Goal: Obtain resource: Obtain resource

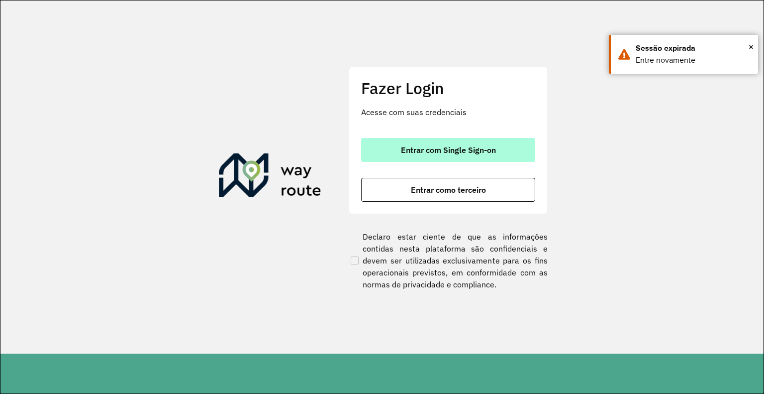
click at [451, 146] on span "Entrar com Single Sign-on" at bounding box center [448, 150] width 95 height 8
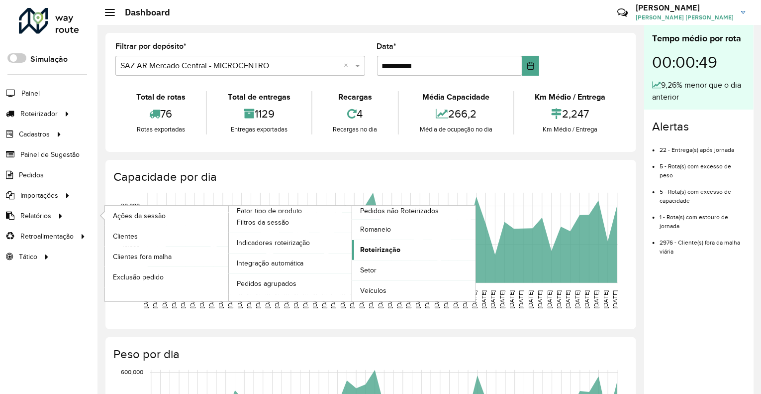
click at [367, 247] on span "Roteirização" at bounding box center [380, 249] width 40 height 10
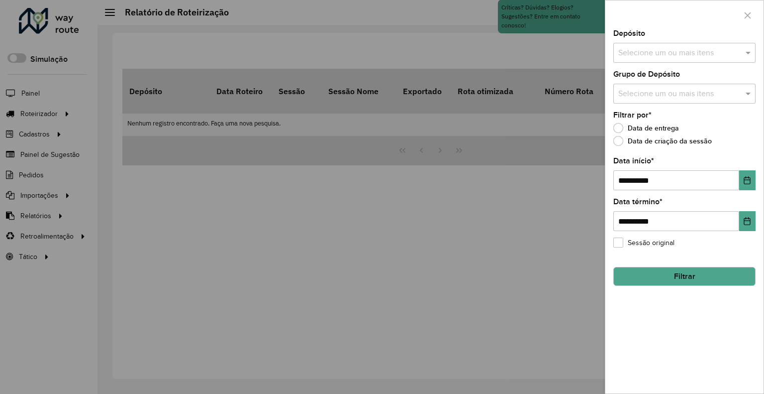
click at [623, 64] on div "**********" at bounding box center [684, 211] width 158 height 363
click at [630, 57] on input "text" at bounding box center [679, 53] width 127 height 12
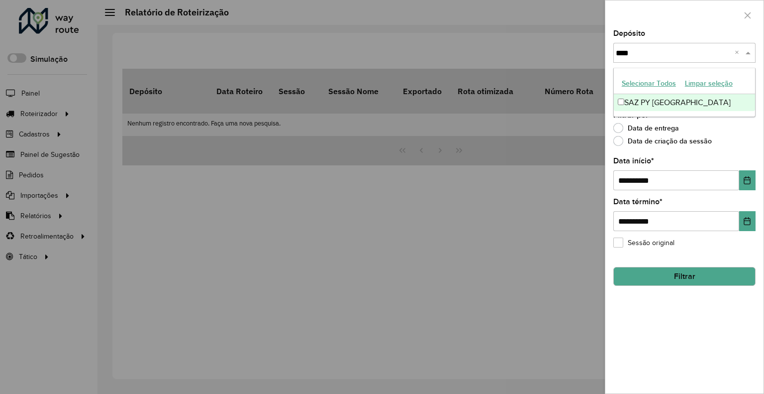
type input "*****"
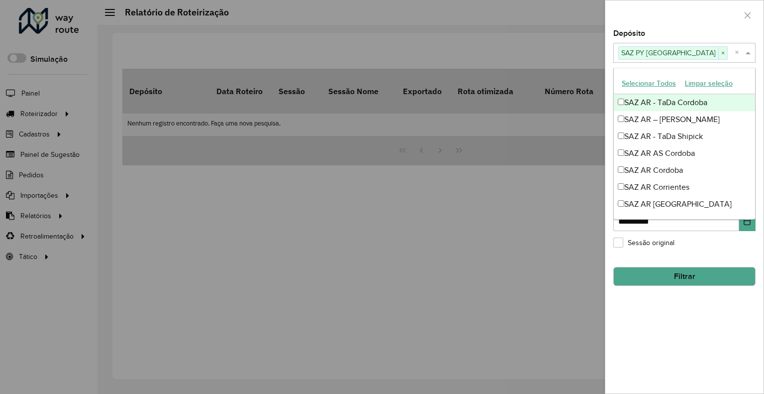
click at [697, 30] on div "Depósito Selecione um ou mais itens SAZ PY Ciudad del Este × ×" at bounding box center [684, 46] width 142 height 33
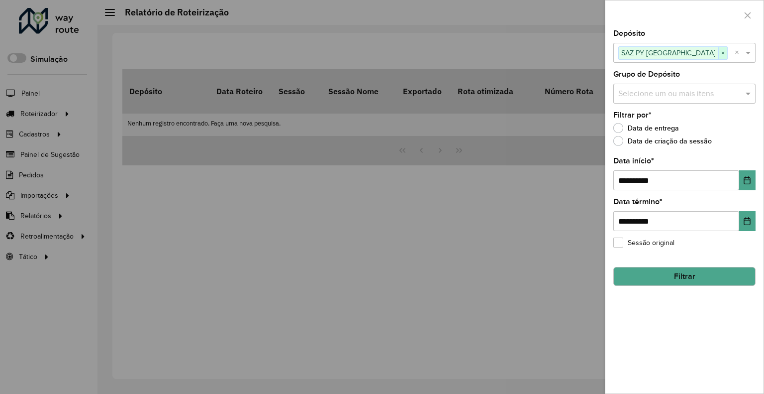
click at [718, 52] on span "×" at bounding box center [722, 53] width 9 height 12
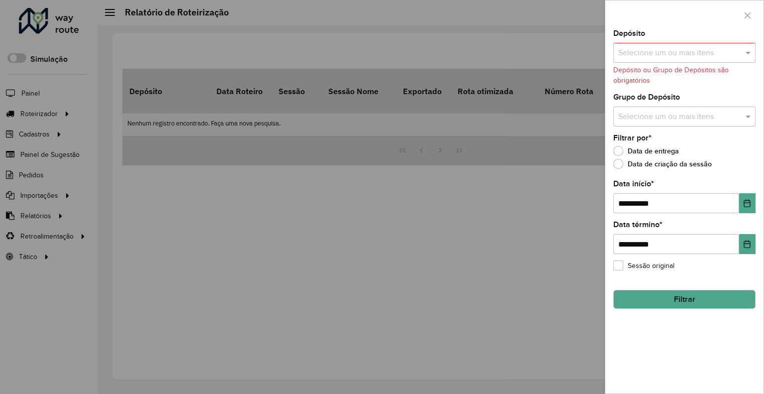
click at [699, 55] on input "text" at bounding box center [679, 53] width 127 height 12
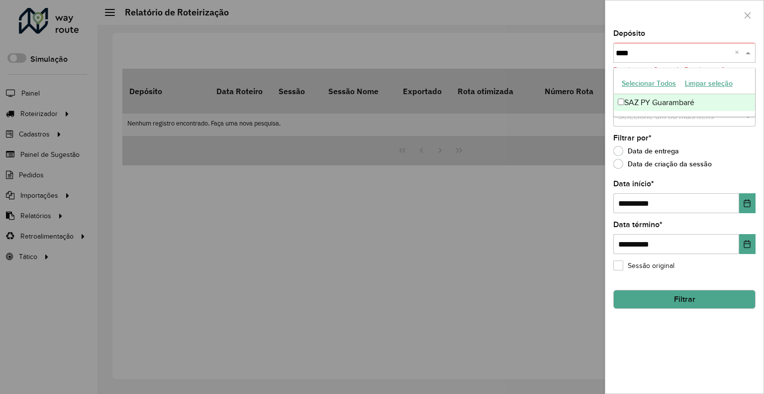
type input "*****"
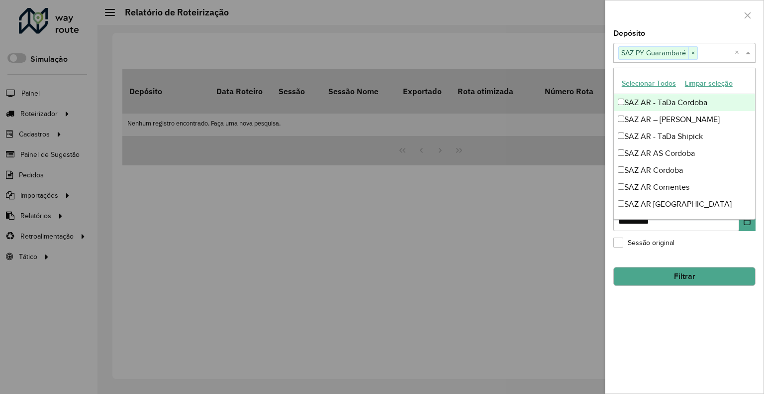
click at [696, 50] on span "×" at bounding box center [693, 53] width 9 height 12
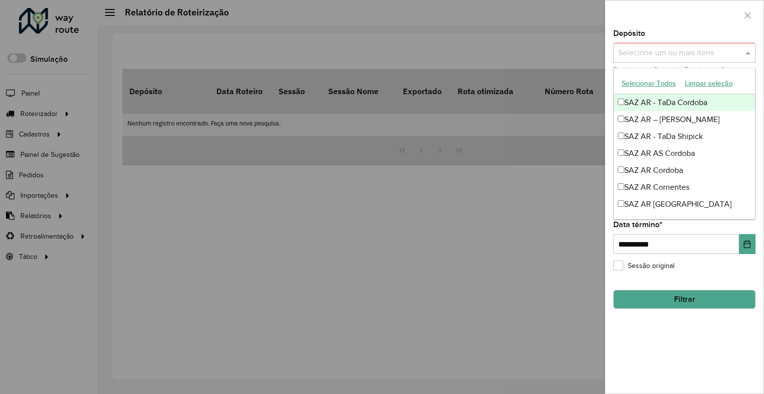
click at [684, 27] on div at bounding box center [684, 14] width 158 height 29
click at [656, 48] on input "text" at bounding box center [679, 53] width 127 height 12
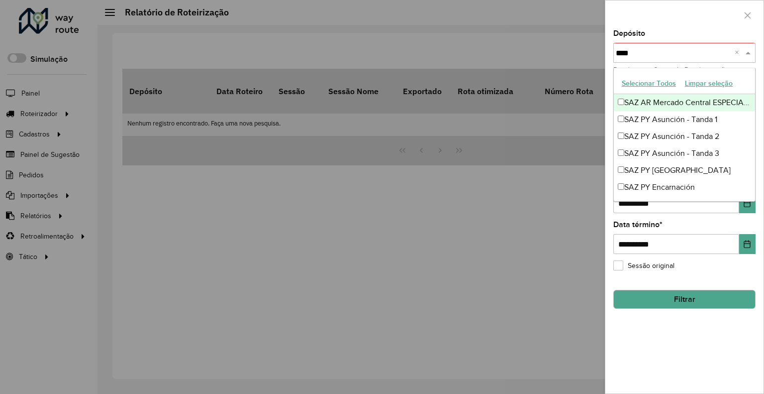
type input "*****"
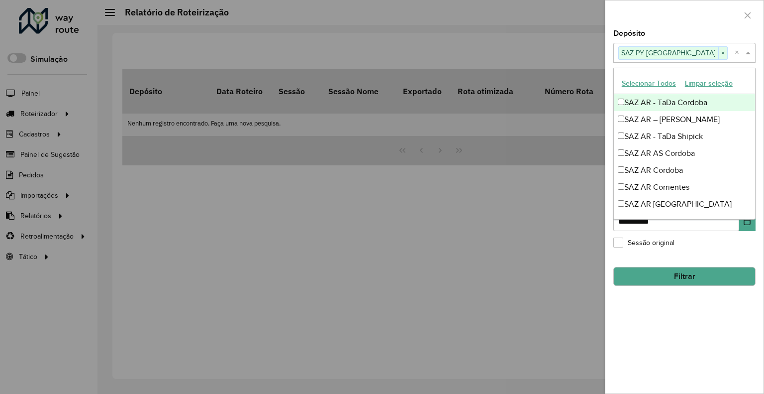
click at [707, 30] on div "Depósito Selecione um ou mais itens SAZ PY Ciudad del Este × ×" at bounding box center [684, 46] width 142 height 33
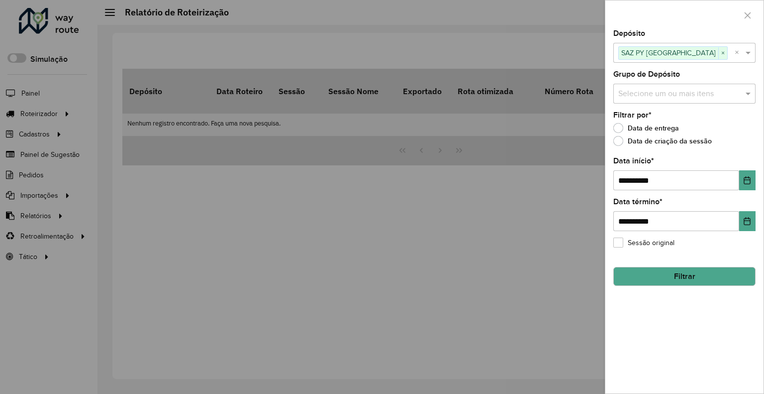
click at [683, 273] on button "Filtrar" at bounding box center [684, 276] width 142 height 19
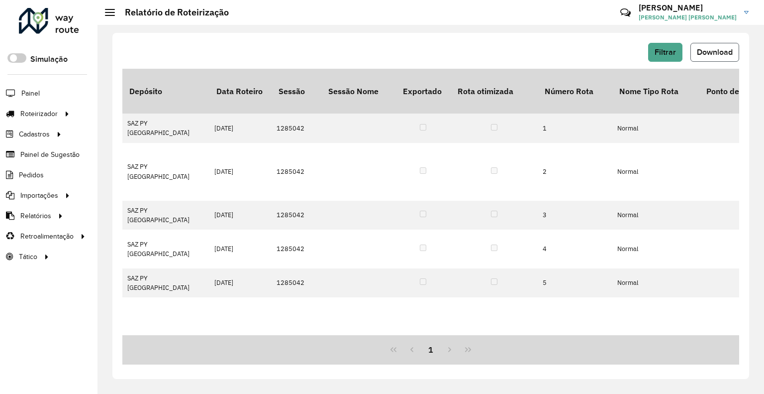
click at [711, 53] on span "Download" at bounding box center [715, 52] width 36 height 8
click at [656, 52] on span "Filtrar" at bounding box center [665, 52] width 21 height 8
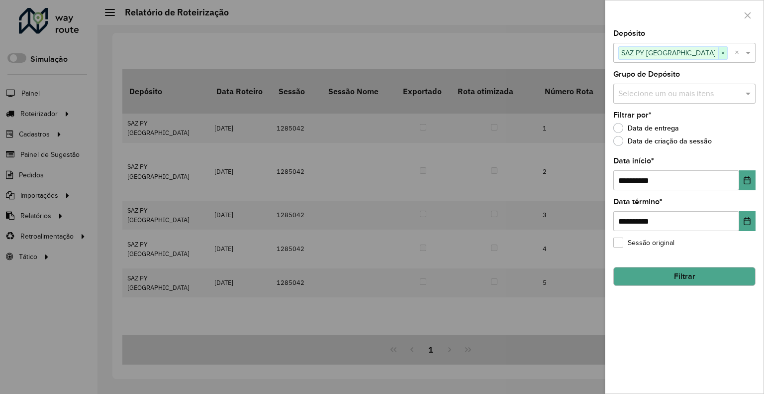
click at [718, 49] on span "×" at bounding box center [722, 53] width 9 height 12
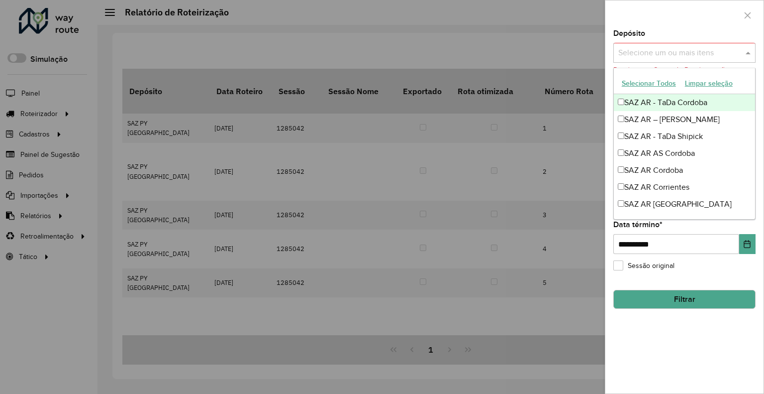
click at [694, 58] on input "text" at bounding box center [679, 53] width 127 height 12
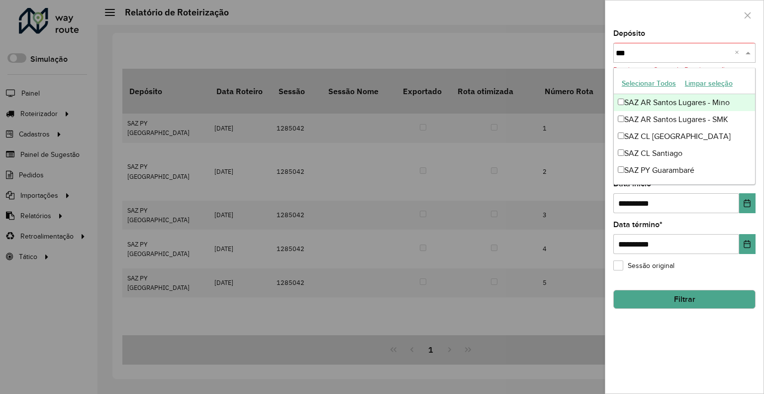
type input "****"
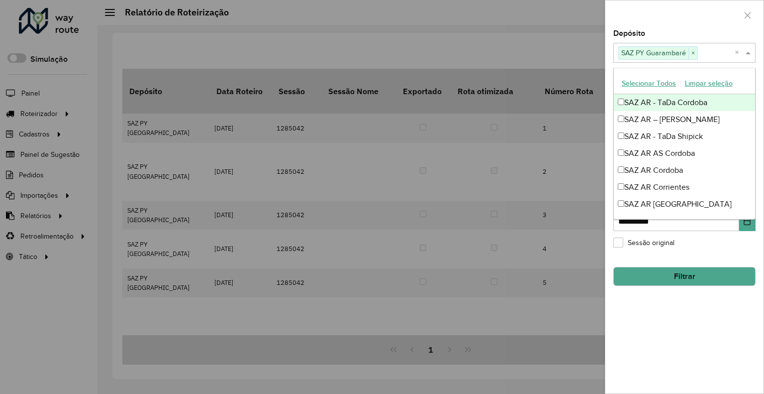
click at [671, 34] on div "Depósito Selecione um ou mais itens SAZ PY Guarambaré × ×" at bounding box center [684, 46] width 142 height 33
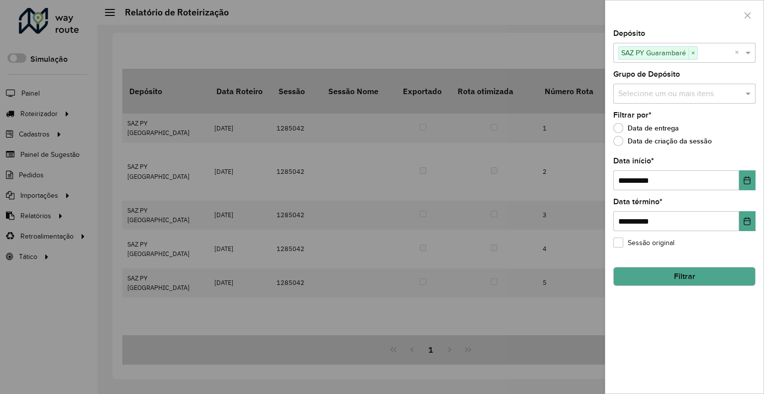
click at [676, 274] on button "Filtrar" at bounding box center [684, 276] width 142 height 19
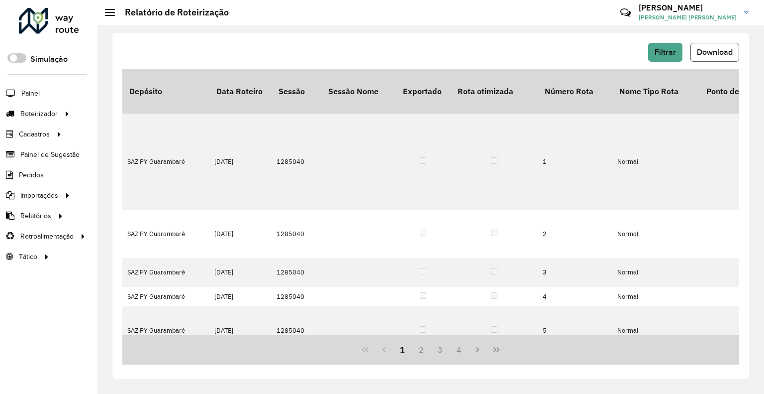
click at [699, 48] on span "Download" at bounding box center [715, 52] width 36 height 8
click at [440, 49] on div "Filtrar Download" at bounding box center [430, 52] width 617 height 19
click at [715, 46] on button "Download" at bounding box center [715, 52] width 49 height 19
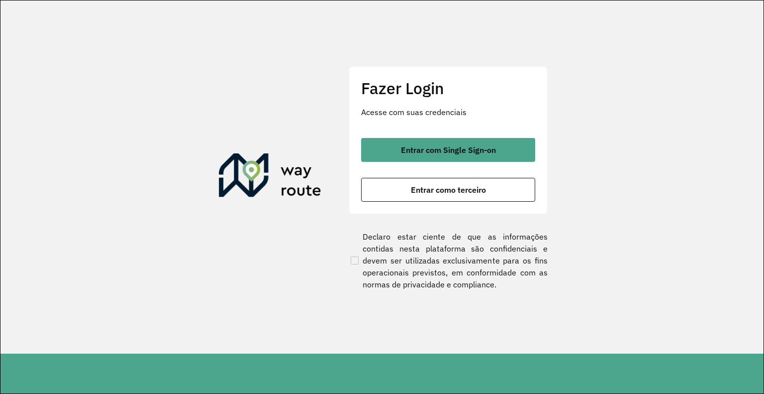
click at [442, 137] on div "Fazer Login Acesse com suas credenciais Entrar com Single Sign-on Entrar como t…" at bounding box center [448, 139] width 199 height 147
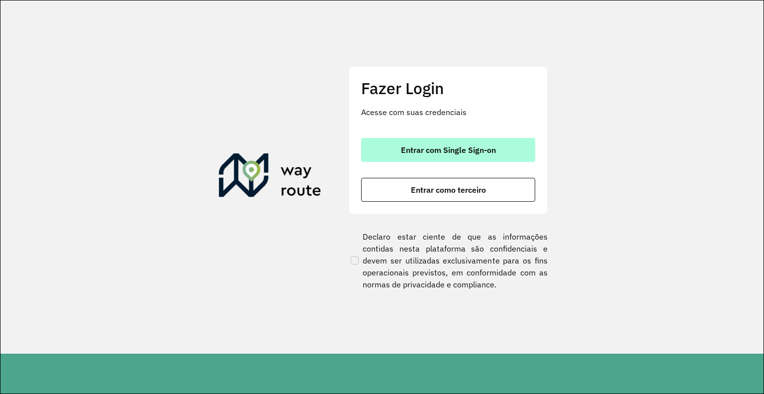
click at [435, 146] on span "Entrar com Single Sign-on" at bounding box center [448, 150] width 95 height 8
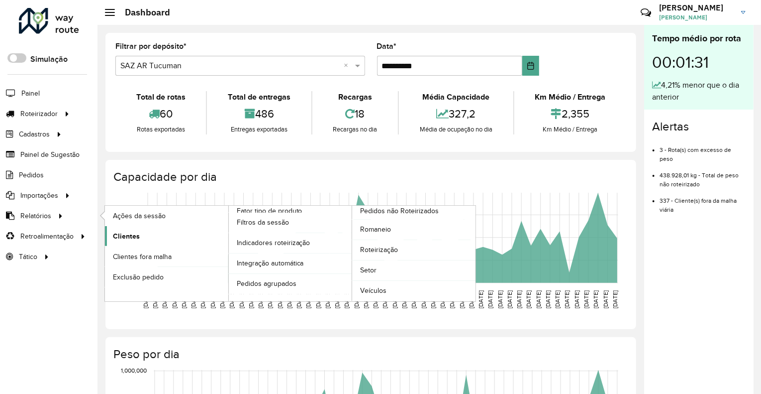
click at [115, 231] on span "Clientes" at bounding box center [126, 236] width 27 height 10
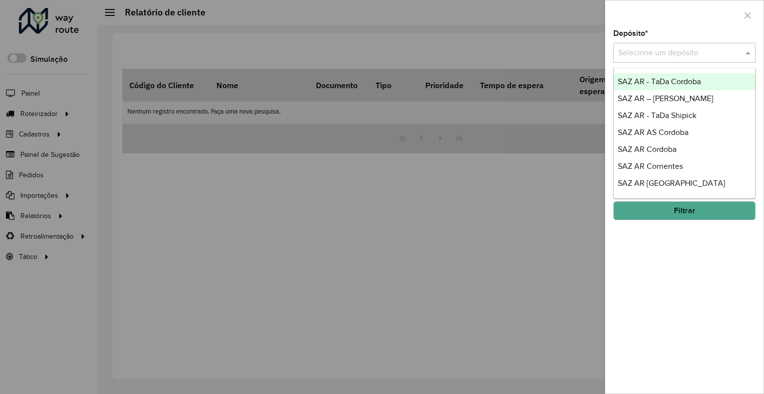
click at [640, 55] on input "text" at bounding box center [674, 53] width 112 height 12
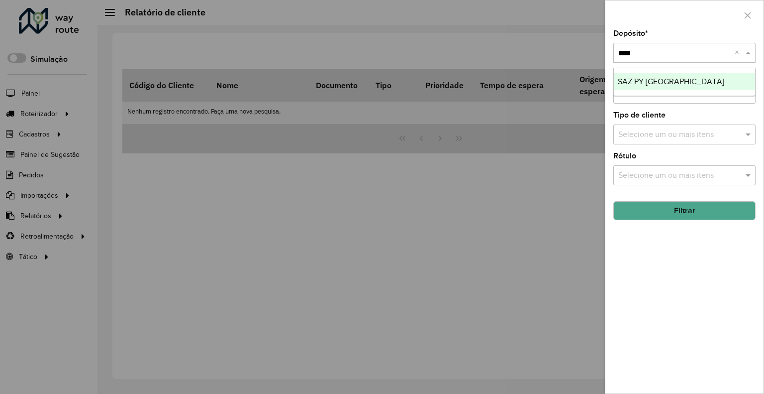
type input "*****"
click at [664, 214] on button "Filtrar" at bounding box center [684, 210] width 142 height 19
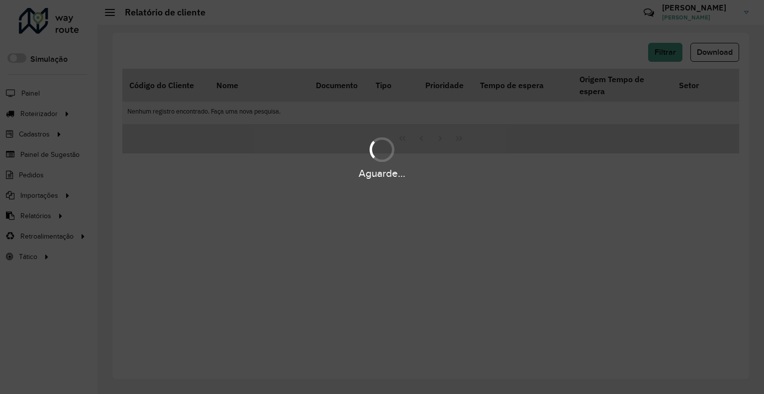
click at [468, 187] on div "Aguarde..." at bounding box center [382, 197] width 764 height 394
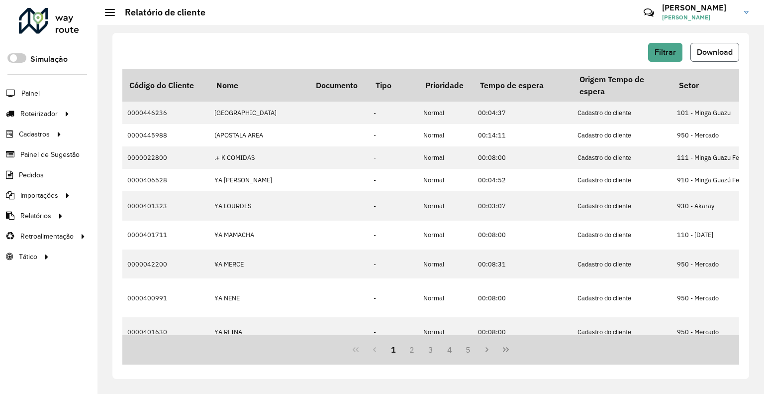
click at [697, 57] on button "Download" at bounding box center [715, 52] width 49 height 19
click at [649, 43] on hb-button "Filtrar" at bounding box center [667, 52] width 38 height 19
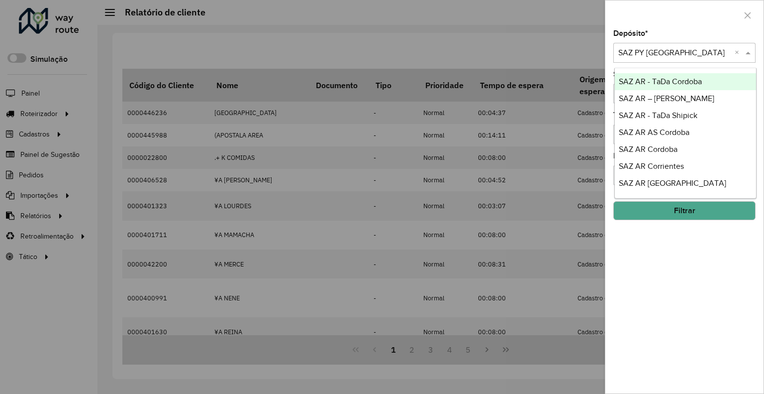
click at [656, 49] on input "text" at bounding box center [674, 53] width 112 height 12
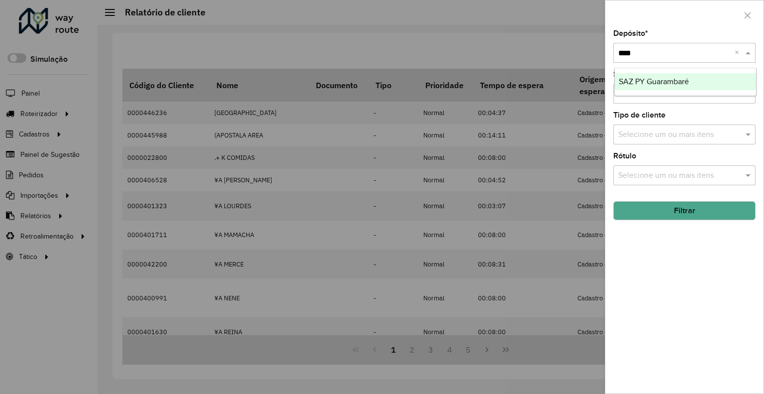
type input "*****"
click at [510, 19] on div at bounding box center [382, 197] width 764 height 394
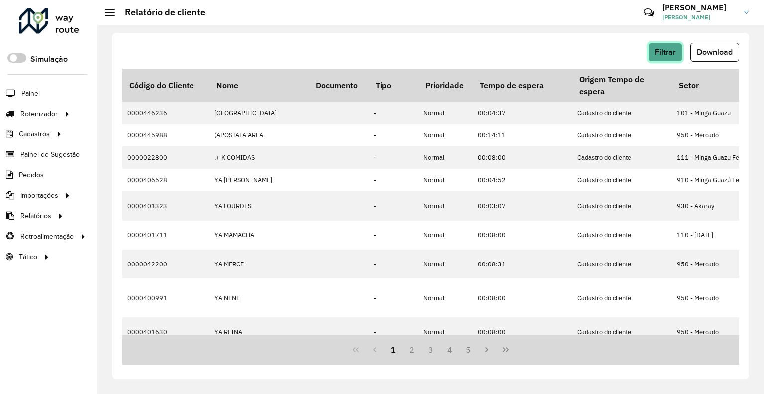
click at [670, 60] on button "Filtrar" at bounding box center [665, 52] width 34 height 19
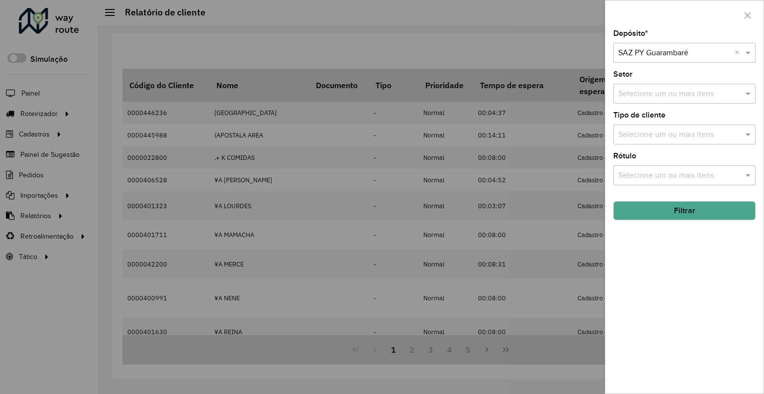
drag, startPoint x: 706, startPoint y: 203, endPoint x: 702, endPoint y: 210, distance: 8.5
click at [706, 202] on button "Filtrar" at bounding box center [684, 210] width 142 height 19
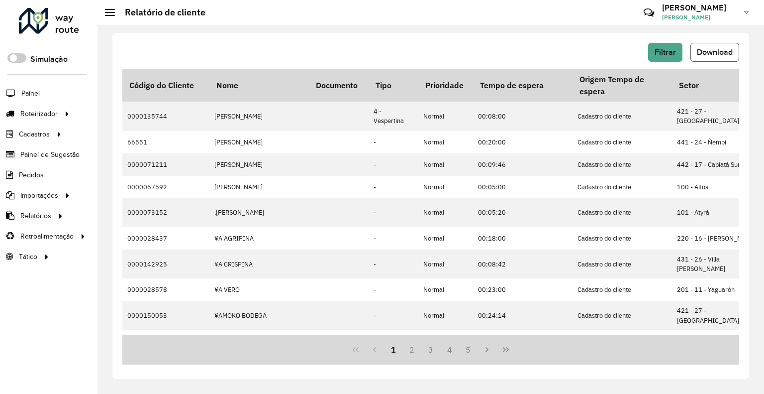
click at [715, 51] on span "Download" at bounding box center [715, 52] width 36 height 8
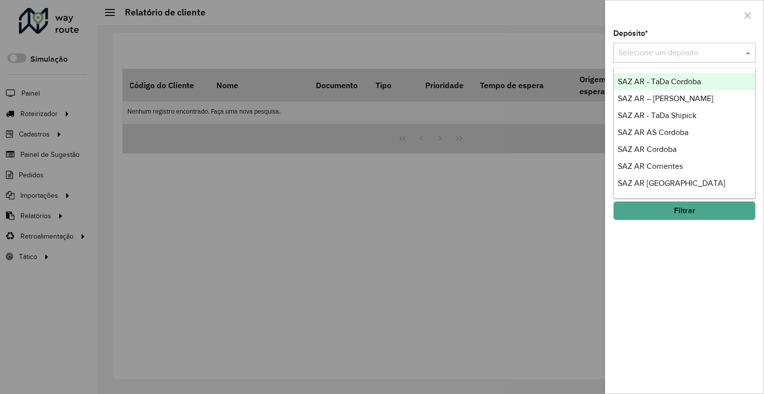
click at [681, 59] on div "Selecione um depósito" at bounding box center [684, 53] width 142 height 20
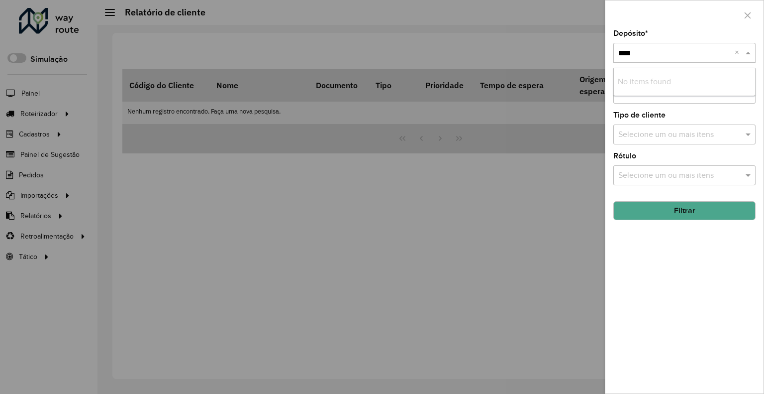
type input "*****"
click at [657, 214] on button "Filtrar" at bounding box center [684, 210] width 142 height 19
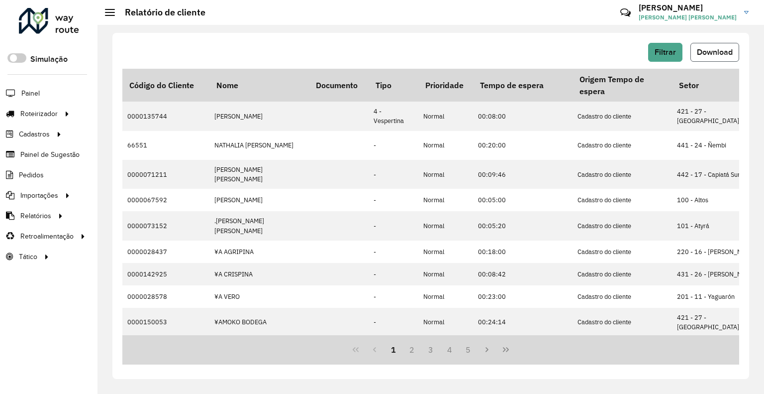
click at [695, 51] on button "Download" at bounding box center [715, 52] width 49 height 19
click at [660, 45] on button "Filtrar" at bounding box center [665, 52] width 34 height 19
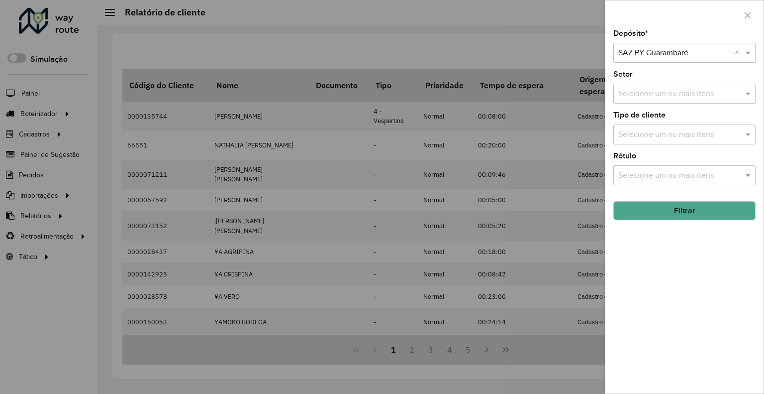
click at [732, 55] on div at bounding box center [684, 53] width 142 height 12
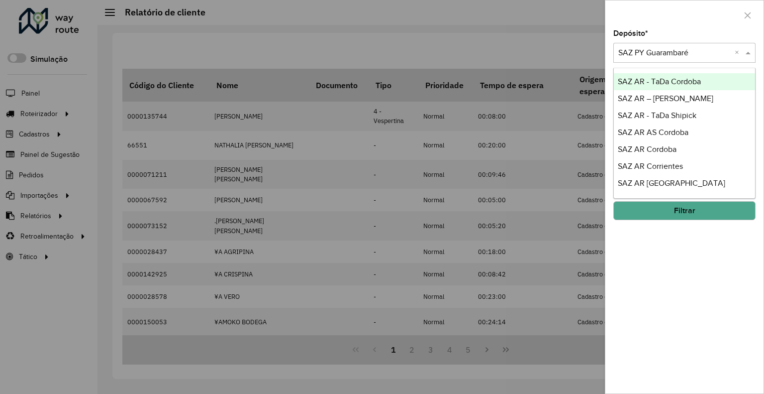
click at [734, 55] on div at bounding box center [684, 53] width 142 height 12
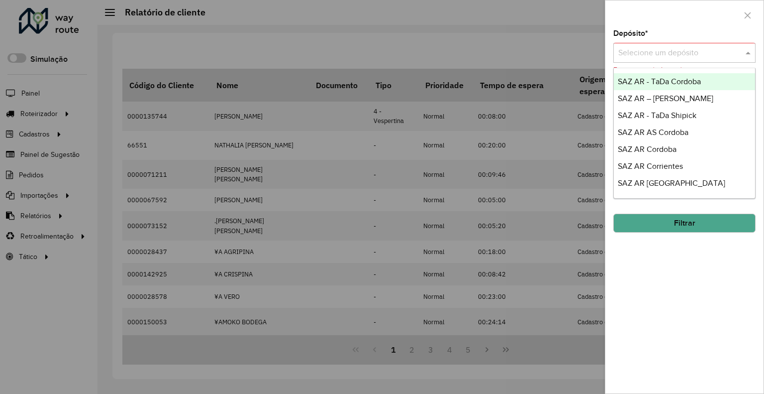
type input "*"
type input "*****"
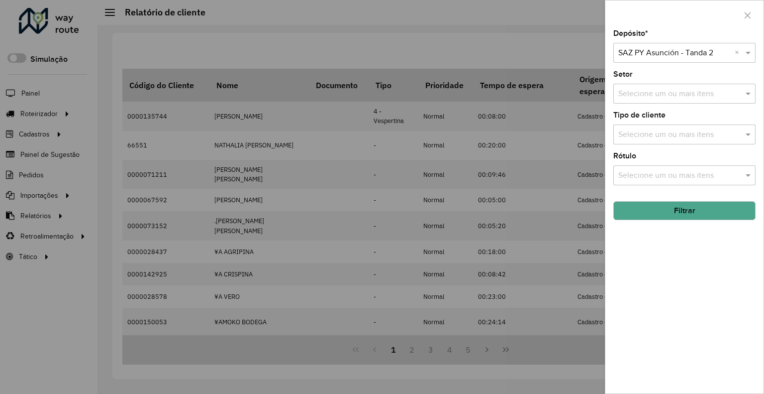
click at [666, 210] on button "Filtrar" at bounding box center [684, 210] width 142 height 19
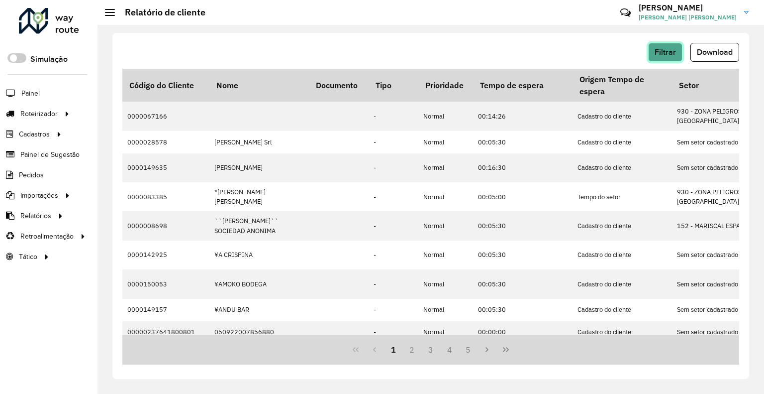
click at [672, 53] on span "Filtrar" at bounding box center [665, 52] width 21 height 8
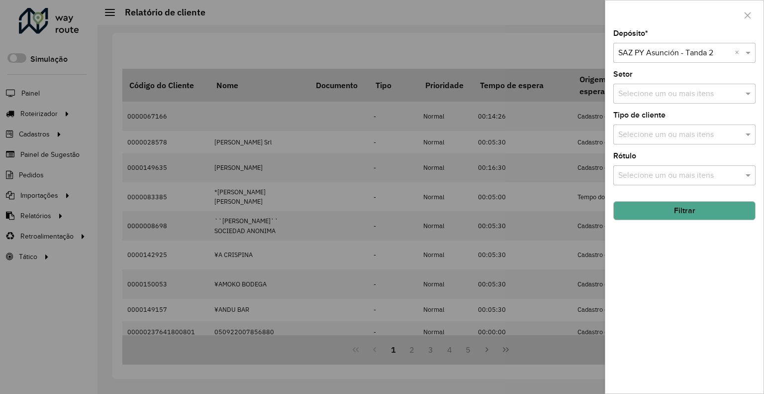
click at [474, 24] on div at bounding box center [382, 197] width 764 height 394
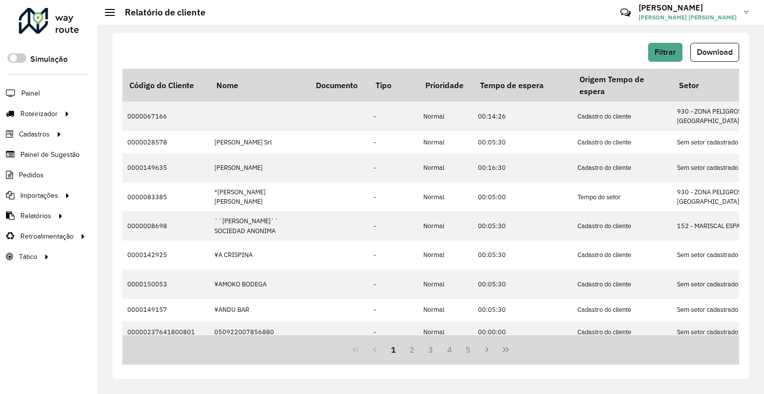
drag, startPoint x: 702, startPoint y: 50, endPoint x: 694, endPoint y: 49, distance: 9.0
click at [703, 50] on span "Download" at bounding box center [715, 52] width 36 height 8
click at [733, 49] on button "Download" at bounding box center [715, 52] width 49 height 19
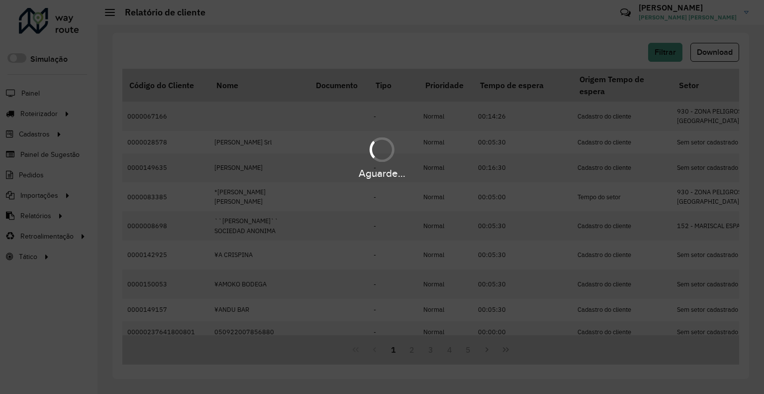
click at [501, 33] on div "Aguarde..." at bounding box center [382, 197] width 764 height 394
click at [527, 46] on div "Aguarde..." at bounding box center [382, 197] width 764 height 394
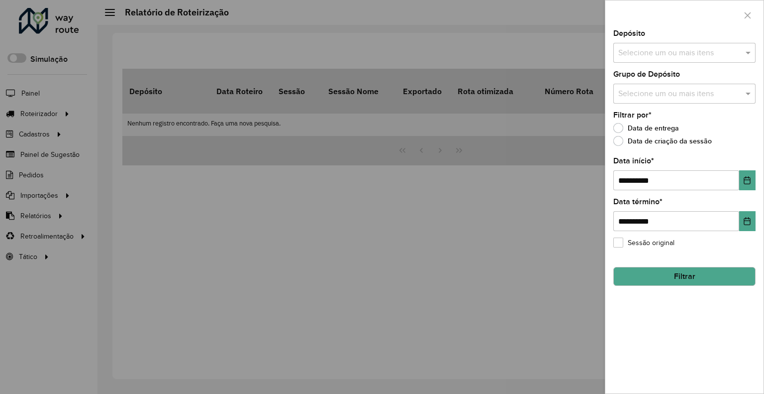
click at [643, 51] on input "text" at bounding box center [679, 53] width 127 height 12
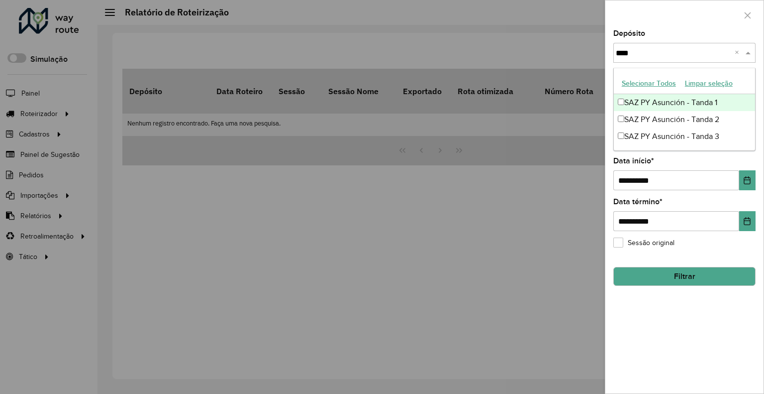
type input "*****"
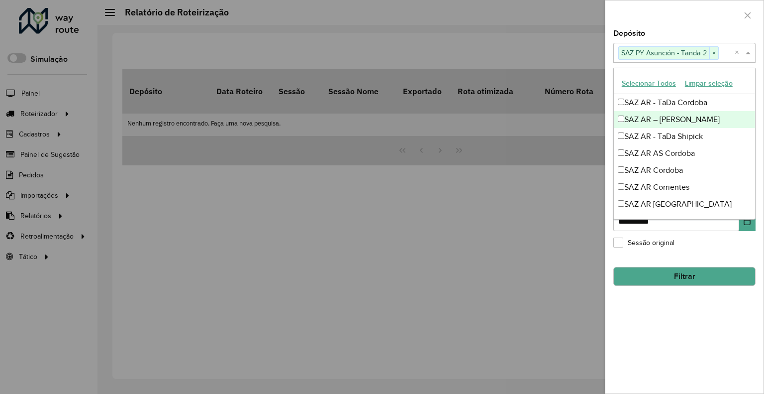
click at [639, 35] on label "Depósito" at bounding box center [629, 33] width 32 height 12
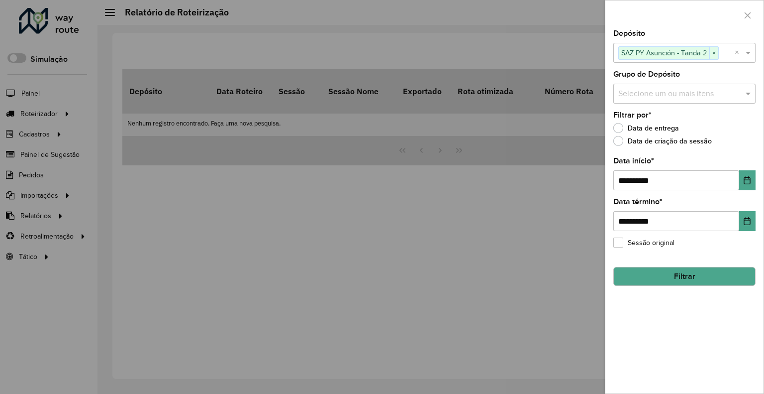
click at [678, 282] on button "Filtrar" at bounding box center [684, 276] width 142 height 19
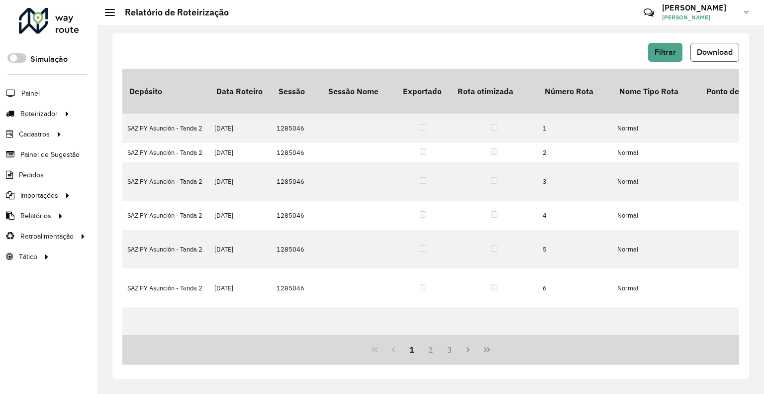
click at [707, 49] on span "Download" at bounding box center [715, 52] width 36 height 8
click at [653, 44] on button "Filtrar" at bounding box center [665, 52] width 34 height 19
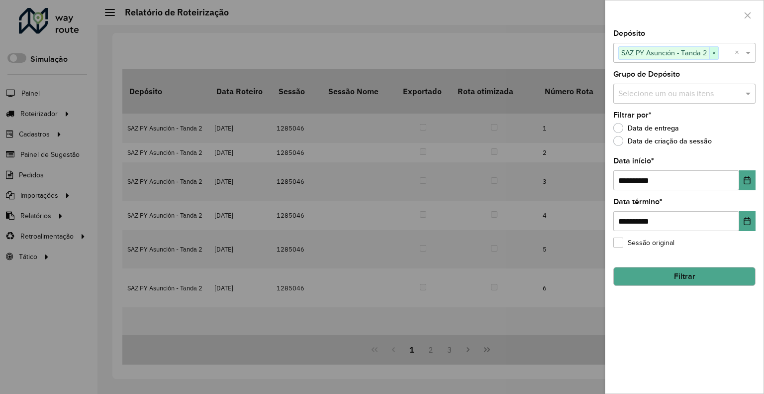
click at [712, 48] on span "×" at bounding box center [713, 53] width 9 height 12
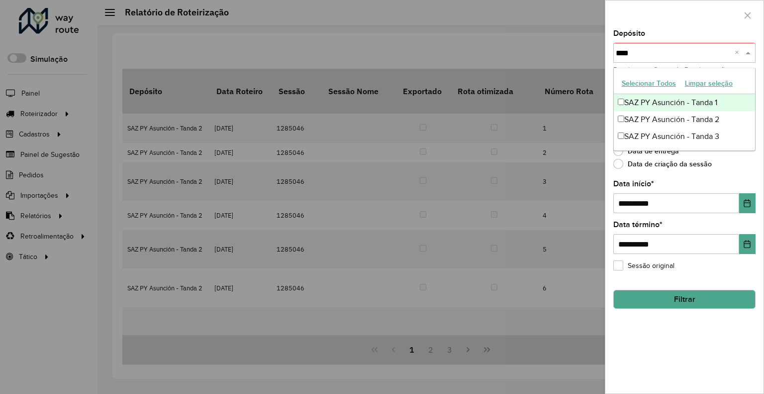
type input "*****"
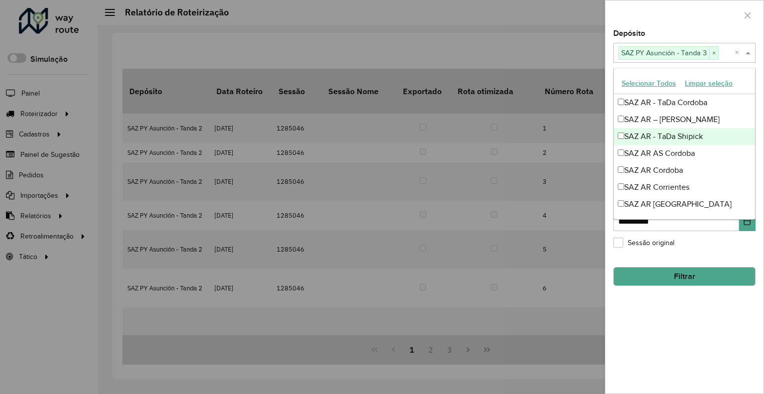
click at [690, 25] on div at bounding box center [684, 14] width 158 height 29
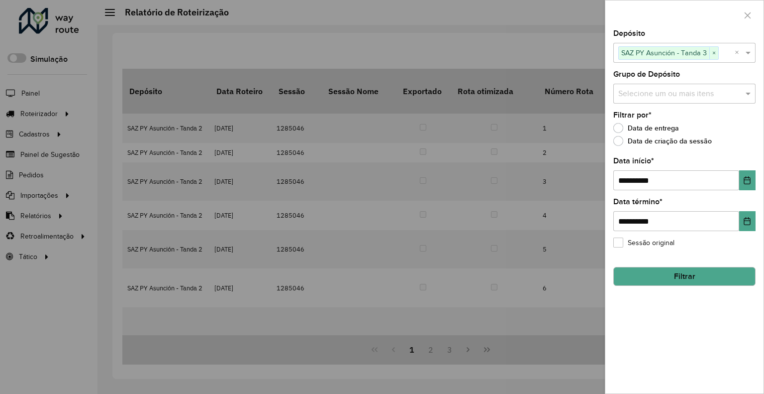
click at [655, 270] on button "Filtrar" at bounding box center [684, 276] width 142 height 19
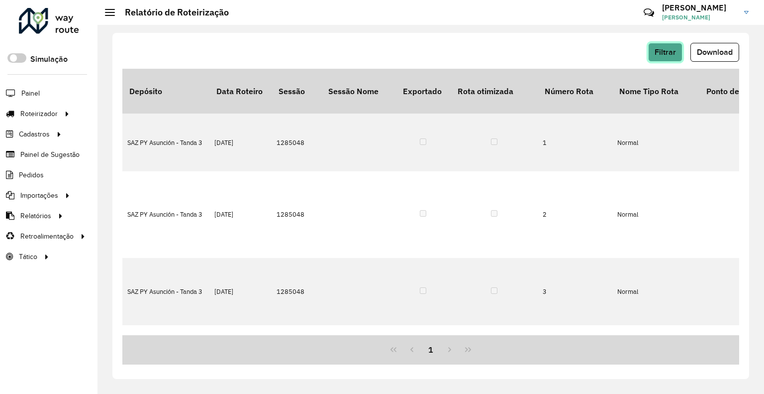
click at [673, 46] on button "Filtrar" at bounding box center [665, 52] width 34 height 19
click at [713, 48] on span "Download" at bounding box center [715, 52] width 36 height 8
click at [657, 44] on button "Filtrar" at bounding box center [665, 52] width 34 height 19
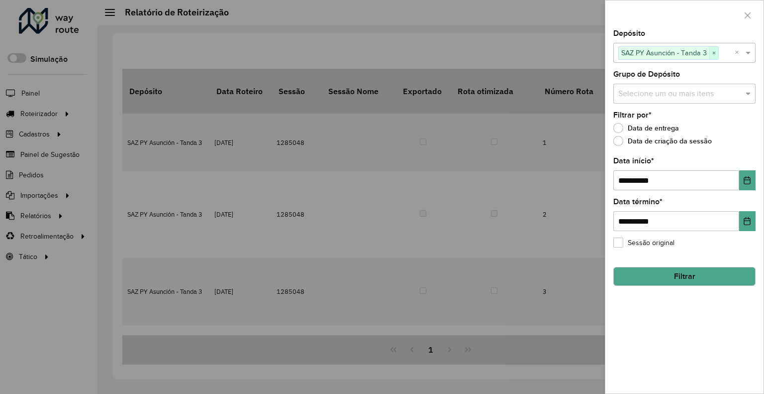
click at [716, 53] on span "×" at bounding box center [713, 53] width 9 height 12
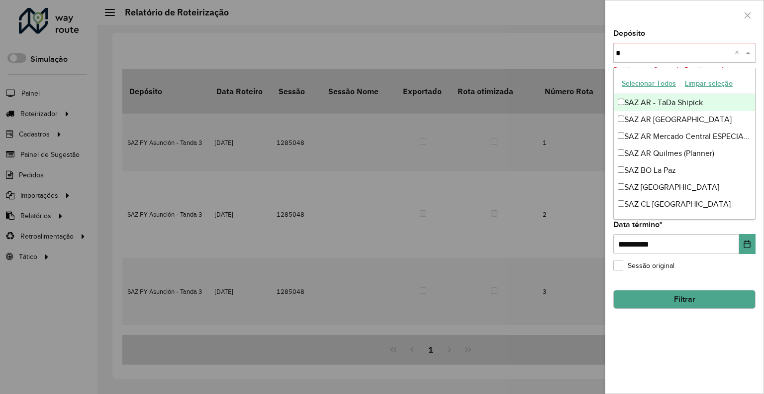
type input "**"
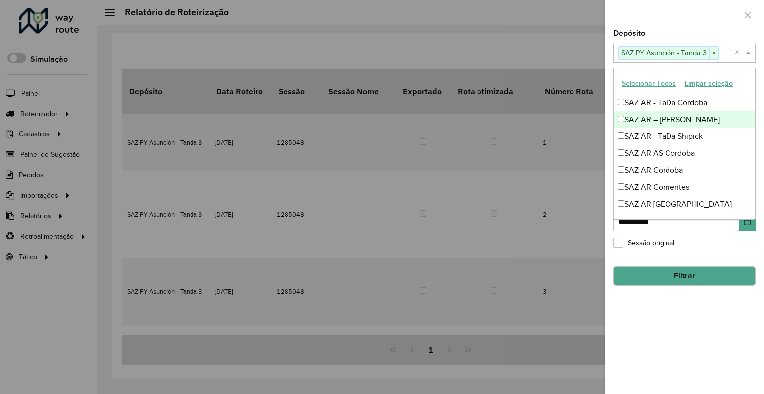
click at [688, 264] on hb-field-button "Filtrar" at bounding box center [684, 272] width 142 height 27
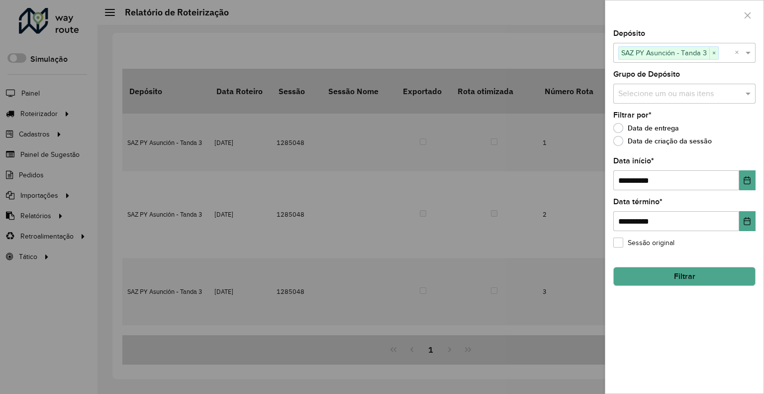
click at [691, 271] on button "Filtrar" at bounding box center [684, 276] width 142 height 19
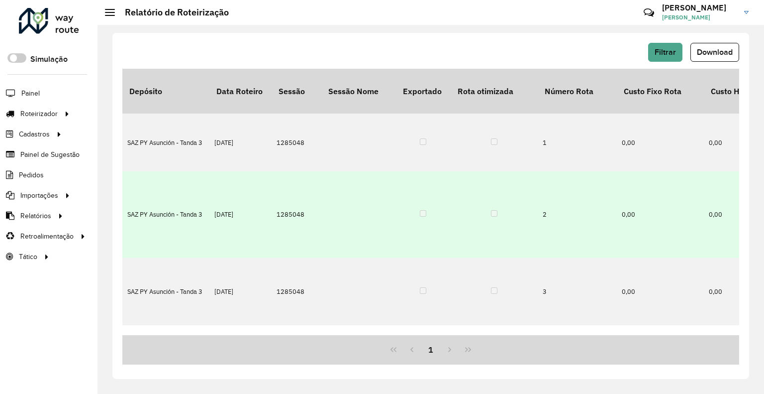
scroll to position [0, 796]
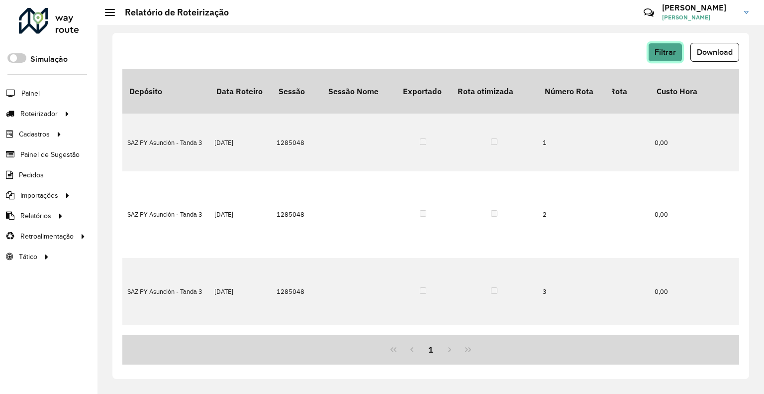
click at [657, 53] on span "Filtrar" at bounding box center [665, 52] width 21 height 8
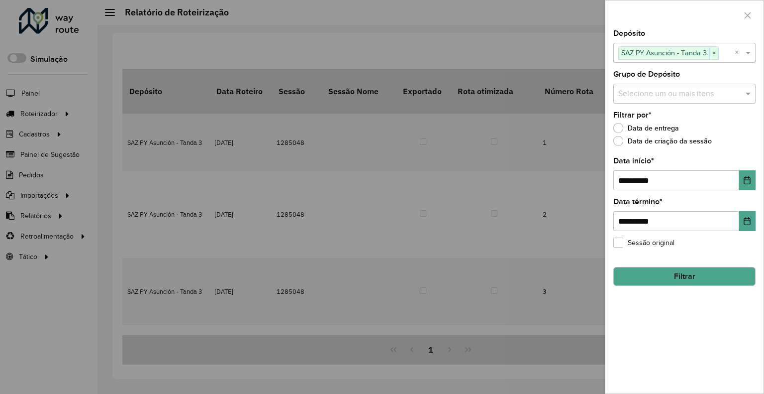
click at [717, 51] on span "×" at bounding box center [713, 53] width 9 height 12
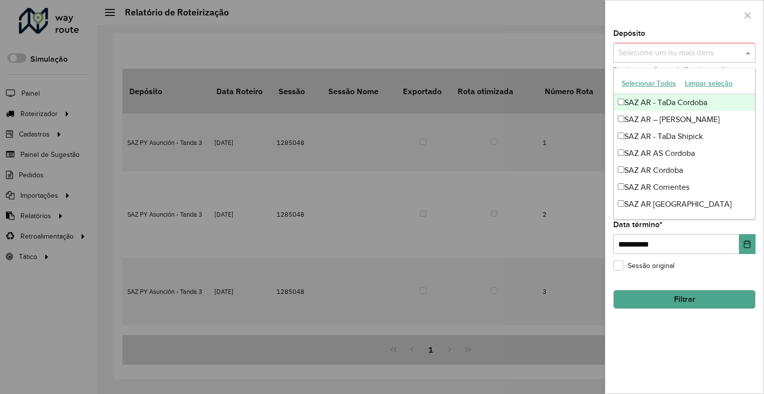
click at [704, 54] on input "text" at bounding box center [679, 53] width 127 height 12
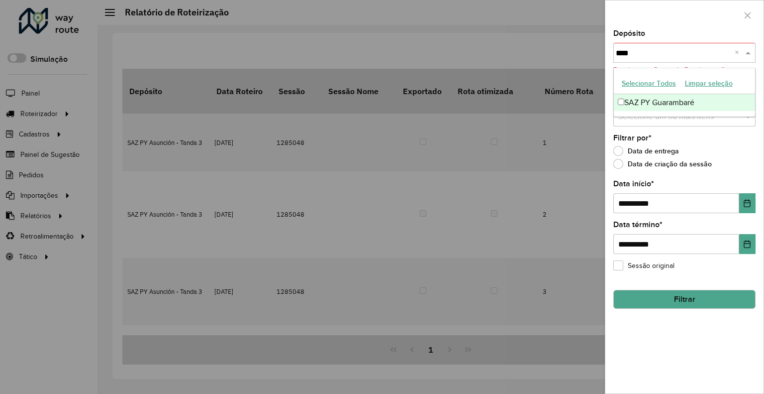
type input "*****"
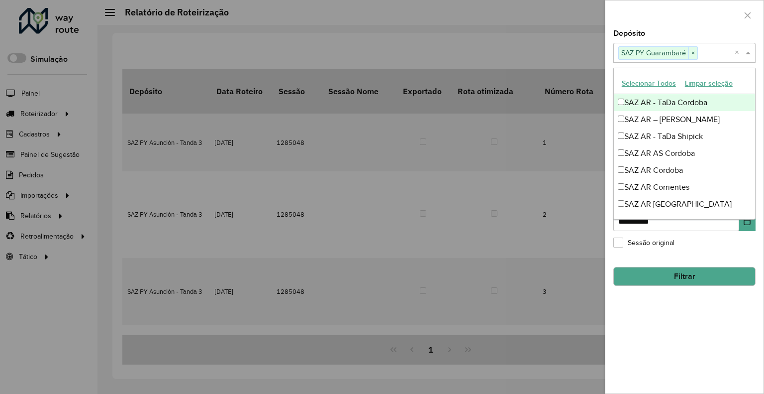
drag, startPoint x: 650, startPoint y: 22, endPoint x: 638, endPoint y: 72, distance: 51.2
click at [650, 23] on div at bounding box center [684, 14] width 158 height 29
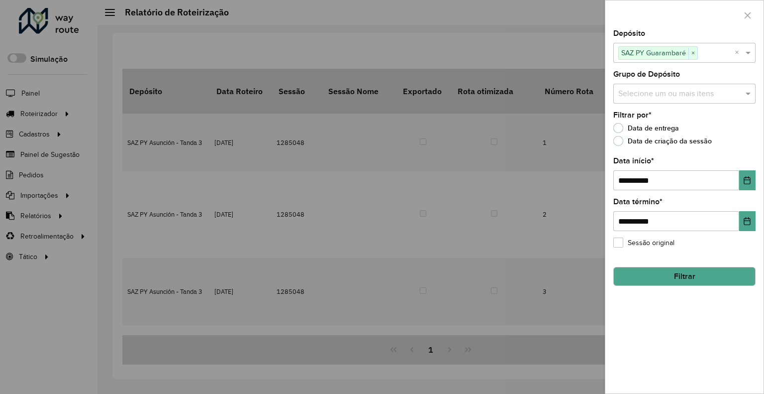
click at [657, 273] on button "Filtrar" at bounding box center [684, 276] width 142 height 19
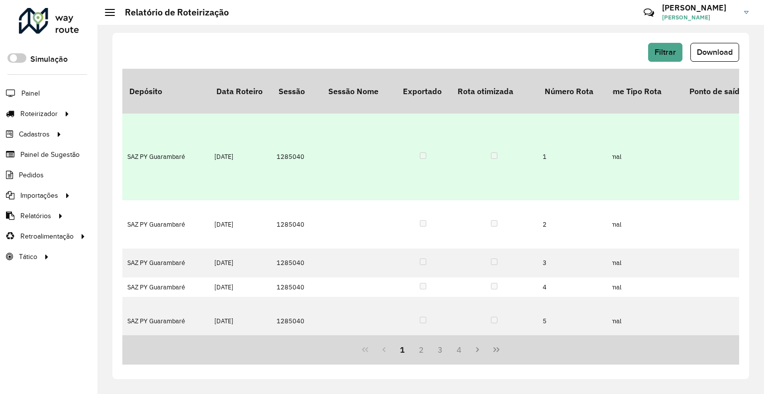
scroll to position [0, 0]
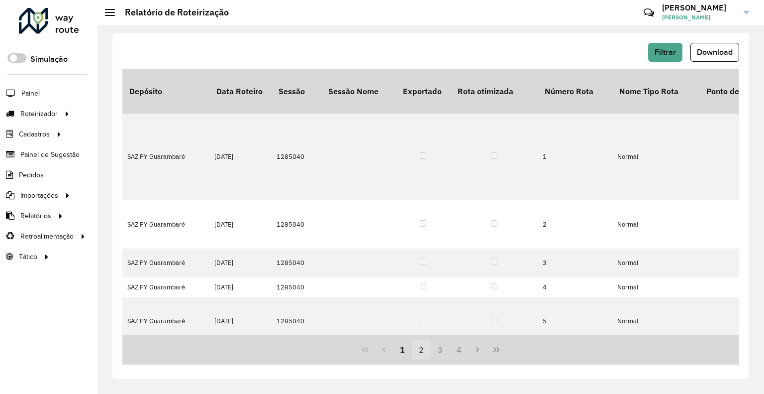
click at [419, 349] on button "2" at bounding box center [421, 349] width 19 height 19
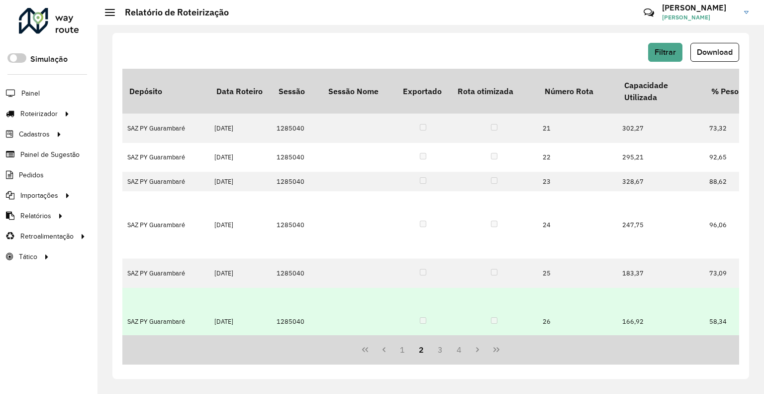
scroll to position [0, 1542]
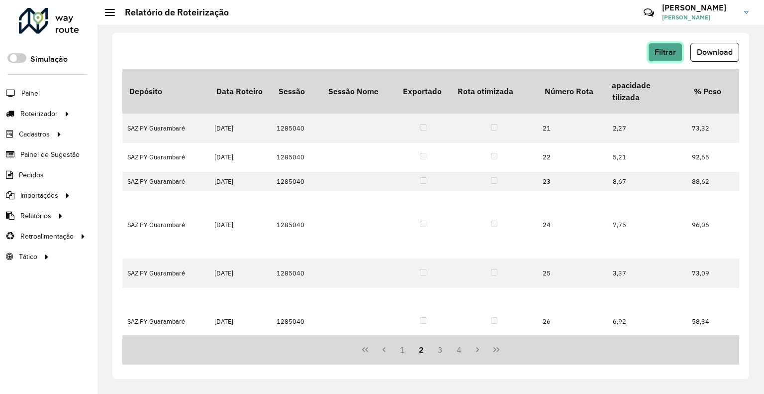
click at [667, 51] on span "Filtrar" at bounding box center [665, 52] width 21 height 8
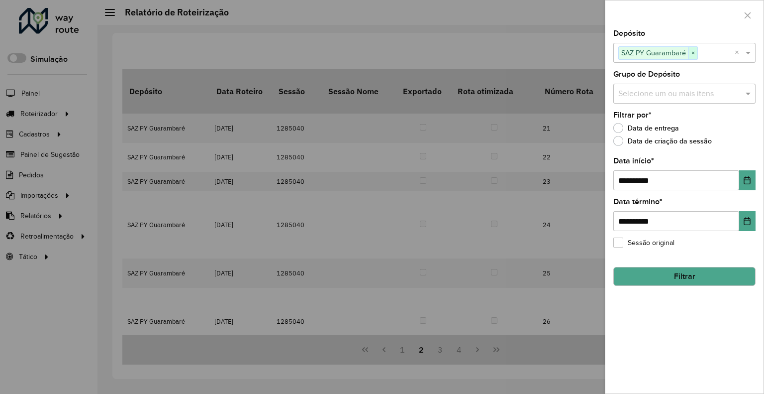
click at [694, 52] on span "×" at bounding box center [693, 53] width 9 height 12
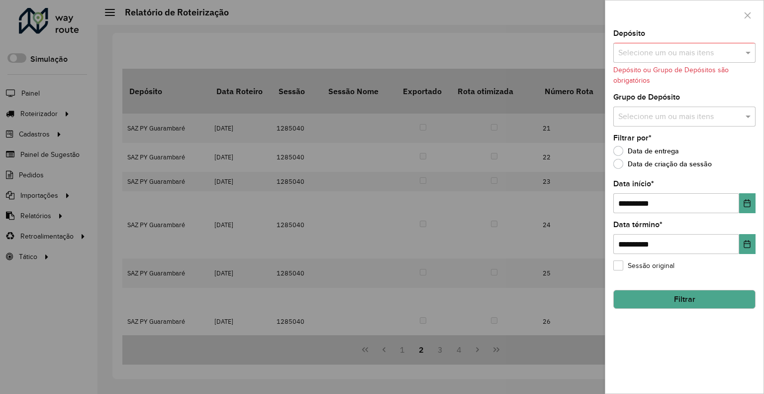
click at [696, 54] on input "text" at bounding box center [679, 53] width 127 height 12
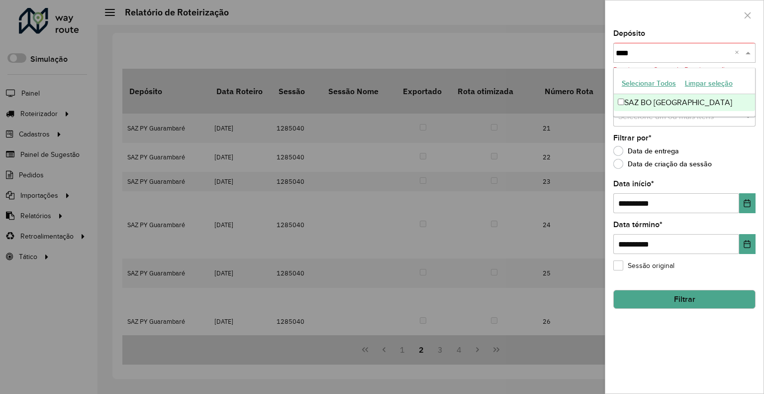
type input "*****"
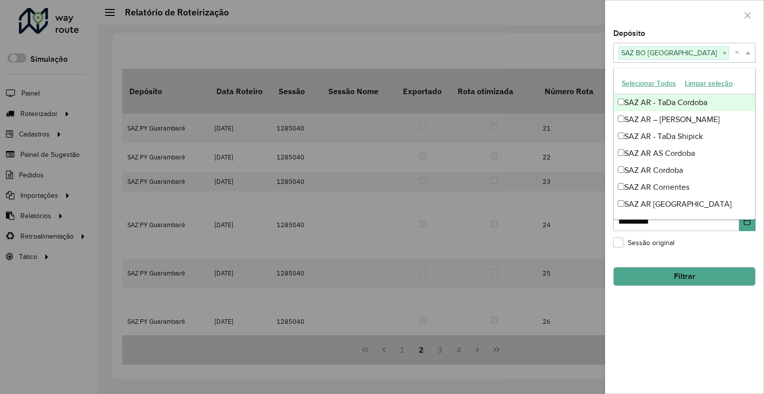
click at [643, 28] on div at bounding box center [684, 14] width 158 height 29
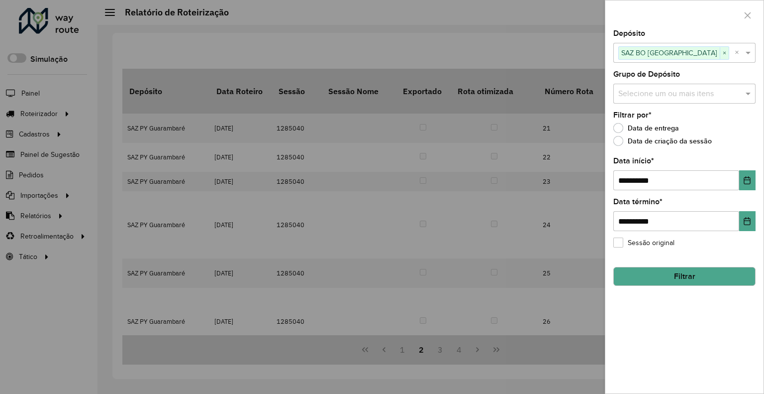
click at [639, 274] on button "Filtrar" at bounding box center [684, 276] width 142 height 19
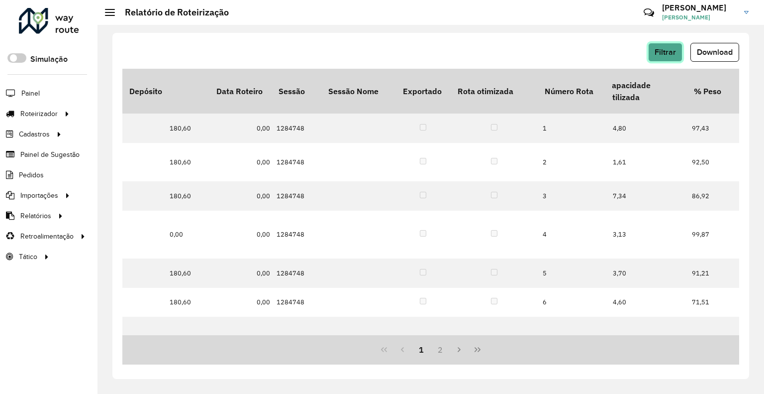
click at [662, 44] on button "Filtrar" at bounding box center [665, 52] width 34 height 19
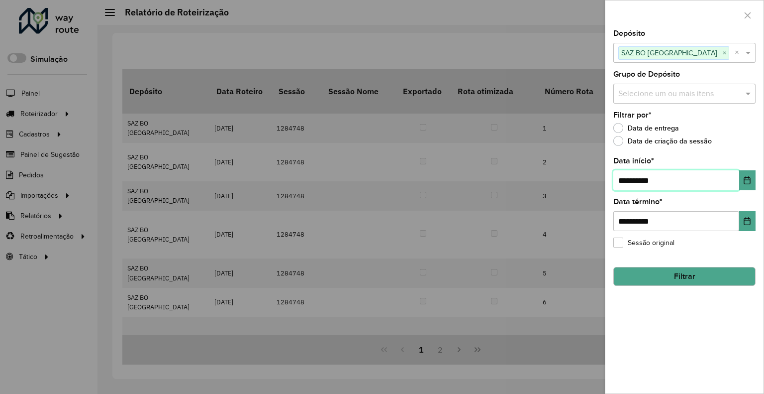
click at [669, 181] on input "**********" at bounding box center [676, 180] width 126 height 20
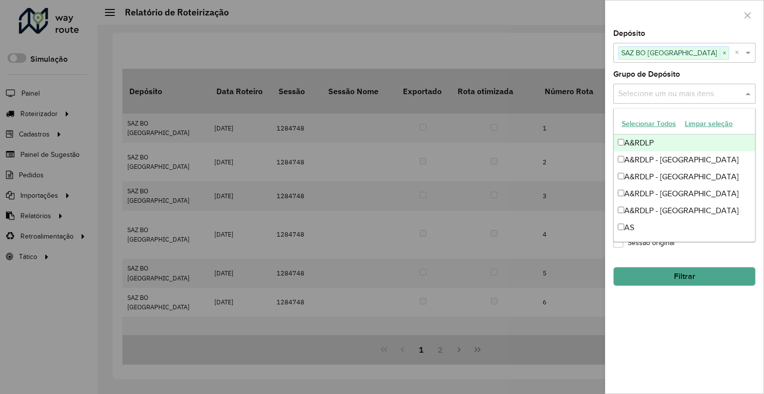
click at [665, 90] on input "text" at bounding box center [679, 94] width 127 height 12
click at [655, 74] on label "Grupo de Depósito" at bounding box center [646, 74] width 67 height 12
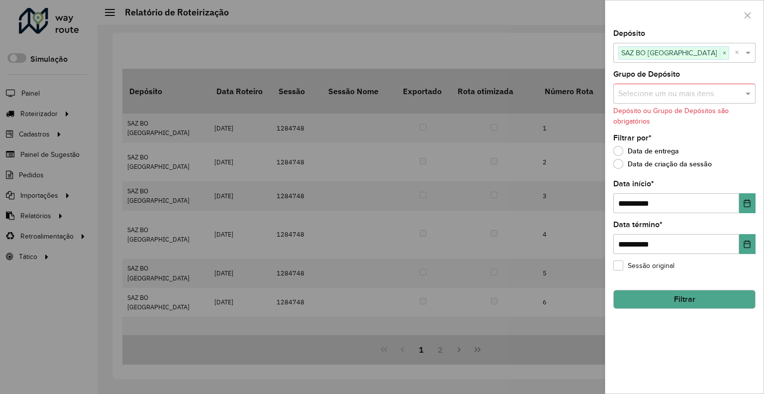
click at [755, 208] on div "**********" at bounding box center [684, 211] width 158 height 363
click at [750, 203] on icon "Choose Date" at bounding box center [747, 203] width 8 height 8
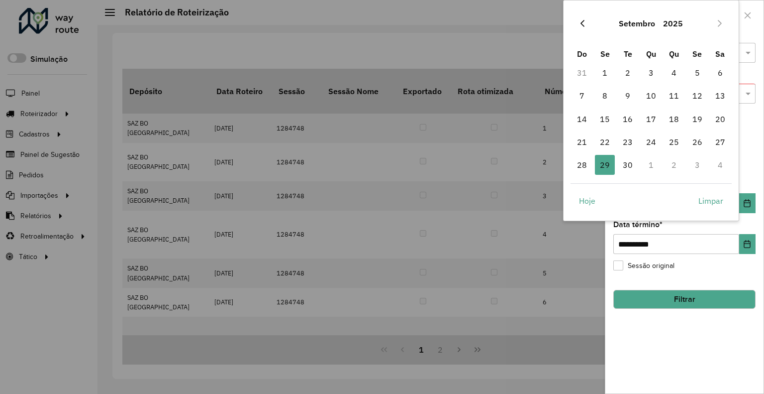
drag, startPoint x: 584, startPoint y: 34, endPoint x: 581, endPoint y: 27, distance: 7.6
click at [584, 34] on div "Setembro 2025" at bounding box center [652, 23] width 162 height 32
click at [581, 27] on button "Previous Month" at bounding box center [583, 23] width 16 height 16
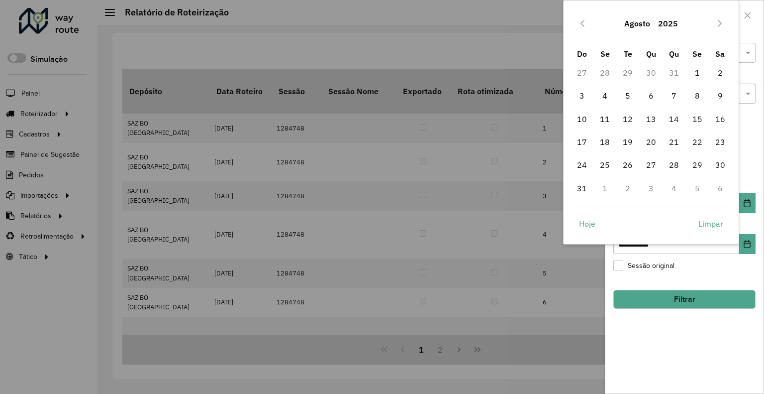
click at [581, 26] on icon "Previous Month" at bounding box center [583, 23] width 8 height 8
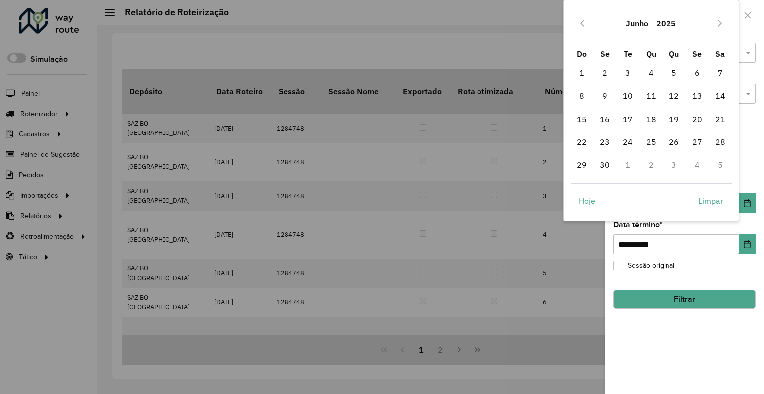
click at [581, 26] on icon "Previous Month" at bounding box center [583, 23] width 8 height 8
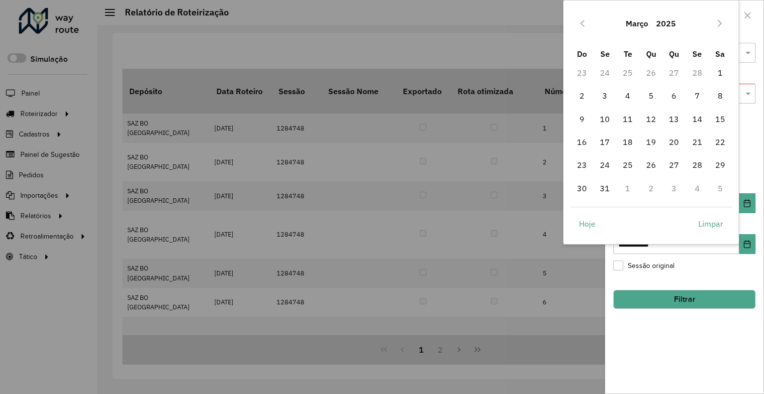
click at [581, 26] on icon "Previous Month" at bounding box center [583, 23] width 8 height 8
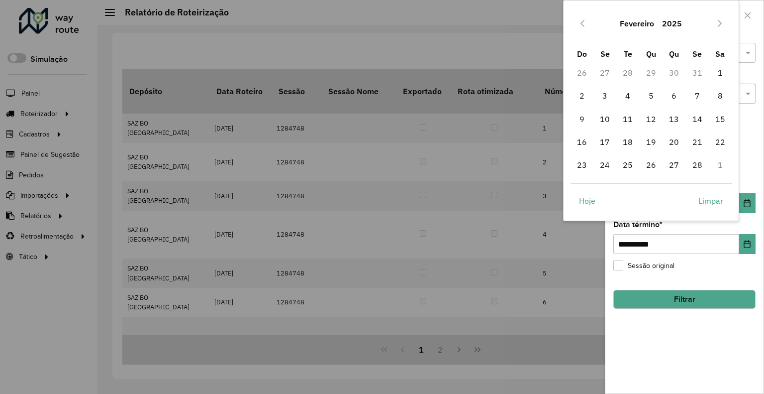
click at [581, 26] on icon "Previous Month" at bounding box center [583, 23] width 8 height 8
click at [653, 73] on span "1" at bounding box center [651, 73] width 20 height 20
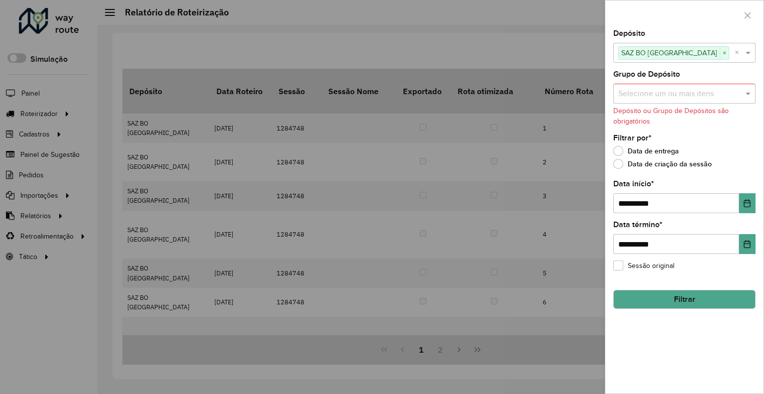
click at [688, 292] on button "Filtrar" at bounding box center [684, 299] width 142 height 19
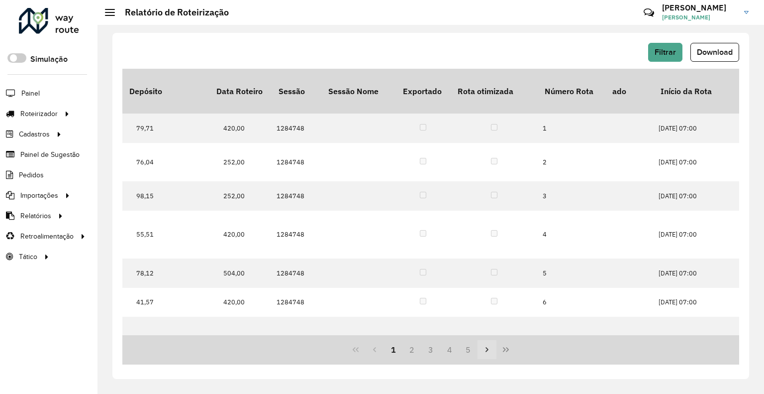
scroll to position [0, 1891]
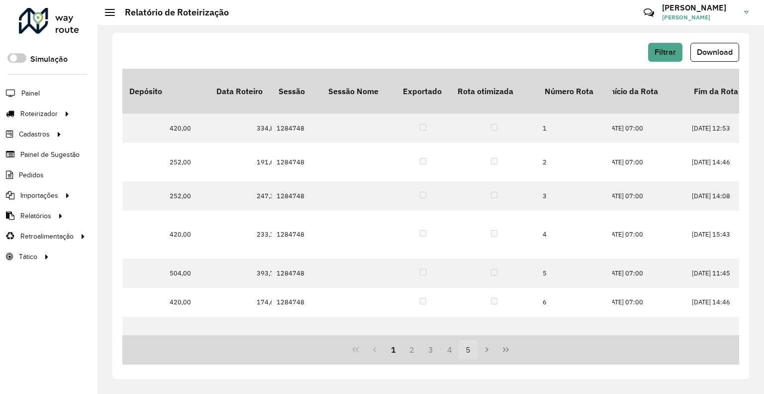
click at [472, 346] on button "5" at bounding box center [468, 349] width 19 height 19
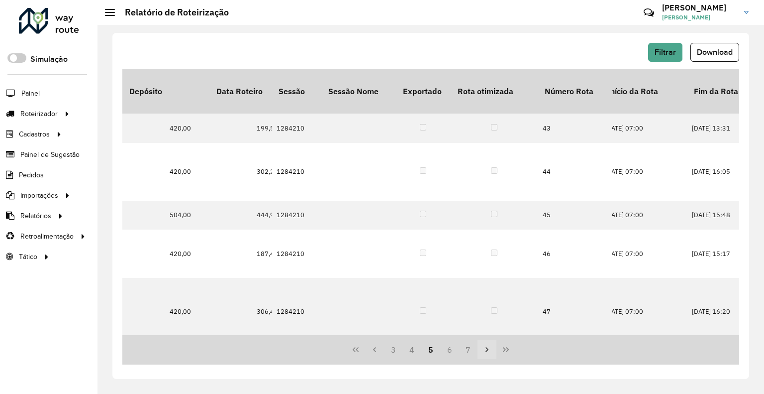
click at [489, 354] on button "Next Page" at bounding box center [487, 349] width 19 height 19
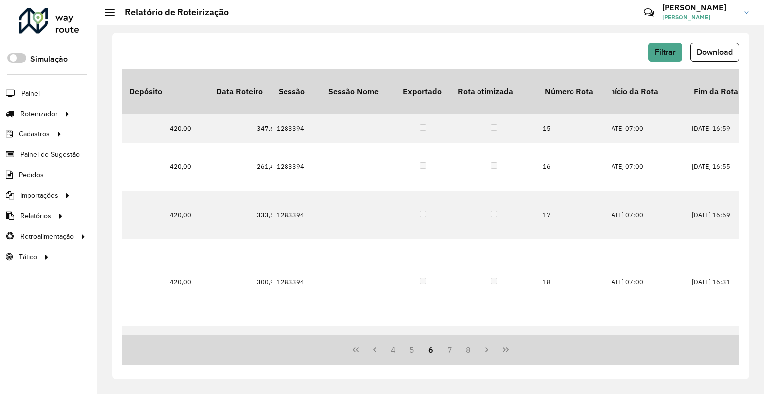
click at [501, 353] on button "Last Page" at bounding box center [506, 349] width 19 height 19
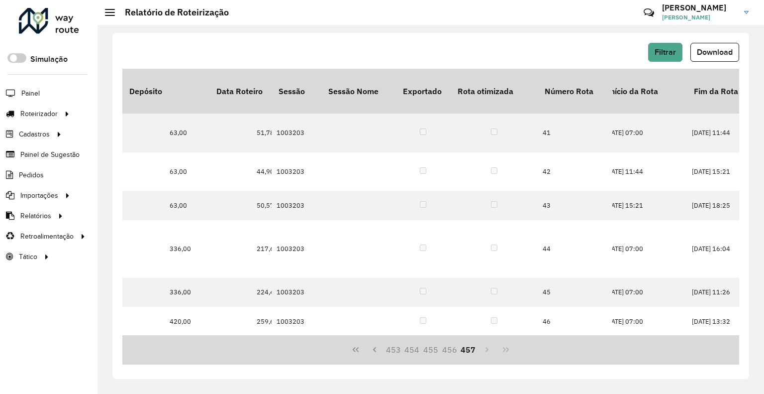
click at [502, 353] on div "453 454 455 456 457" at bounding box center [430, 349] width 617 height 29
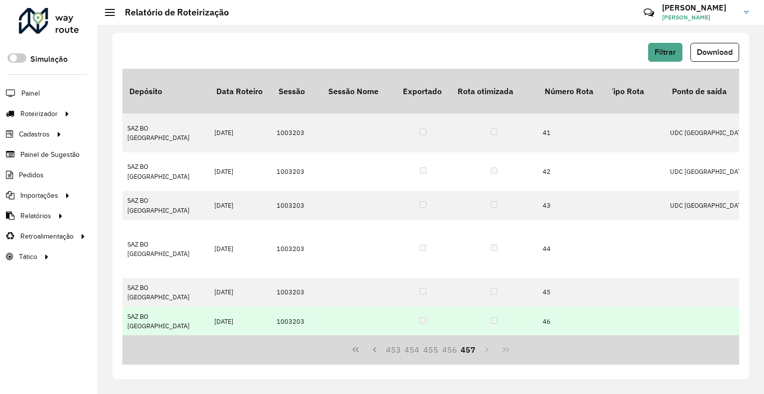
scroll to position [0, 0]
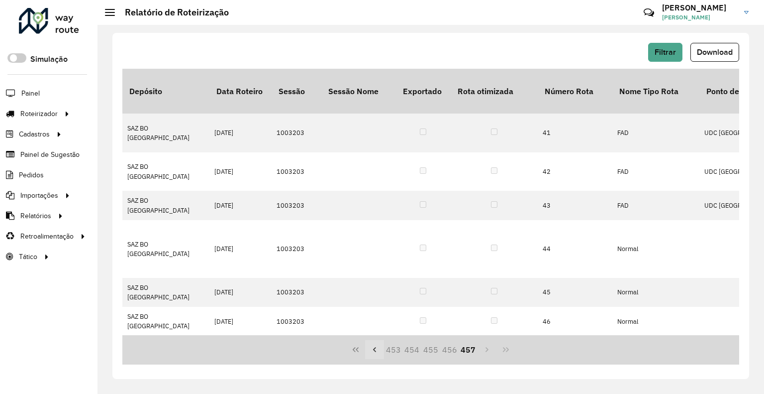
click at [376, 348] on icon "Previous Page" at bounding box center [375, 349] width 8 height 8
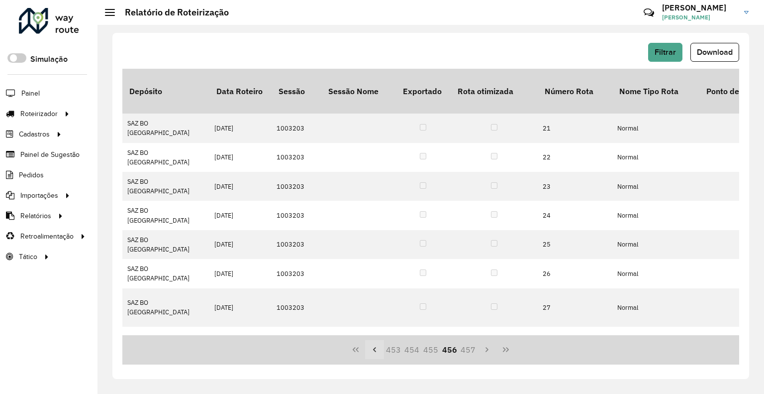
click at [377, 348] on icon "Previous Page" at bounding box center [375, 349] width 8 height 8
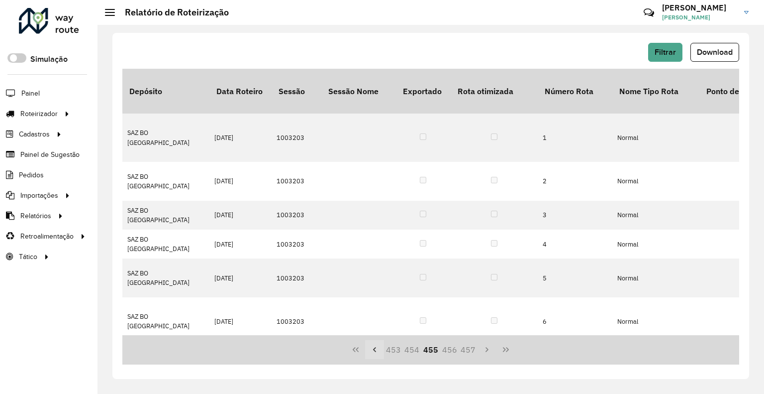
click at [377, 348] on icon "Previous Page" at bounding box center [375, 349] width 8 height 8
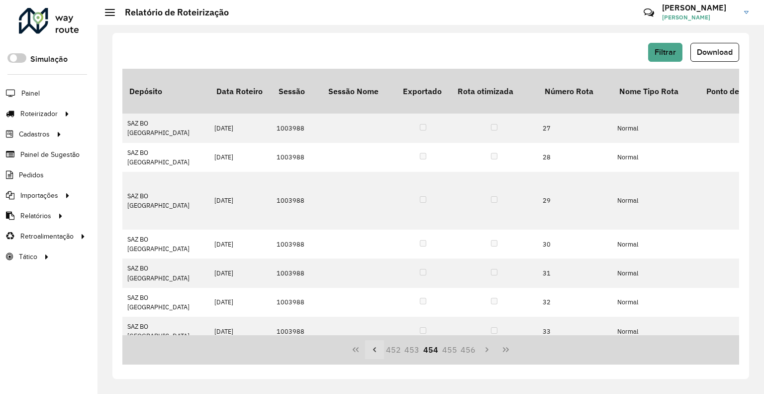
click at [377, 348] on icon "Previous Page" at bounding box center [375, 349] width 8 height 8
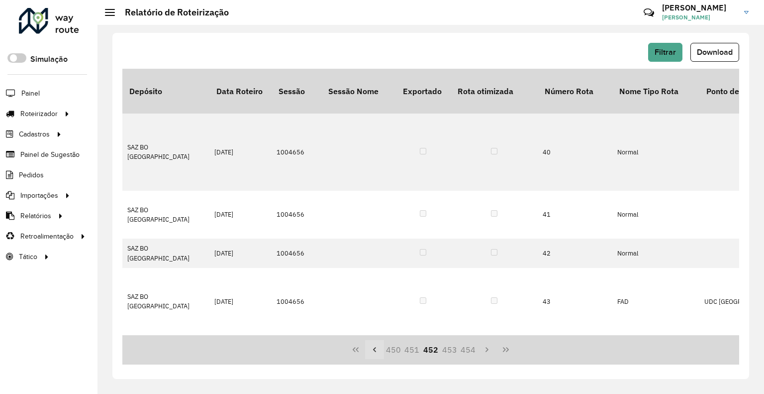
click at [377, 348] on icon "Previous Page" at bounding box center [375, 349] width 8 height 8
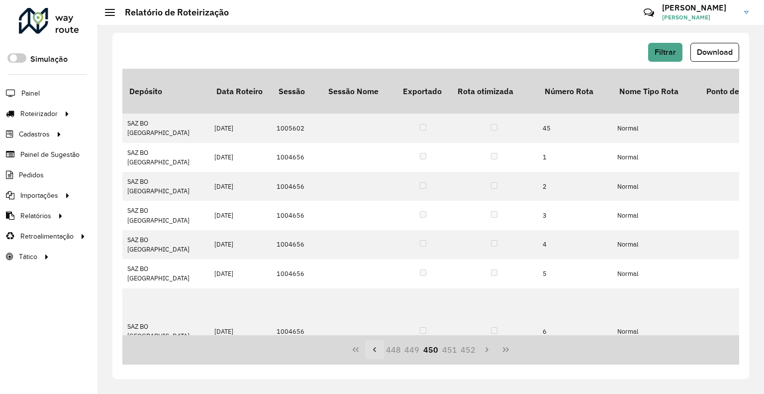
click at [377, 348] on icon "Previous Page" at bounding box center [375, 349] width 8 height 8
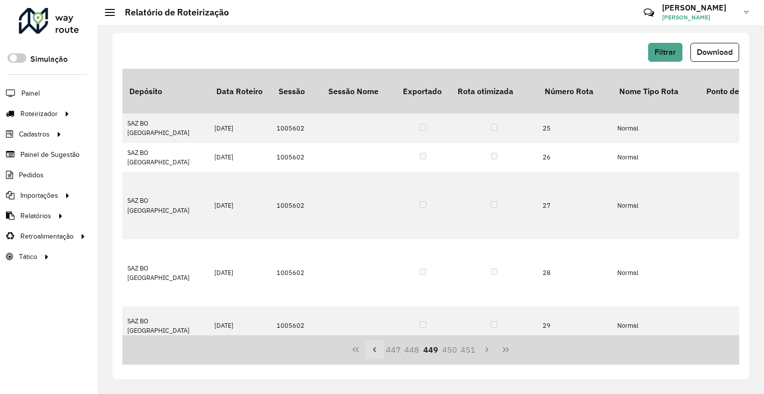
click at [377, 348] on icon "Previous Page" at bounding box center [375, 349] width 8 height 8
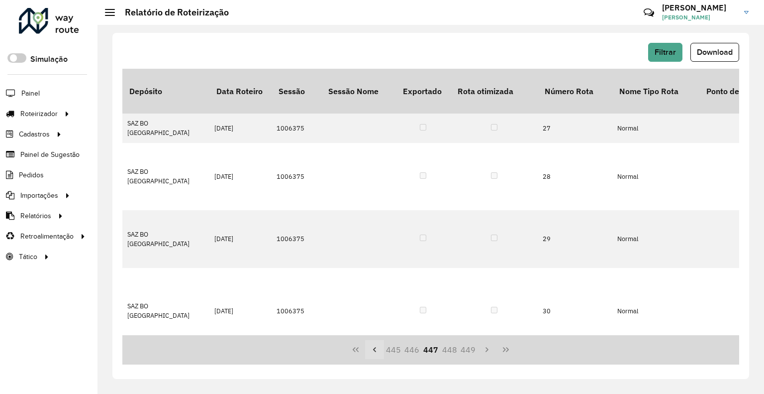
click at [377, 348] on icon "Previous Page" at bounding box center [375, 349] width 8 height 8
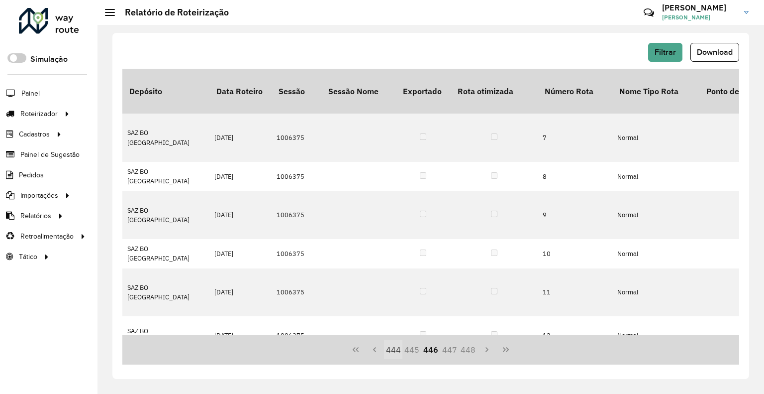
click at [388, 348] on button "444" at bounding box center [393, 349] width 19 height 19
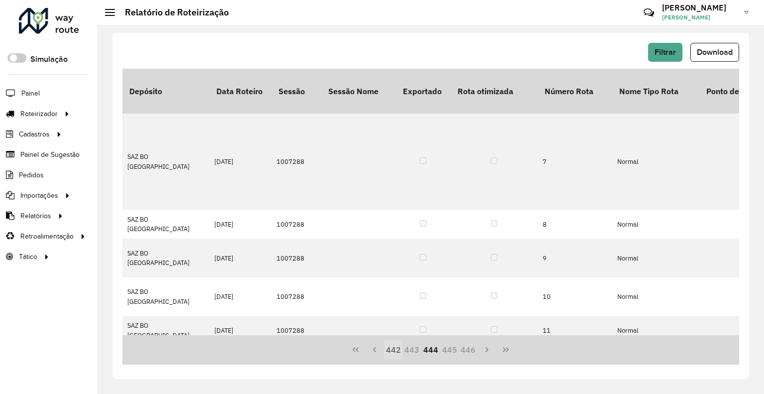
click at [388, 349] on button "442" at bounding box center [393, 349] width 19 height 19
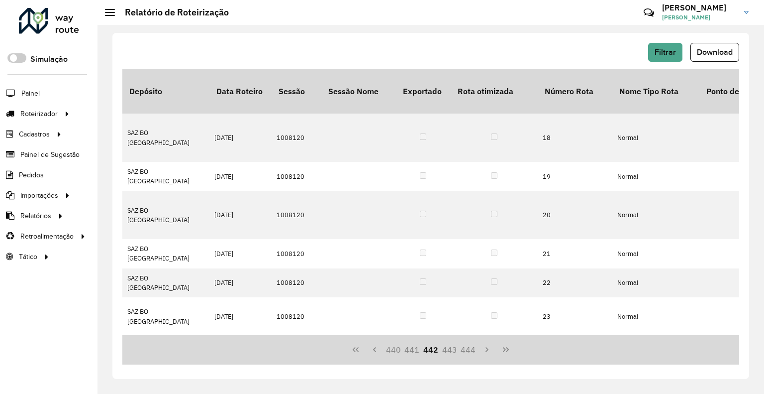
click at [388, 349] on button "440" at bounding box center [393, 349] width 19 height 19
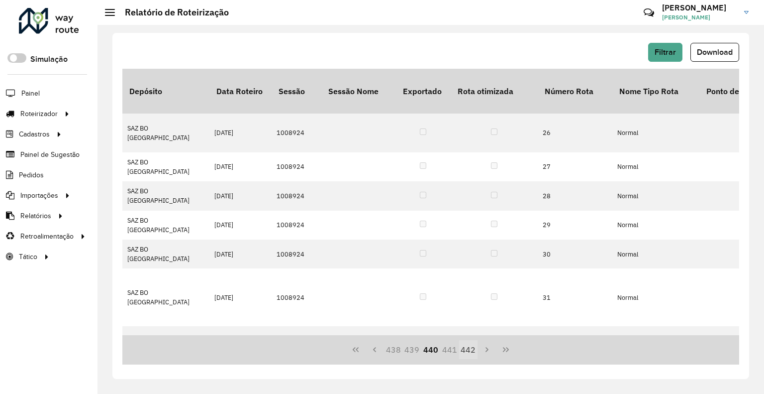
click at [388, 349] on button "438" at bounding box center [393, 349] width 19 height 19
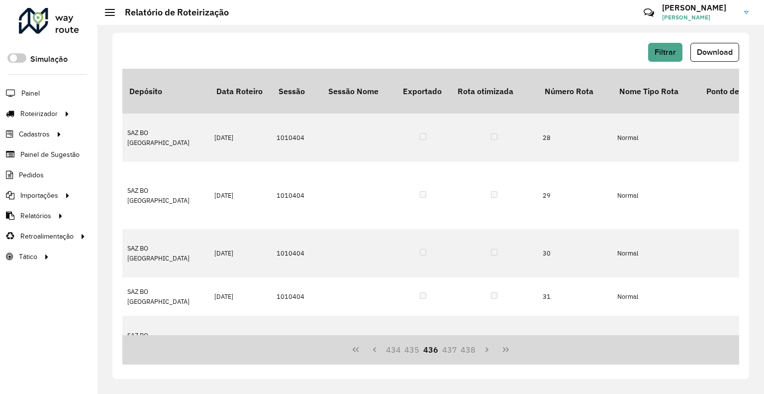
click at [388, 349] on button "434" at bounding box center [393, 349] width 19 height 19
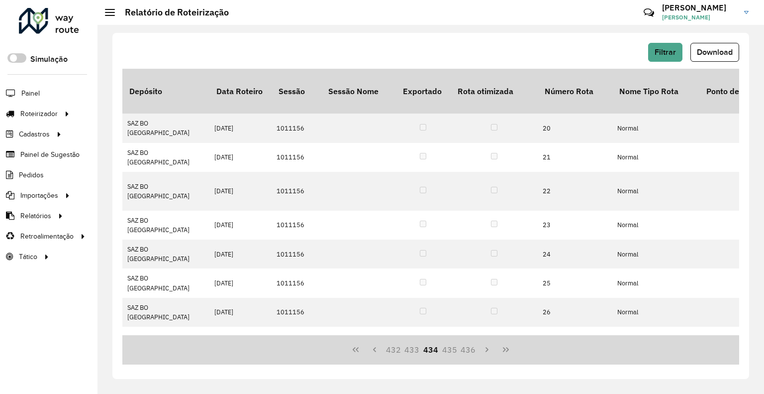
click at [388, 349] on button "432" at bounding box center [393, 349] width 19 height 19
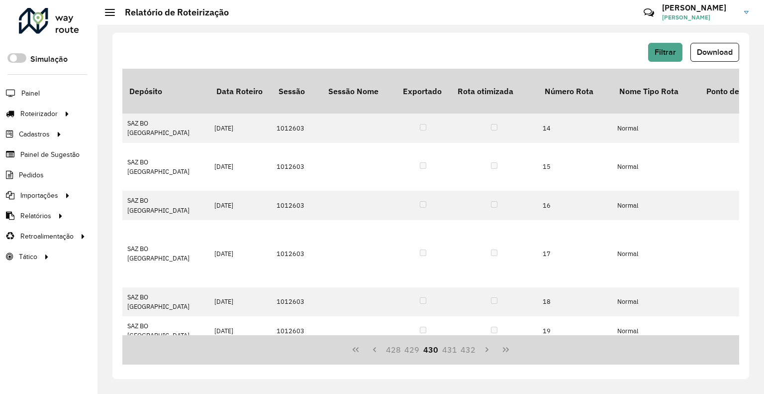
click at [388, 349] on button "428" at bounding box center [393, 349] width 19 height 19
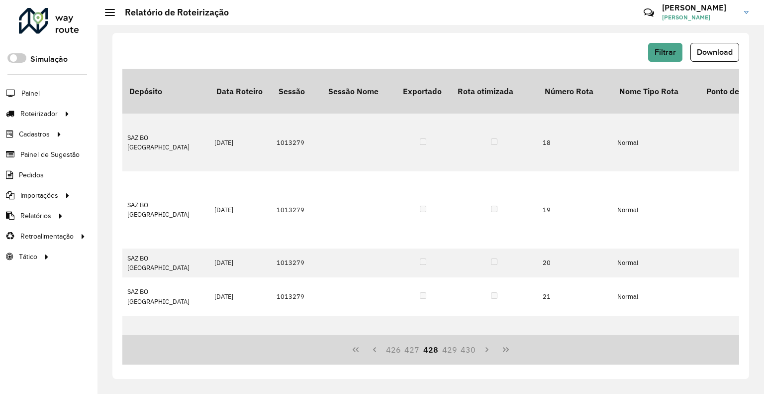
click at [388, 349] on button "426" at bounding box center [393, 349] width 19 height 19
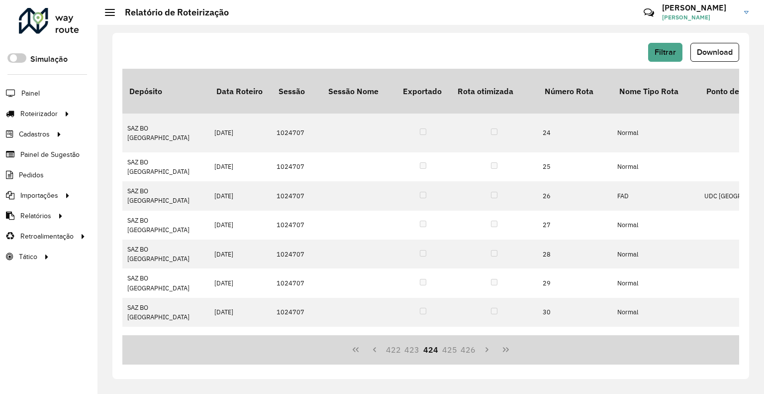
click at [388, 349] on button "422" at bounding box center [393, 349] width 19 height 19
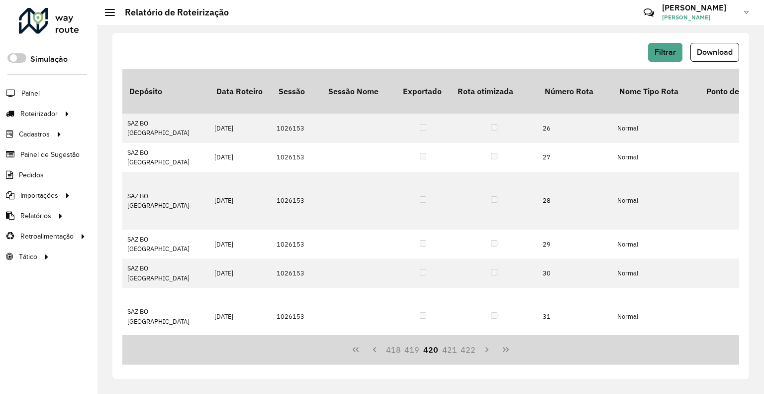
click at [388, 349] on button "418" at bounding box center [393, 349] width 19 height 19
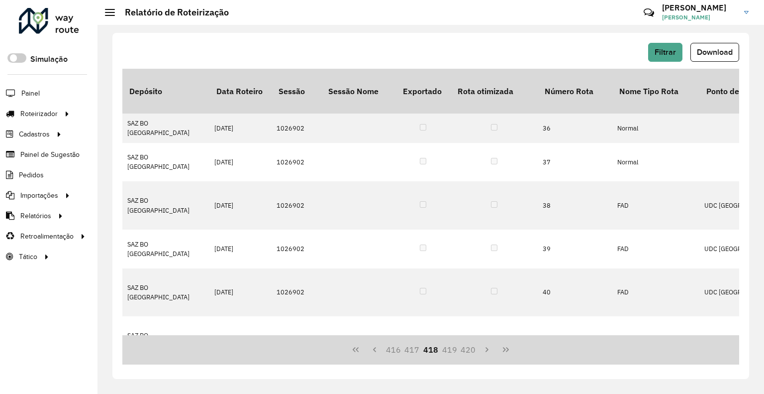
click at [388, 349] on button "416" at bounding box center [393, 349] width 19 height 19
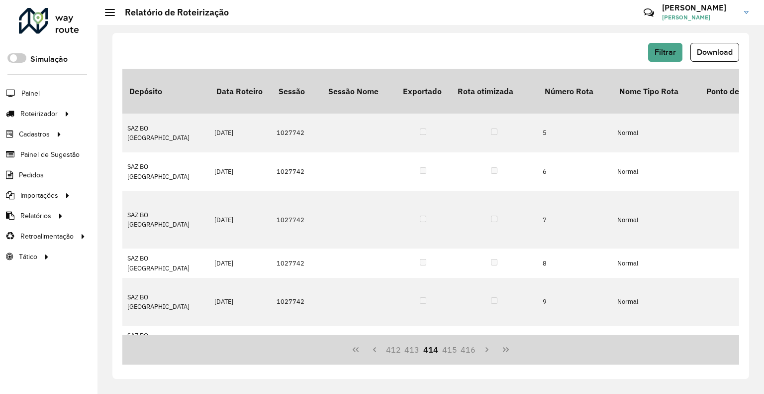
click at [388, 349] on button "412" at bounding box center [393, 349] width 19 height 19
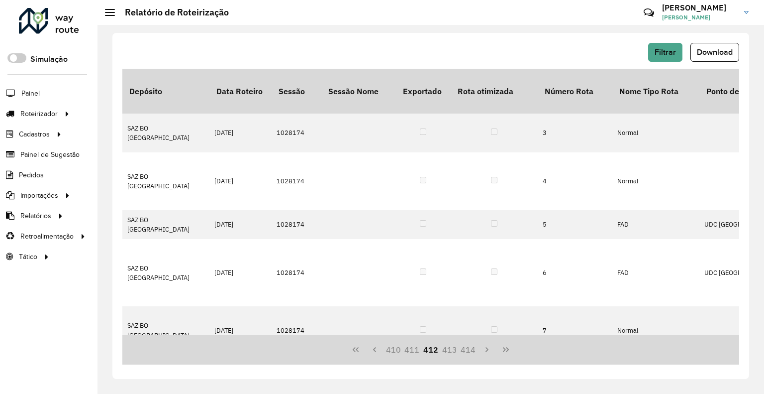
click at [388, 349] on button "410" at bounding box center [393, 349] width 19 height 19
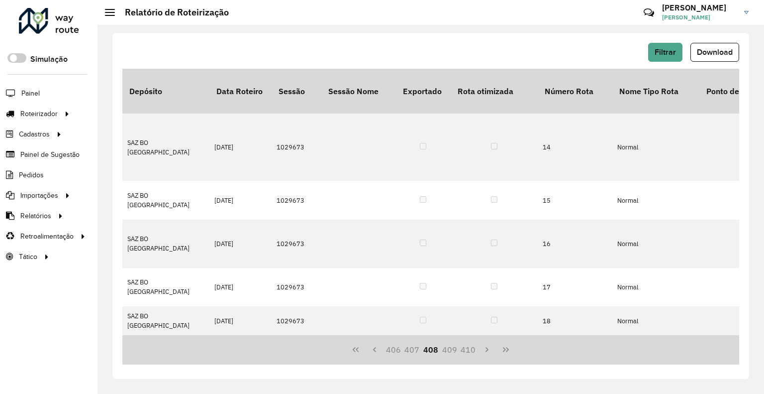
click at [388, 349] on button "406" at bounding box center [393, 349] width 19 height 19
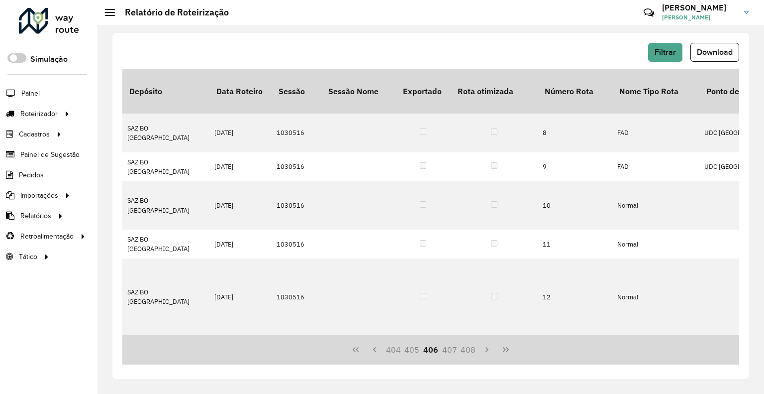
click at [388, 349] on button "404" at bounding box center [393, 349] width 19 height 19
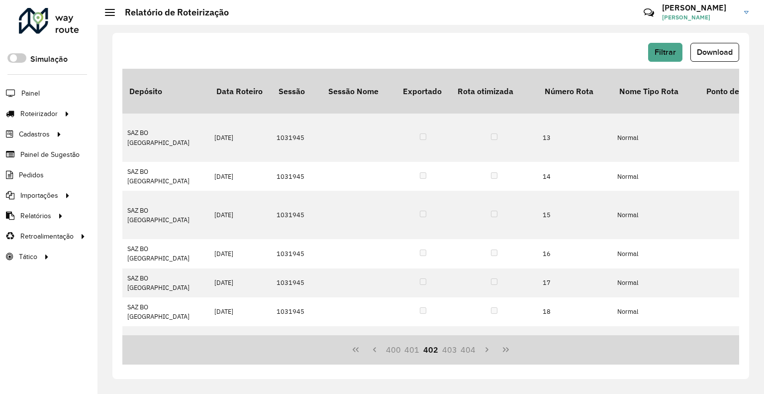
click at [388, 349] on button "400" at bounding box center [393, 349] width 19 height 19
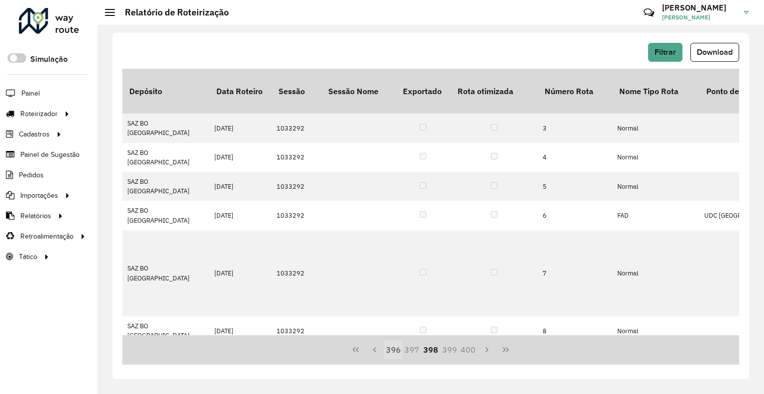
click at [387, 349] on button "396" at bounding box center [393, 349] width 19 height 19
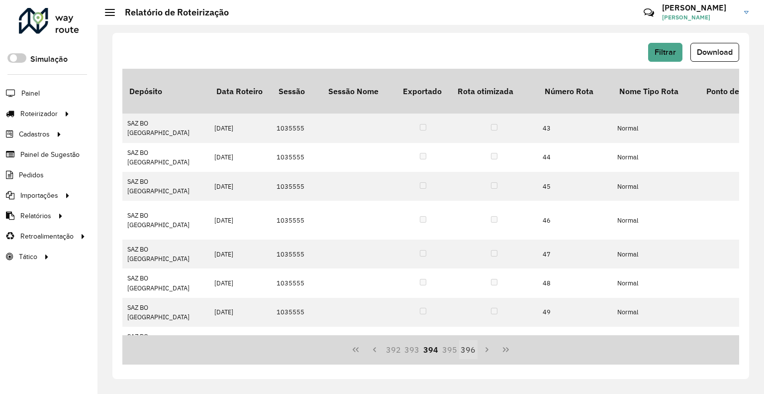
click at [387, 349] on button "392" at bounding box center [393, 349] width 19 height 19
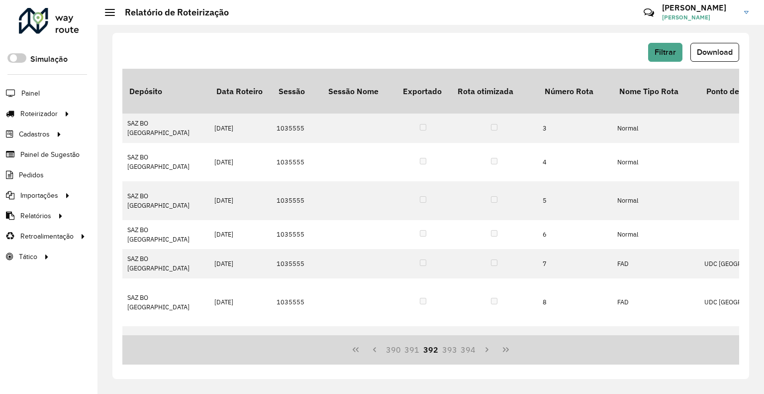
click at [387, 349] on button "390" at bounding box center [393, 349] width 19 height 19
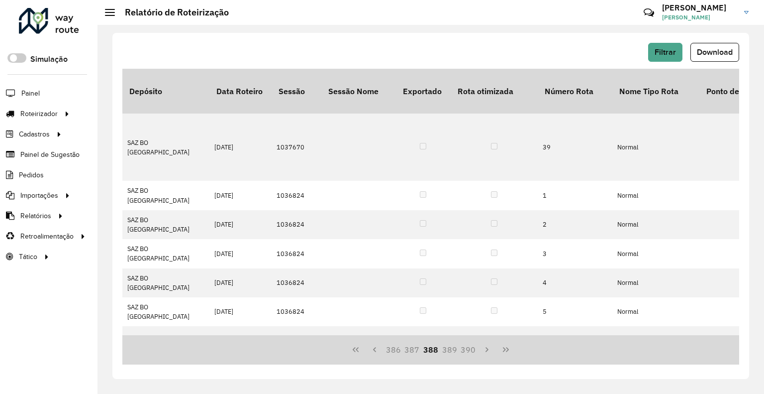
click at [387, 349] on button "386" at bounding box center [393, 349] width 19 height 19
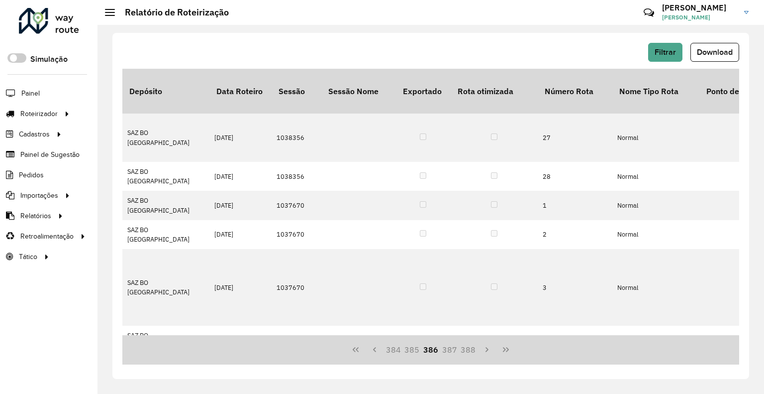
click at [387, 349] on button "384" at bounding box center [393, 349] width 19 height 19
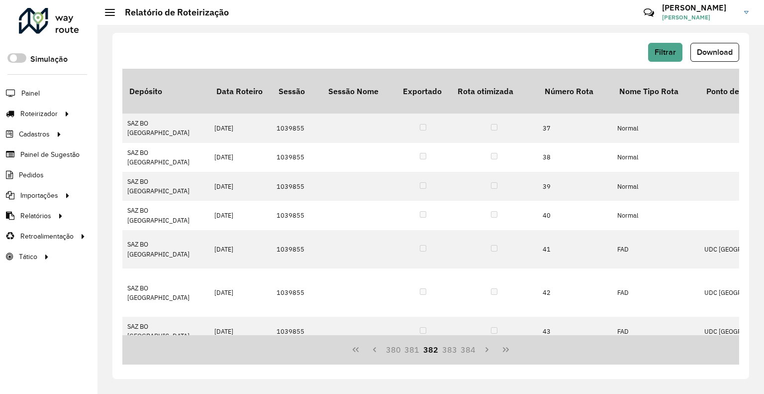
click at [387, 349] on button "380" at bounding box center [393, 349] width 19 height 19
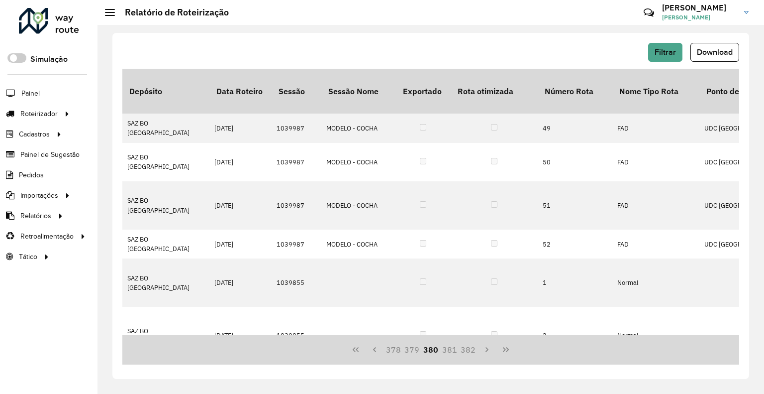
click at [387, 349] on button "378" at bounding box center [393, 349] width 19 height 19
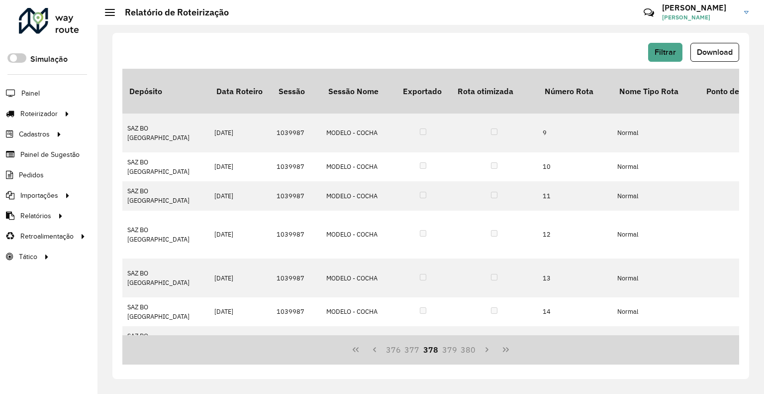
click at [387, 349] on button "376" at bounding box center [393, 349] width 19 height 19
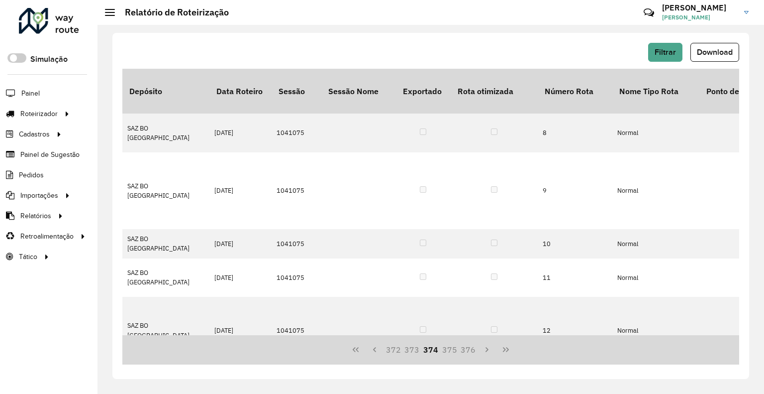
click at [387, 349] on button "372" at bounding box center [393, 349] width 19 height 19
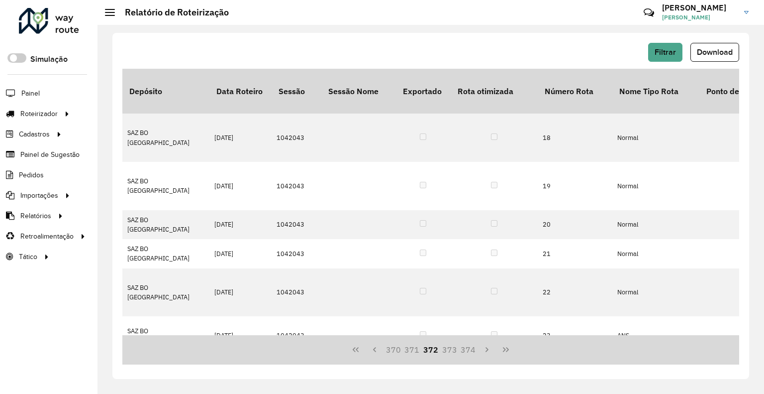
click at [387, 349] on button "370" at bounding box center [393, 349] width 19 height 19
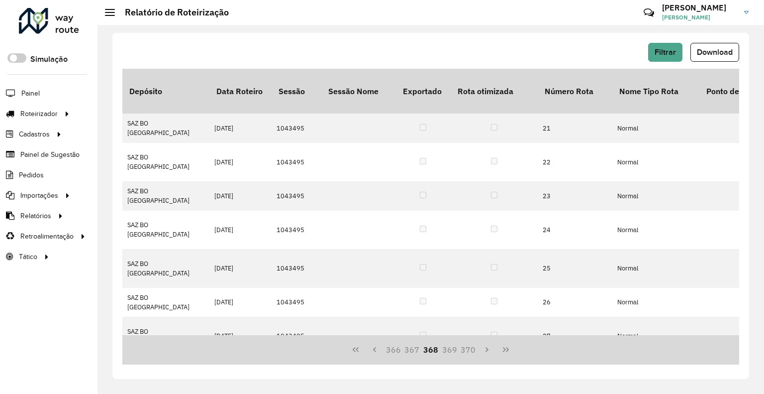
click at [387, 349] on button "366" at bounding box center [393, 349] width 19 height 19
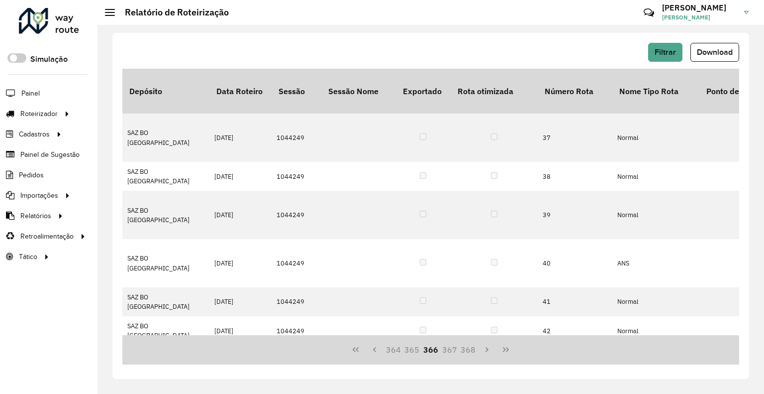
click at [387, 349] on button "364" at bounding box center [393, 349] width 19 height 19
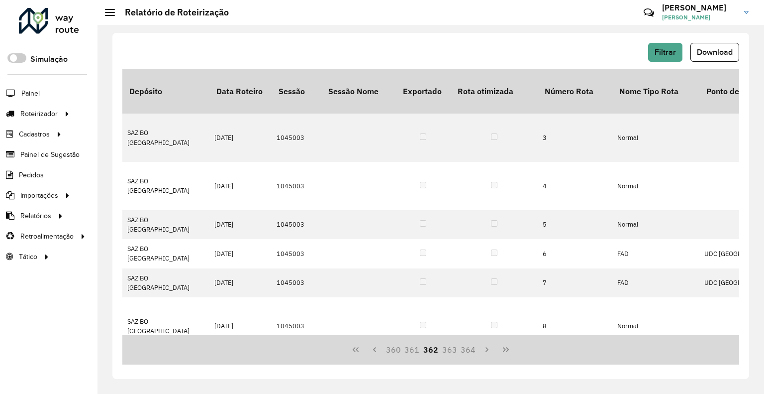
click at [387, 349] on button "360" at bounding box center [393, 349] width 19 height 19
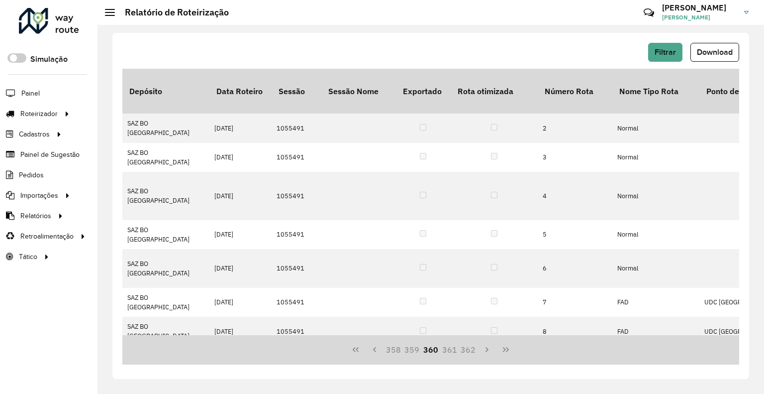
click at [387, 349] on button "358" at bounding box center [393, 349] width 19 height 19
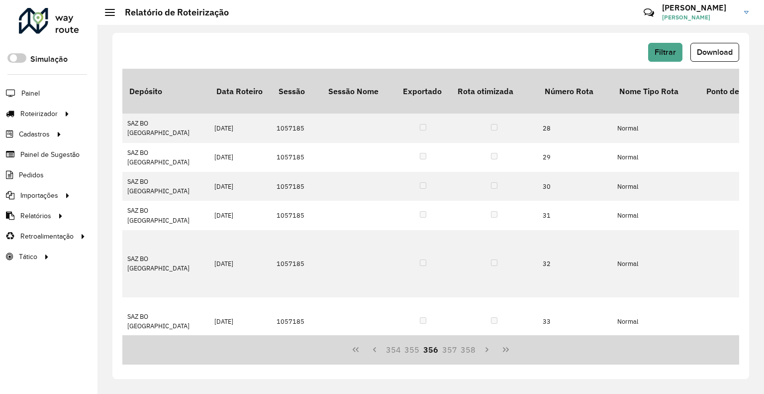
click at [387, 349] on button "354" at bounding box center [393, 349] width 19 height 19
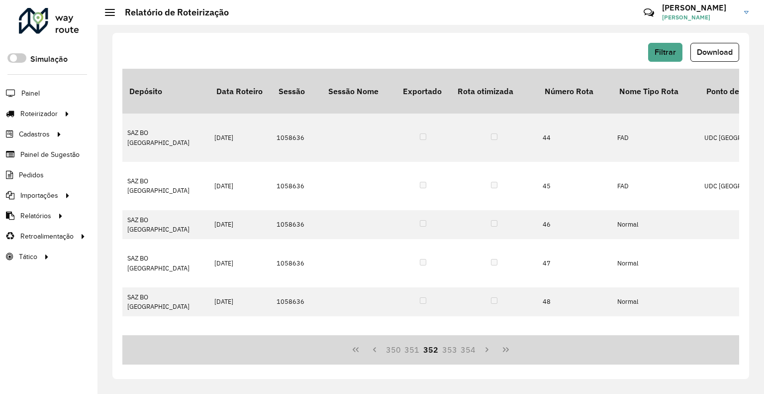
click at [387, 349] on button "350" at bounding box center [393, 349] width 19 height 19
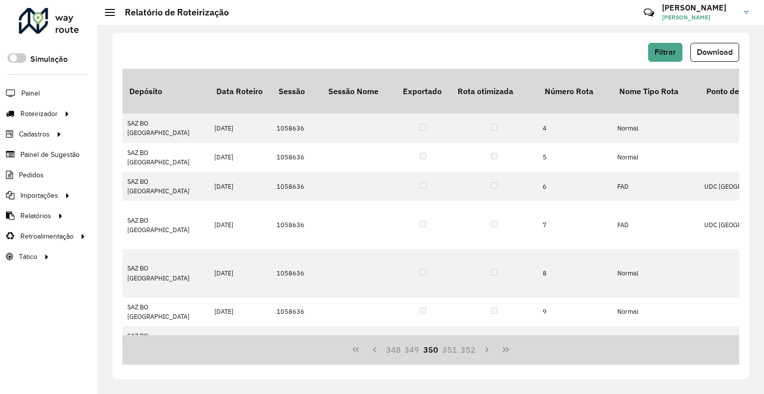
click at [387, 349] on button "348" at bounding box center [393, 349] width 19 height 19
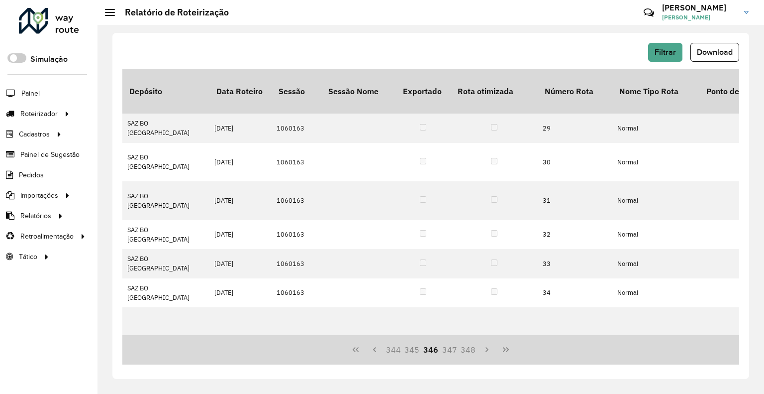
click at [387, 349] on button "344" at bounding box center [393, 349] width 19 height 19
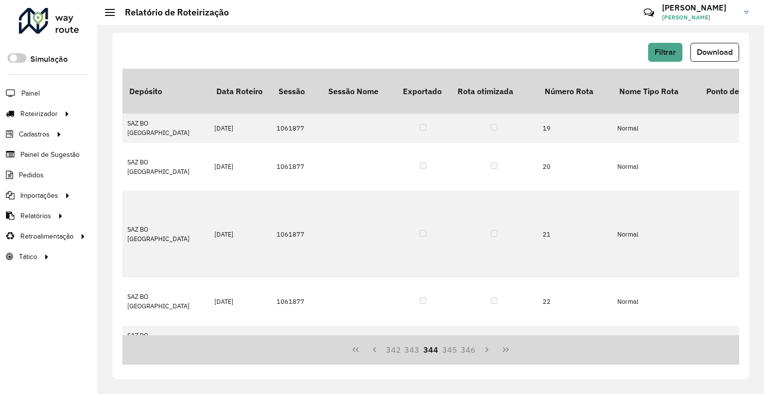
click at [387, 349] on button "342" at bounding box center [393, 349] width 19 height 19
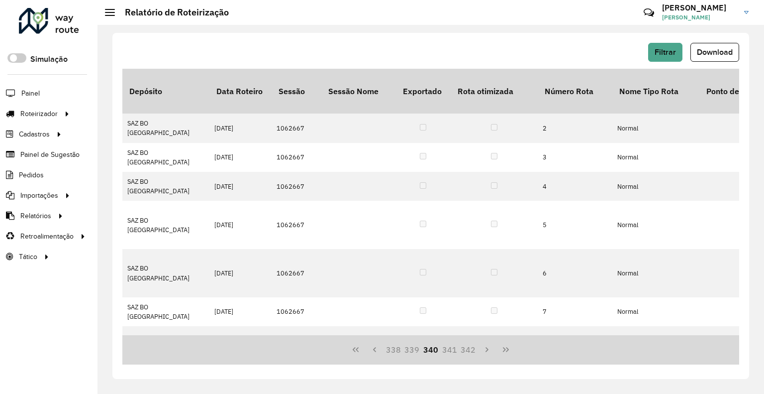
click at [387, 349] on button "338" at bounding box center [393, 349] width 19 height 19
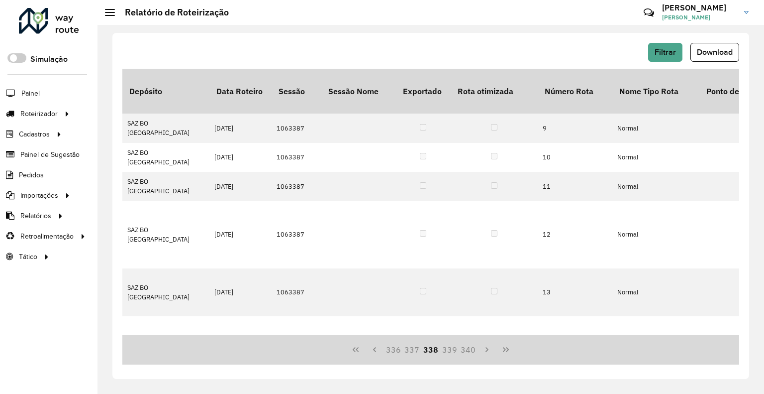
click at [387, 349] on button "336" at bounding box center [393, 349] width 19 height 19
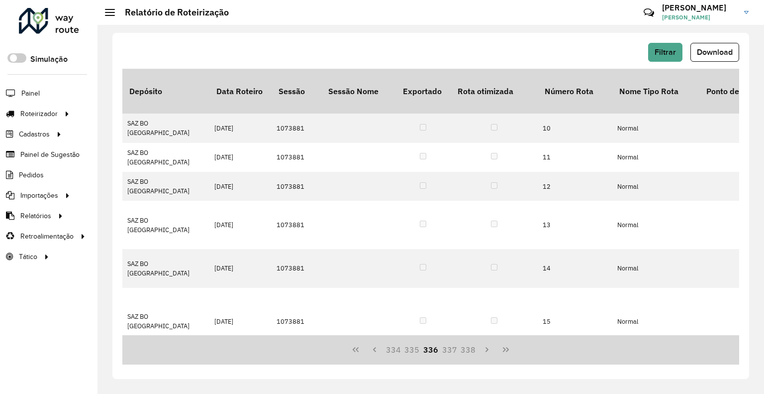
click at [387, 349] on button "334" at bounding box center [393, 349] width 19 height 19
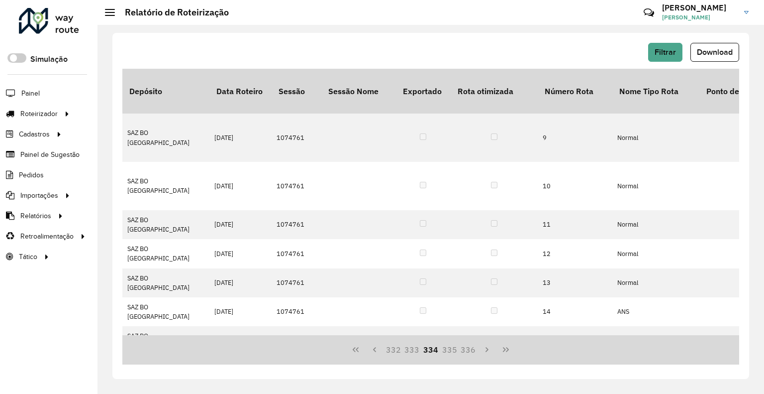
click at [387, 349] on button "332" at bounding box center [393, 349] width 19 height 19
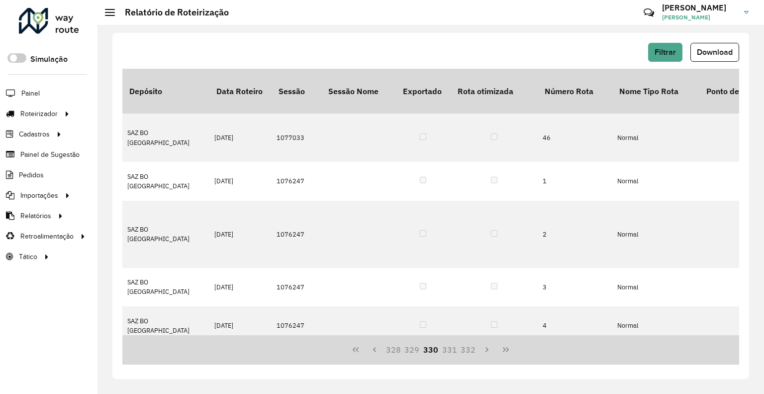
click at [387, 349] on button "328" at bounding box center [393, 349] width 19 height 19
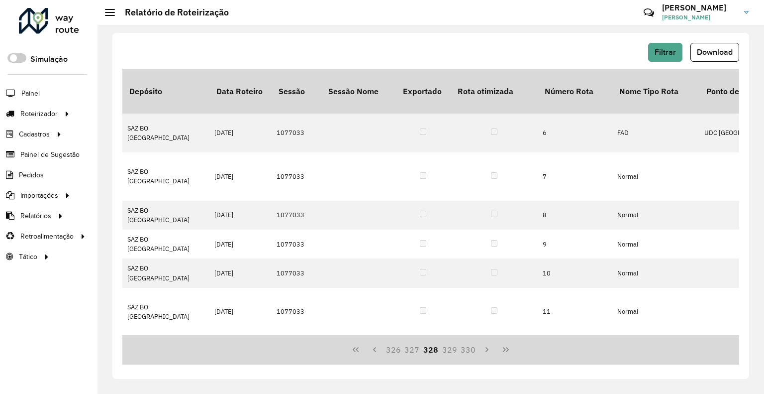
click at [387, 349] on button "326" at bounding box center [393, 349] width 19 height 19
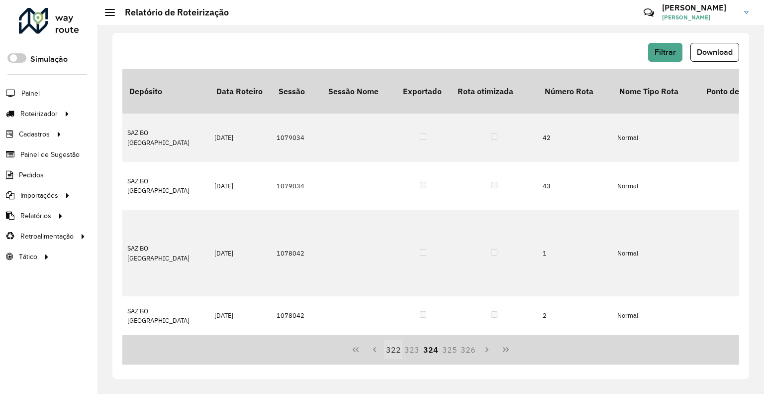
click at [386, 349] on button "322" at bounding box center [393, 349] width 19 height 19
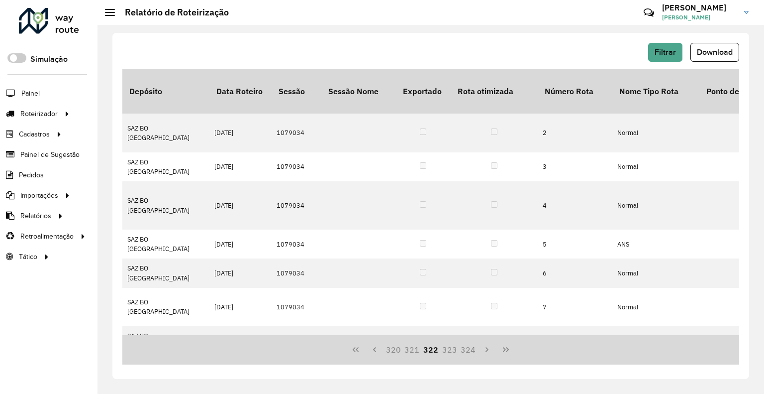
click at [386, 349] on button "320" at bounding box center [393, 349] width 19 height 19
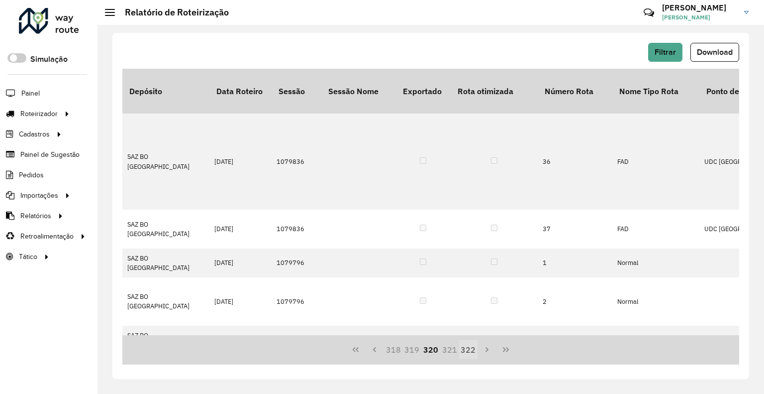
click at [386, 349] on button "318" at bounding box center [393, 349] width 19 height 19
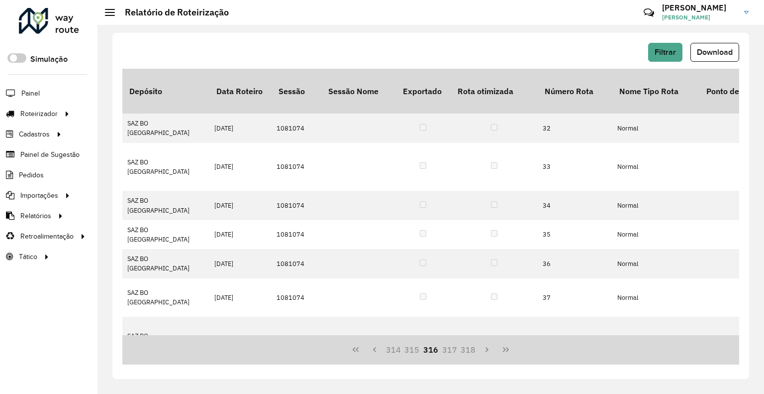
click at [386, 349] on button "314" at bounding box center [393, 349] width 19 height 19
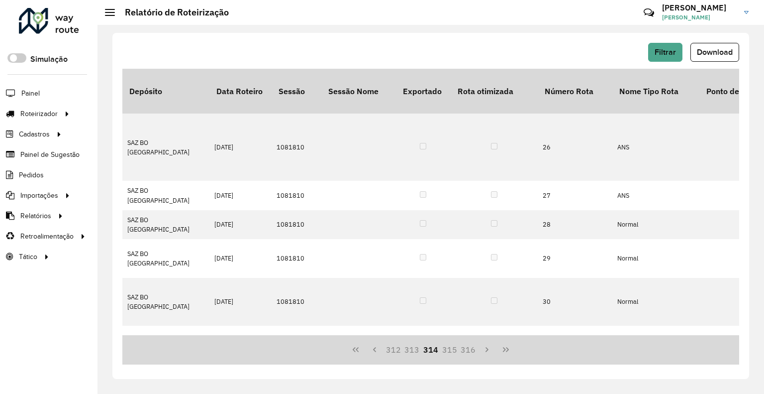
click at [386, 349] on button "312" at bounding box center [393, 349] width 19 height 19
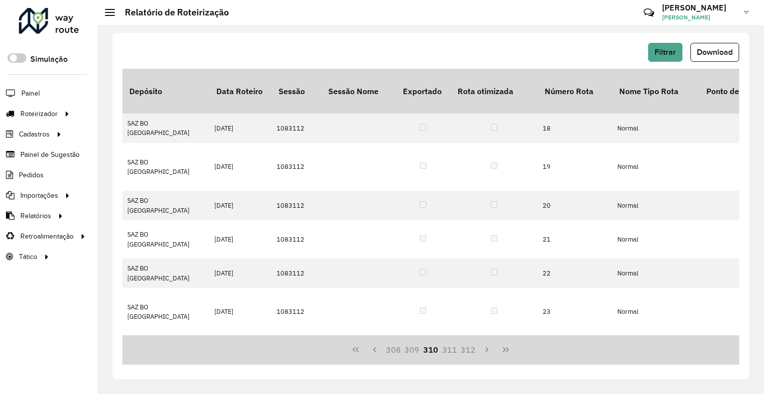
click at [386, 350] on button "308" at bounding box center [393, 349] width 19 height 19
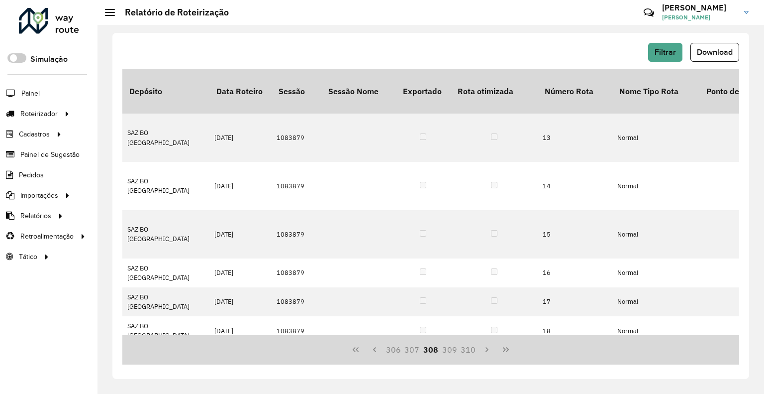
click at [386, 350] on button "306" at bounding box center [393, 349] width 19 height 19
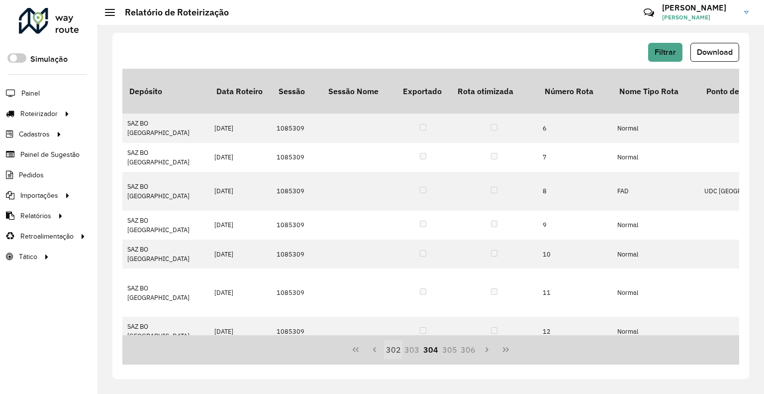
click at [386, 350] on button "302" at bounding box center [393, 349] width 19 height 19
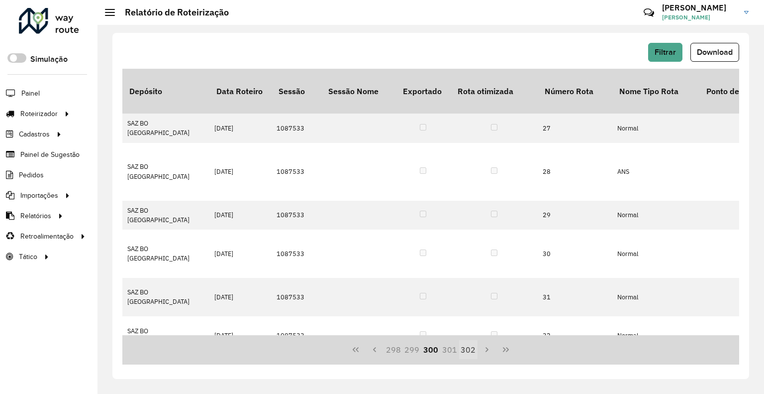
click at [386, 350] on button "298" at bounding box center [393, 349] width 19 height 19
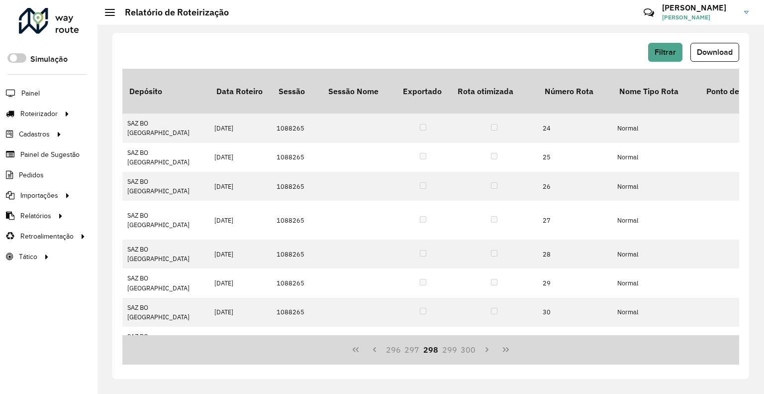
click at [386, 350] on button "296" at bounding box center [393, 349] width 19 height 19
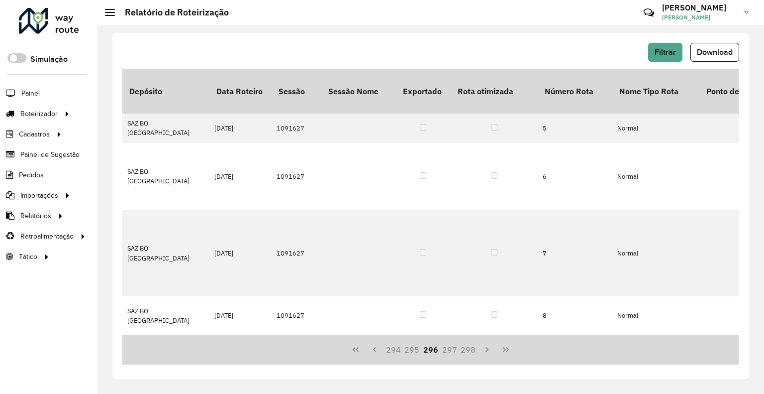
click at [386, 350] on button "294" at bounding box center [393, 349] width 19 height 19
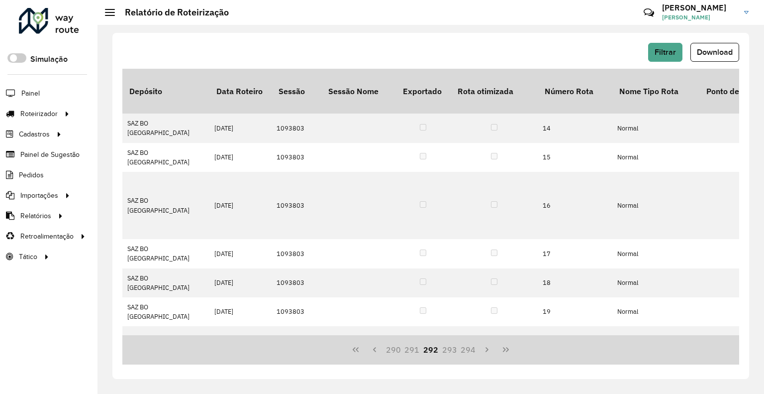
click at [386, 350] on button "290" at bounding box center [393, 349] width 19 height 19
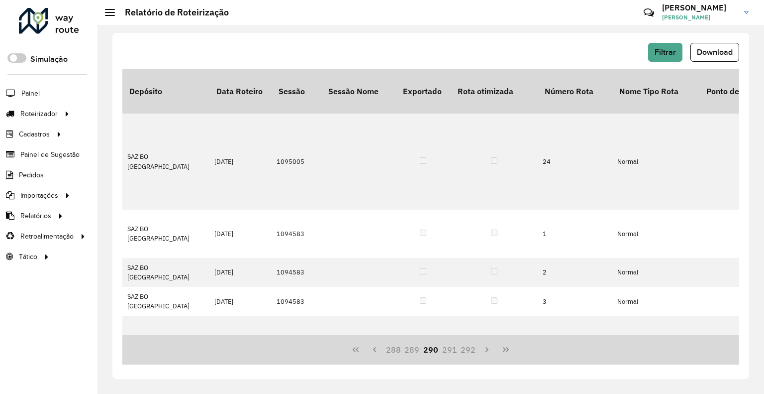
click at [386, 350] on button "288" at bounding box center [393, 349] width 19 height 19
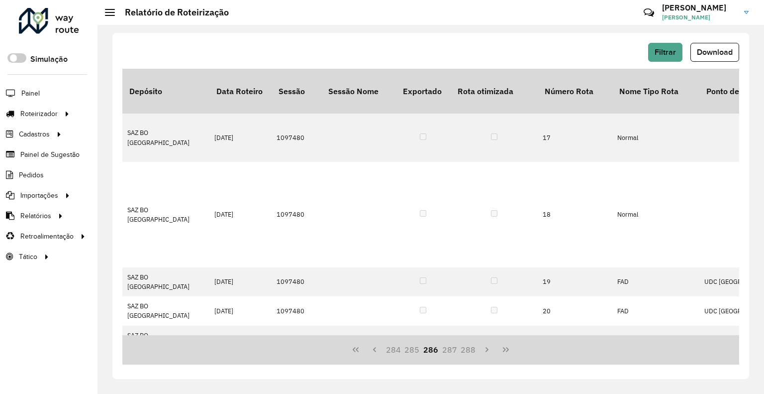
click at [386, 350] on button "284" at bounding box center [393, 349] width 19 height 19
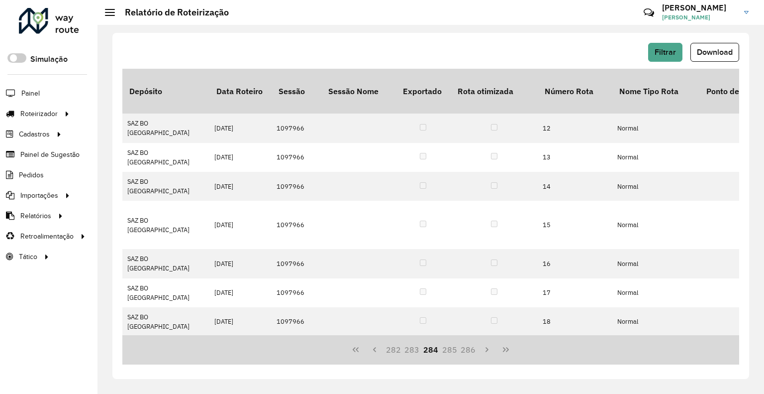
click at [386, 350] on button "282" at bounding box center [393, 349] width 19 height 19
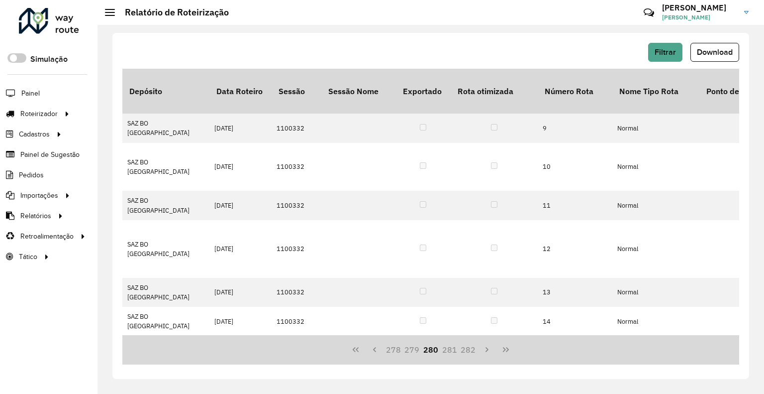
click at [386, 350] on button "278" at bounding box center [393, 349] width 19 height 19
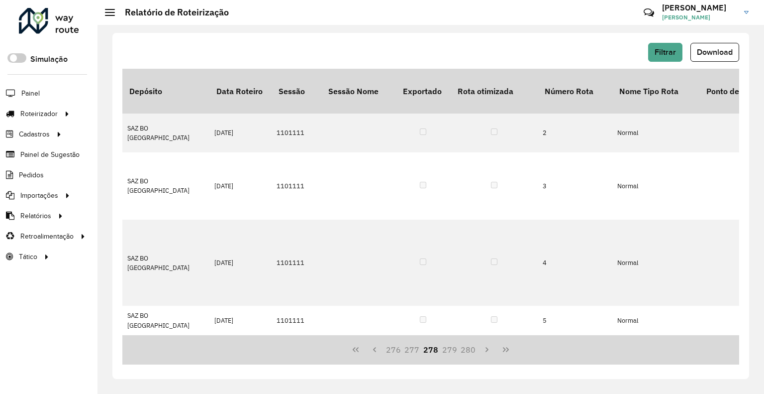
click at [386, 350] on button "276" at bounding box center [393, 349] width 19 height 19
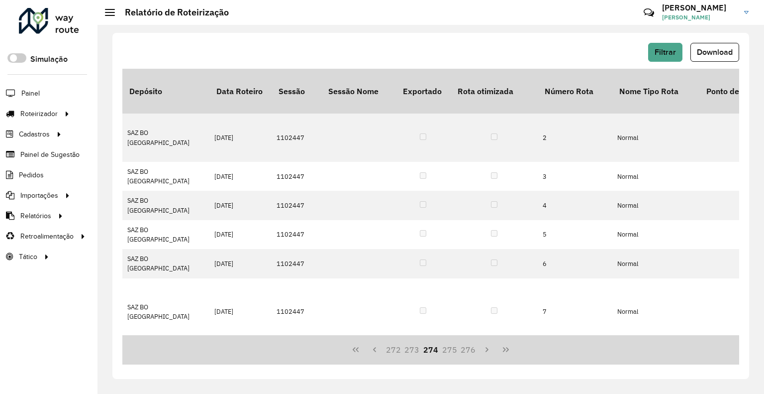
click at [386, 350] on button "272" at bounding box center [393, 349] width 19 height 19
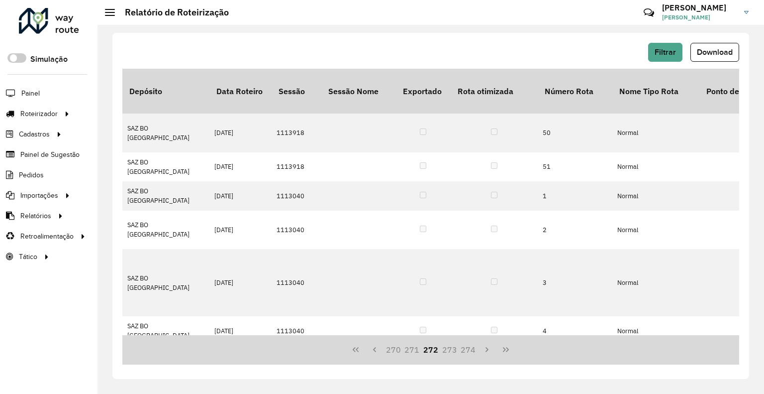
click at [386, 350] on button "270" at bounding box center [393, 349] width 19 height 19
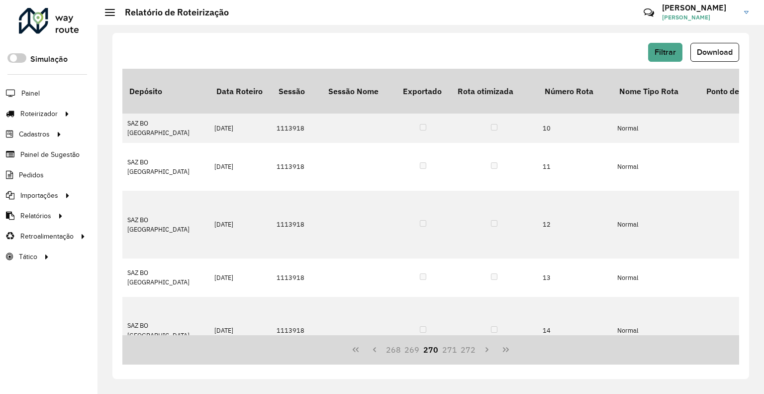
click at [386, 350] on button "268" at bounding box center [393, 349] width 19 height 19
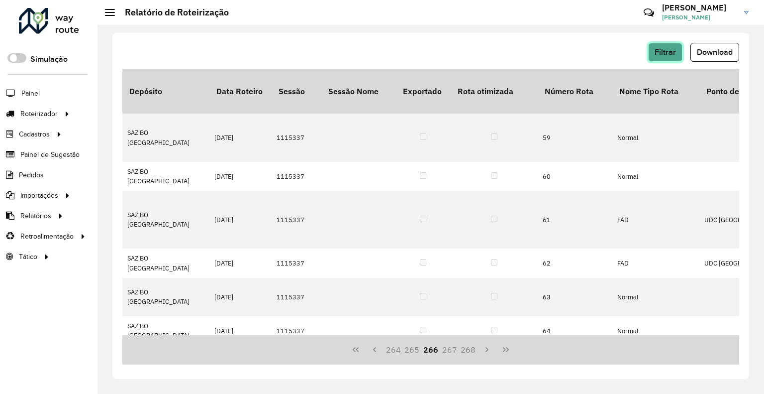
click at [678, 53] on button "Filtrar" at bounding box center [665, 52] width 34 height 19
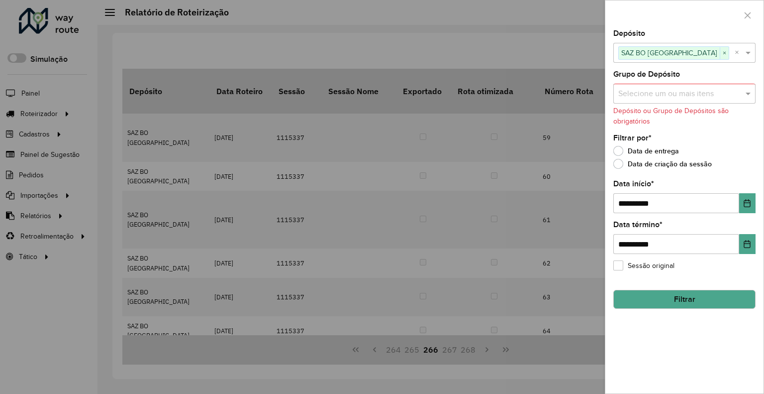
click at [688, 122] on div "Depósito ou Grupo de Depósitos são obrigatórios" at bounding box center [684, 115] width 142 height 21
click at [521, 87] on div at bounding box center [382, 197] width 764 height 394
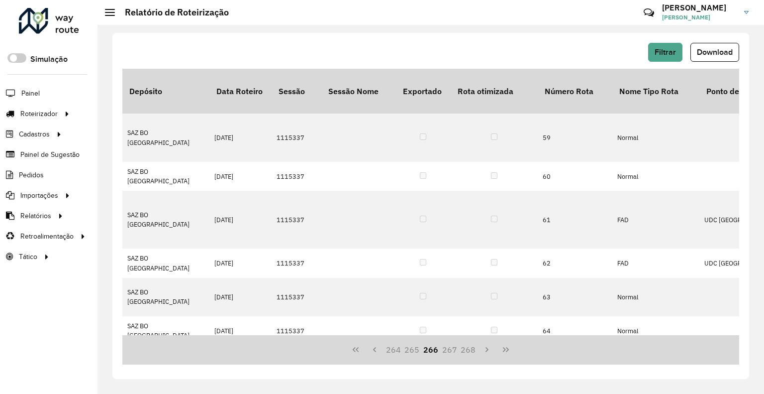
drag, startPoint x: 699, startPoint y: 47, endPoint x: 585, endPoint y: 95, distance: 123.7
click at [699, 47] on button "Download" at bounding box center [715, 52] width 49 height 19
click at [682, 53] on hb-button "Filtrar" at bounding box center [667, 52] width 38 height 19
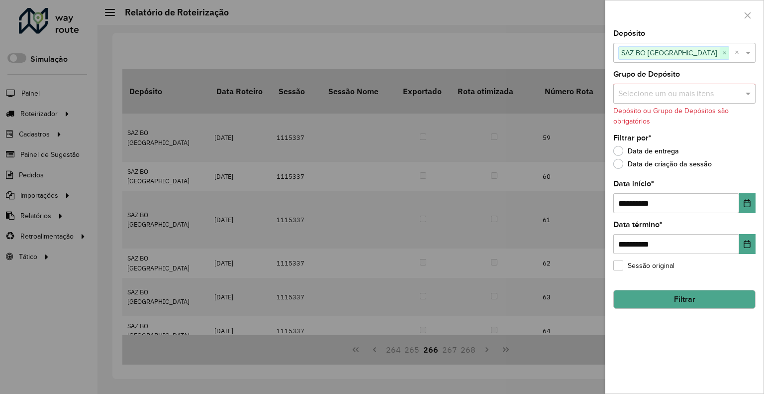
click at [720, 50] on span "×" at bounding box center [724, 53] width 9 height 12
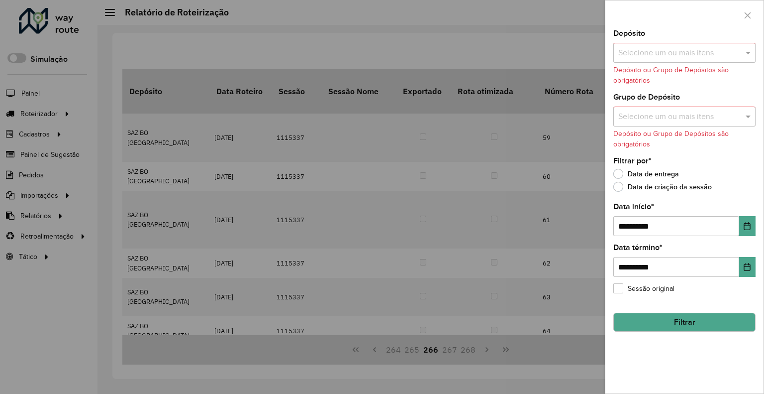
click at [690, 55] on input "text" at bounding box center [679, 53] width 127 height 12
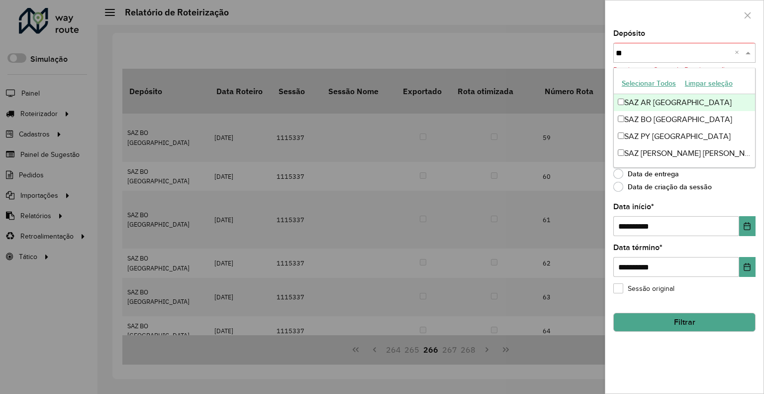
type input "**"
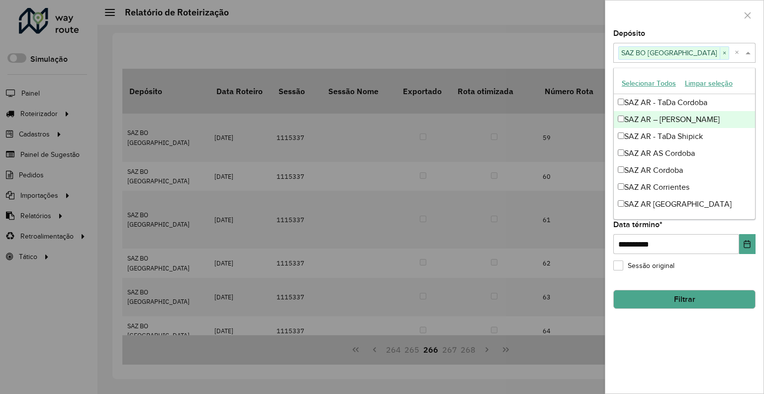
click at [687, 10] on div at bounding box center [684, 14] width 158 height 29
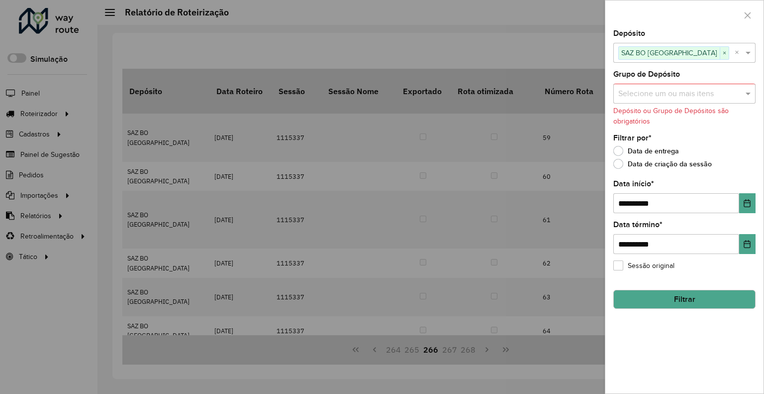
drag, startPoint x: 661, startPoint y: 291, endPoint x: 655, endPoint y: 287, distance: 6.8
click at [661, 292] on button "Filtrar" at bounding box center [684, 299] width 142 height 19
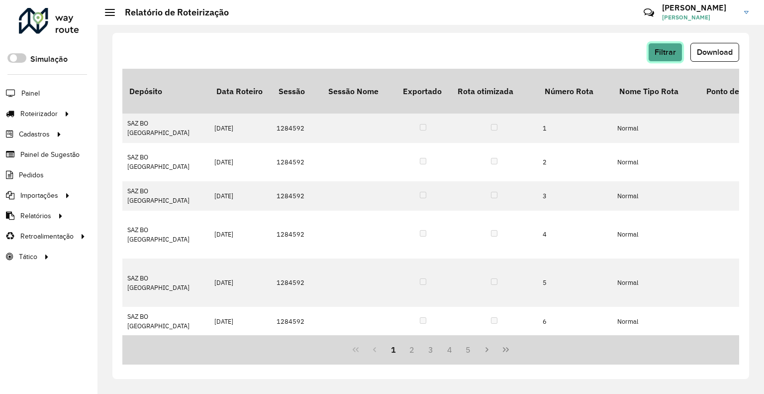
click at [665, 53] on span "Filtrar" at bounding box center [665, 52] width 21 height 8
click at [710, 54] on span "Download" at bounding box center [715, 52] width 36 height 8
click at [667, 54] on span "Filtrar" at bounding box center [665, 52] width 21 height 8
click at [678, 56] on button "Filtrar" at bounding box center [665, 52] width 34 height 19
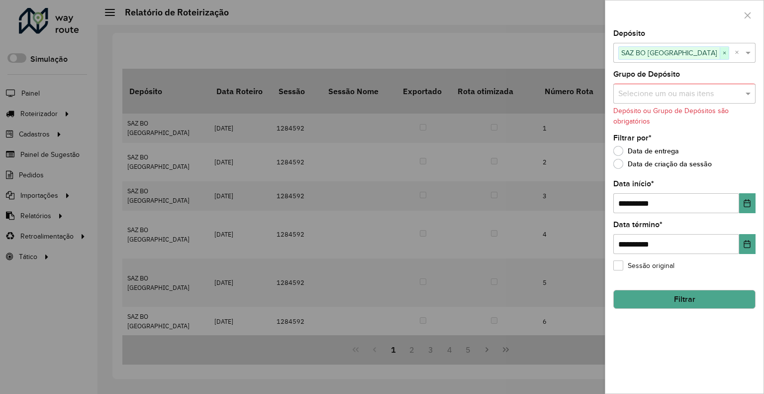
click at [720, 57] on span "×" at bounding box center [724, 53] width 9 height 12
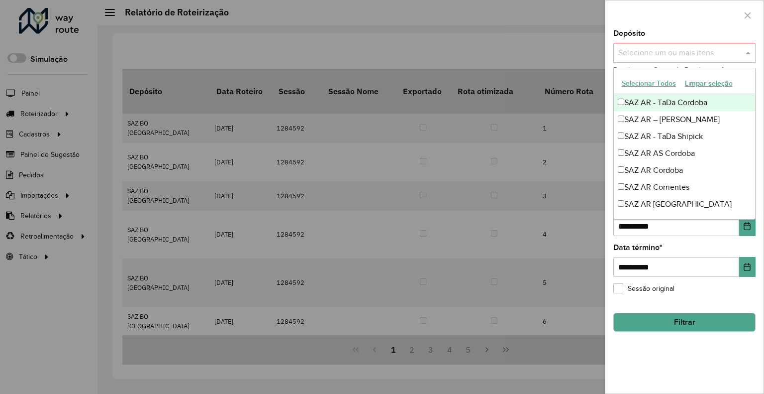
click at [676, 52] on input "text" at bounding box center [679, 53] width 127 height 12
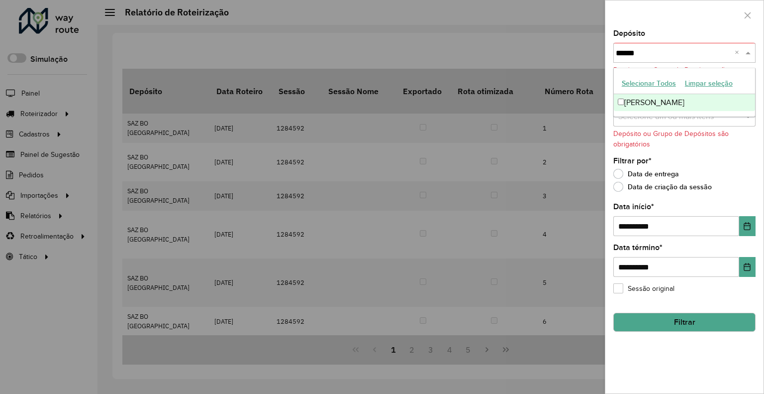
type input "*******"
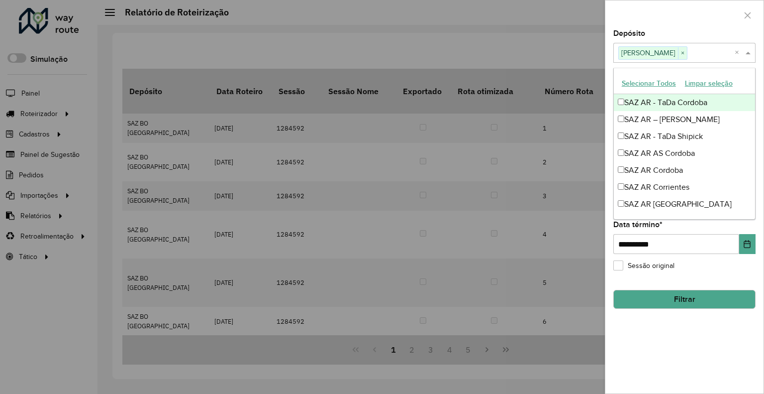
click at [704, 24] on div at bounding box center [684, 14] width 158 height 29
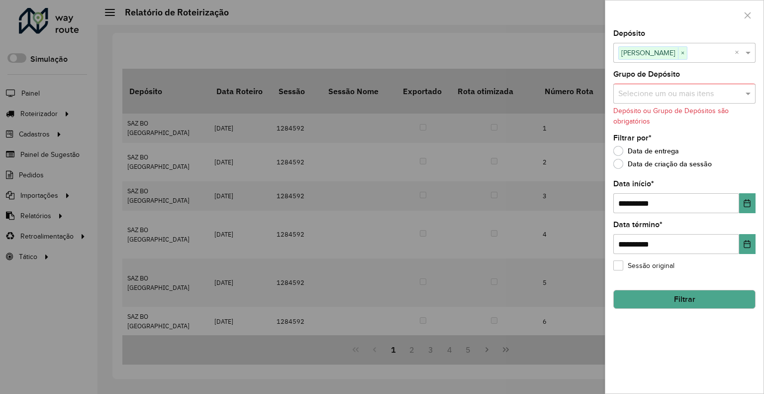
click at [682, 295] on button "Filtrar" at bounding box center [684, 299] width 142 height 19
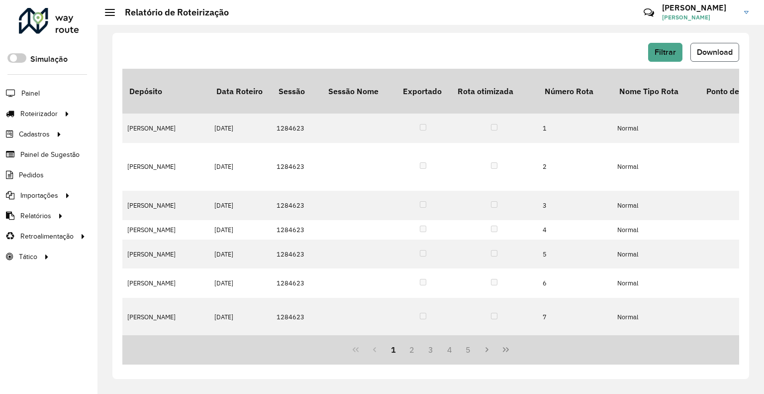
click at [725, 50] on span "Download" at bounding box center [715, 52] width 36 height 8
click at [657, 60] on button "Filtrar" at bounding box center [665, 52] width 34 height 19
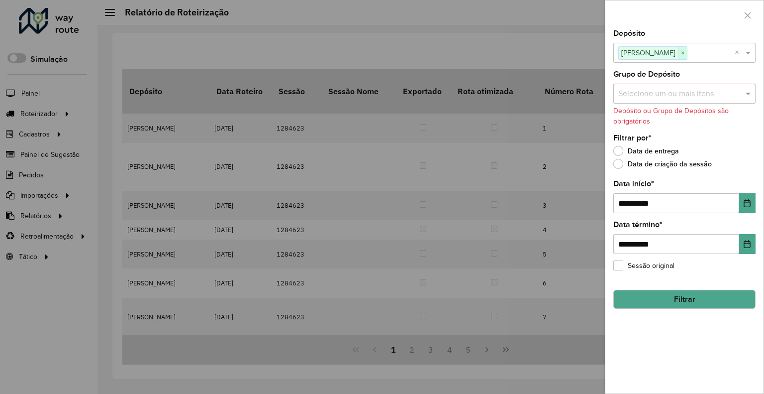
click at [678, 53] on span "×" at bounding box center [682, 53] width 9 height 12
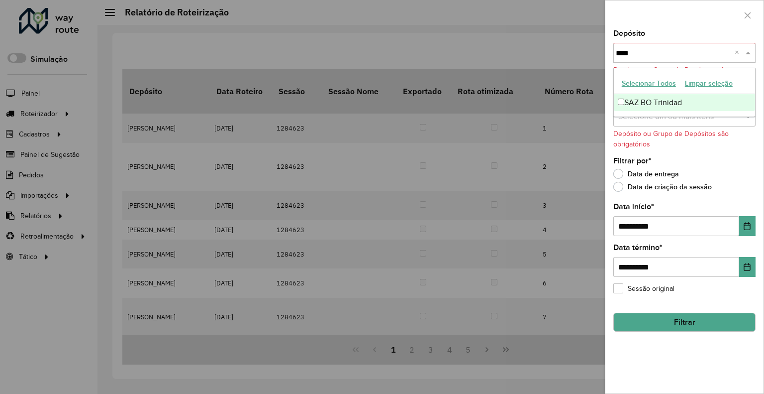
type input "*****"
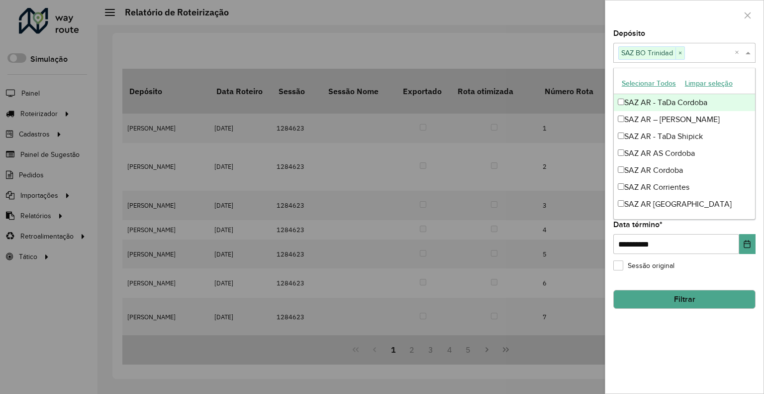
click at [691, 31] on div "Depósito Selecione um ou mais itens SAZ BO Trinidad × ×" at bounding box center [684, 46] width 142 height 33
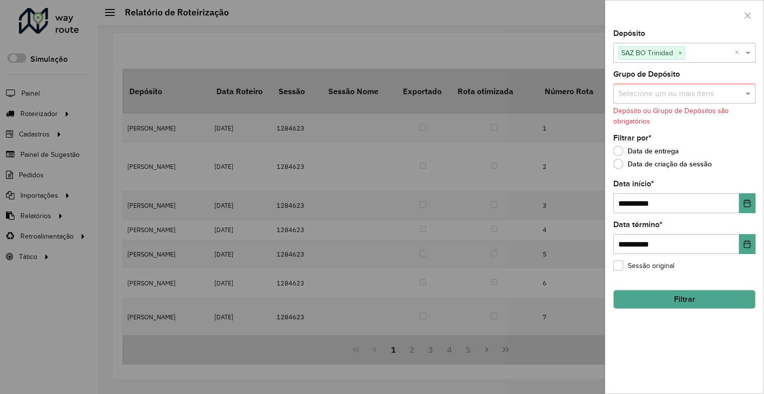
click at [664, 302] on button "Filtrar" at bounding box center [684, 299] width 142 height 19
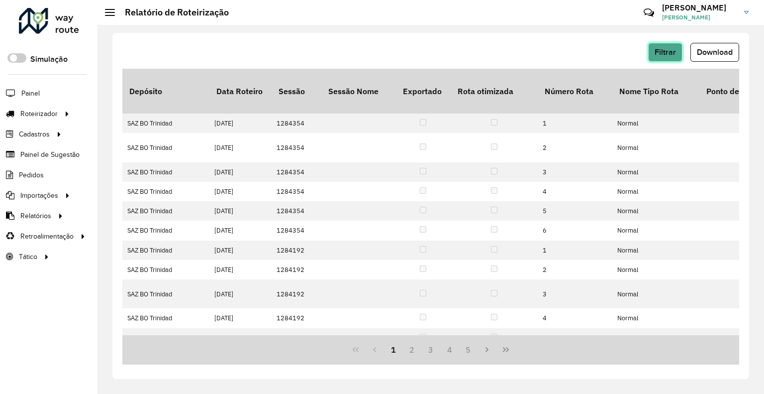
click at [659, 57] on button "Filtrar" at bounding box center [665, 52] width 34 height 19
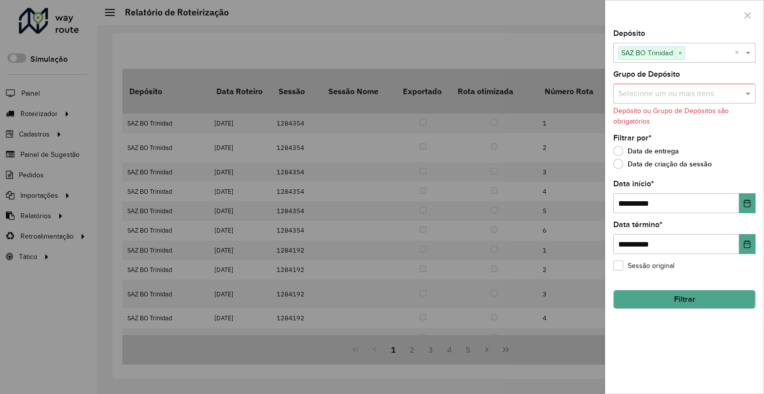
drag, startPoint x: 510, startPoint y: 27, endPoint x: 576, endPoint y: 40, distance: 66.8
click at [518, 28] on div at bounding box center [382, 197] width 764 height 394
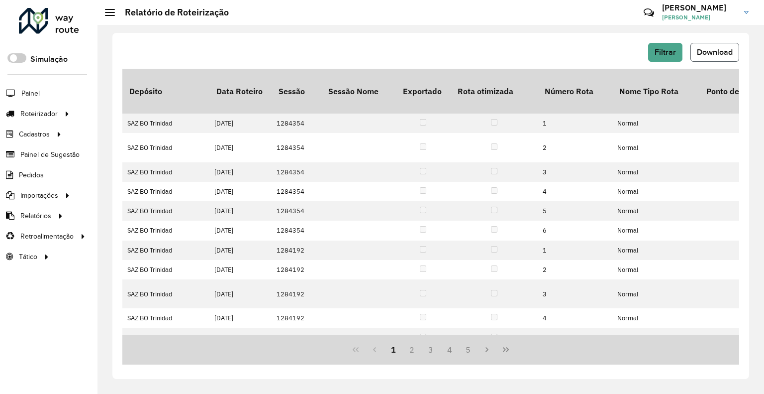
click at [710, 48] on span "Download" at bounding box center [715, 52] width 36 height 8
click at [671, 51] on span "Filtrar" at bounding box center [665, 52] width 21 height 8
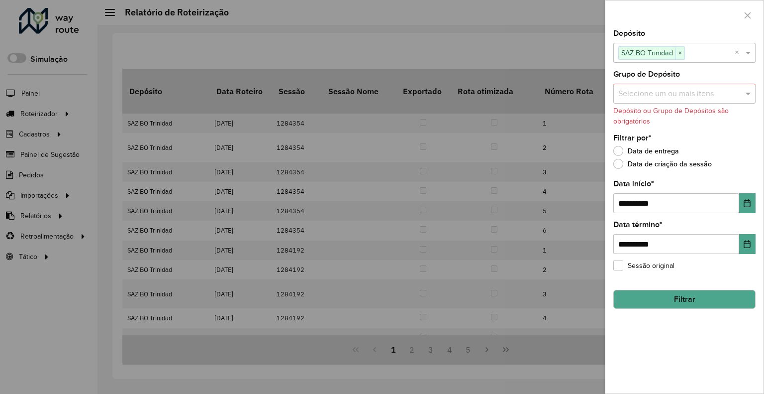
click at [665, 50] on span "SAZ BO Trinidad" at bounding box center [647, 53] width 57 height 12
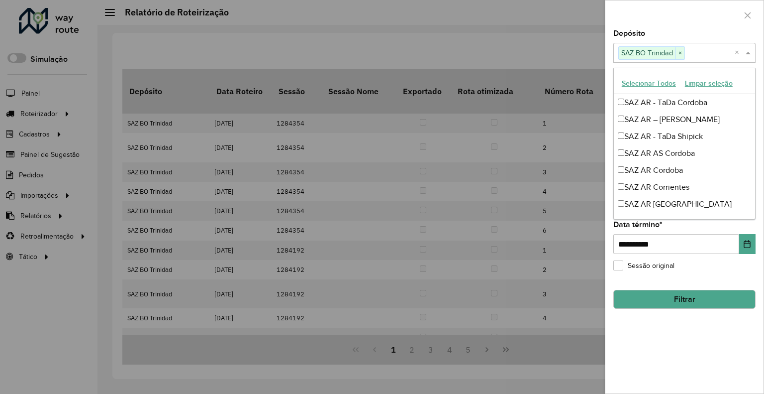
scroll to position [575, 0]
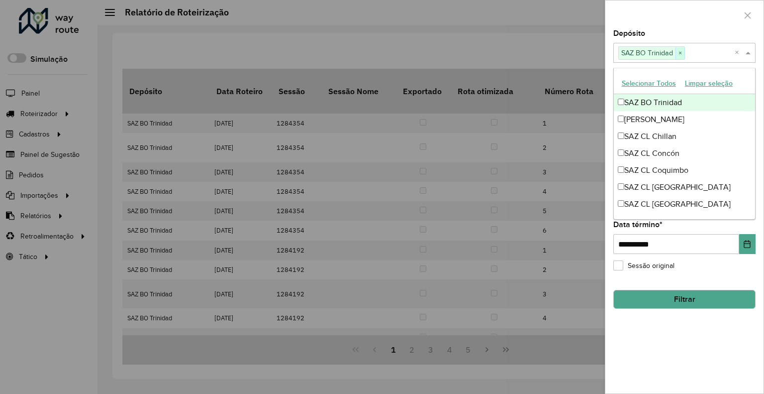
click at [677, 51] on span "×" at bounding box center [680, 53] width 9 height 12
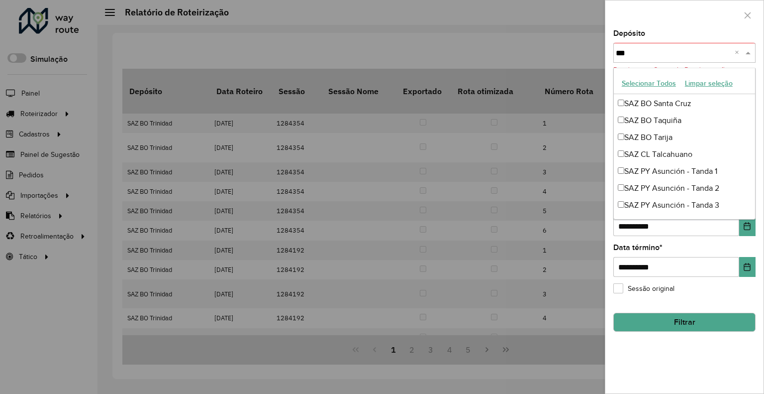
scroll to position [0, 0]
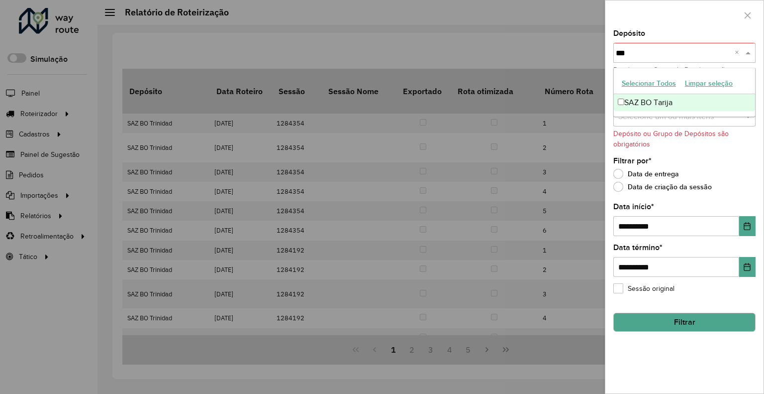
type input "****"
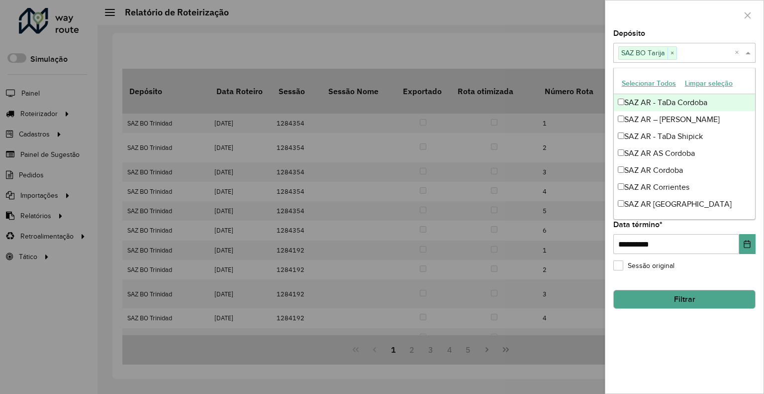
click at [661, 33] on div "Depósito Selecione um ou mais itens SAZ BO Tarija × ×" at bounding box center [684, 46] width 142 height 33
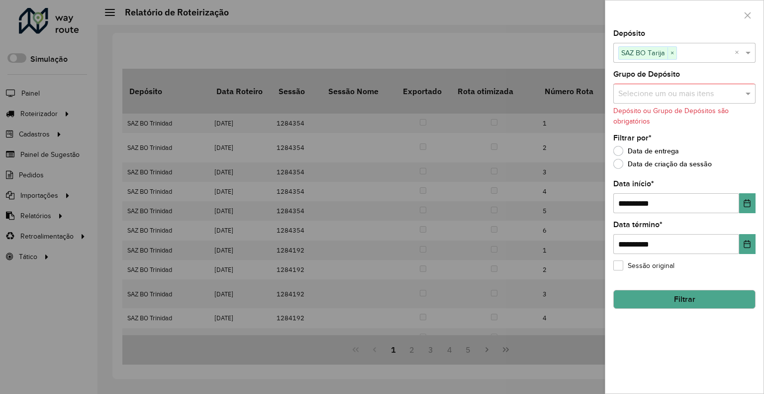
click at [687, 300] on button "Filtrar" at bounding box center [684, 299] width 142 height 19
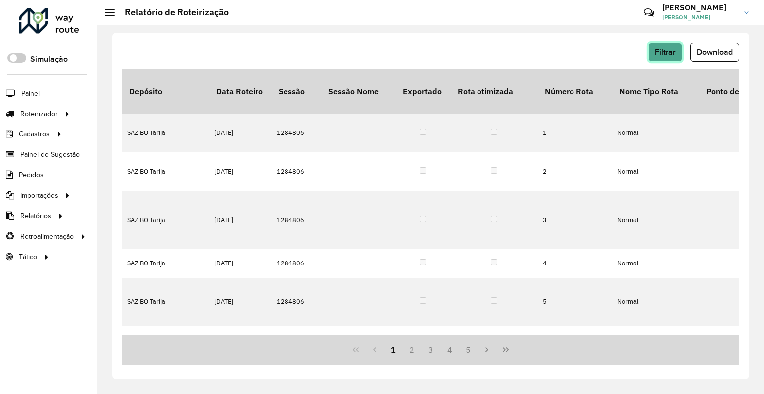
click at [662, 57] on button "Filtrar" at bounding box center [665, 52] width 34 height 19
click at [718, 54] on span "Download" at bounding box center [715, 52] width 36 height 8
click at [652, 46] on button "Filtrar" at bounding box center [665, 52] width 34 height 19
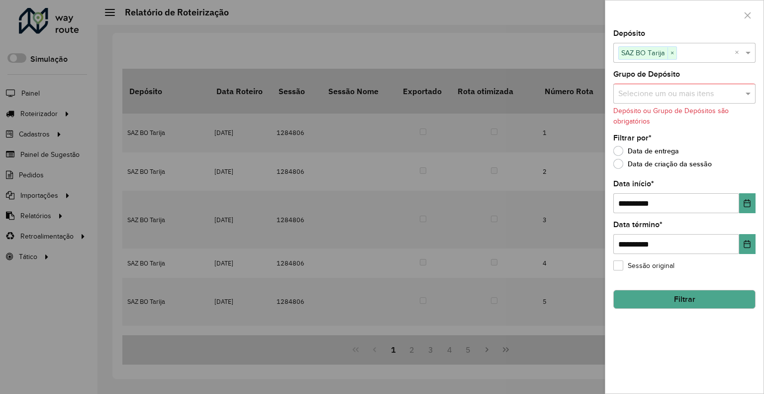
click at [669, 52] on span "×" at bounding box center [672, 53] width 9 height 12
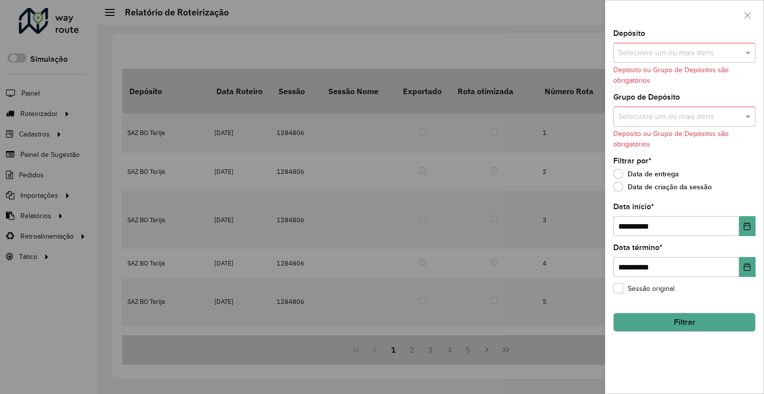
click at [669, 52] on input "text" at bounding box center [679, 53] width 127 height 12
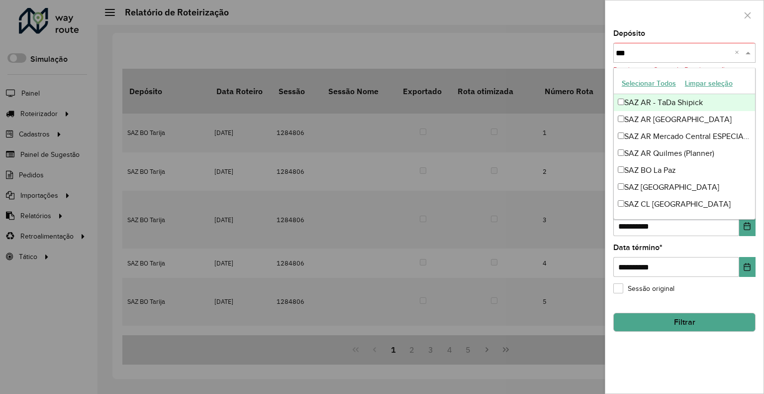
type input "****"
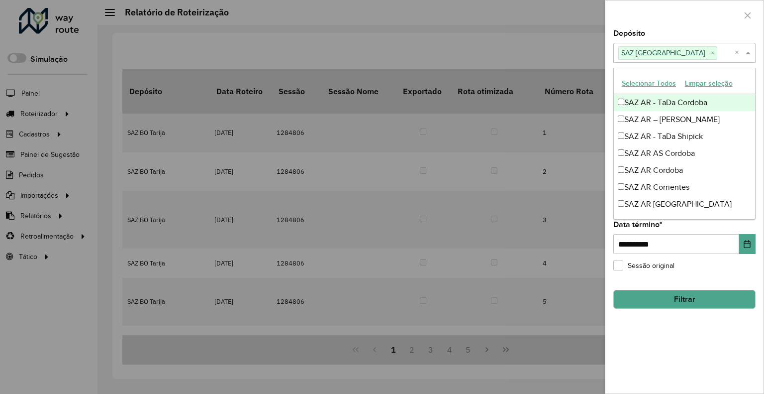
click at [657, 23] on div at bounding box center [684, 14] width 158 height 29
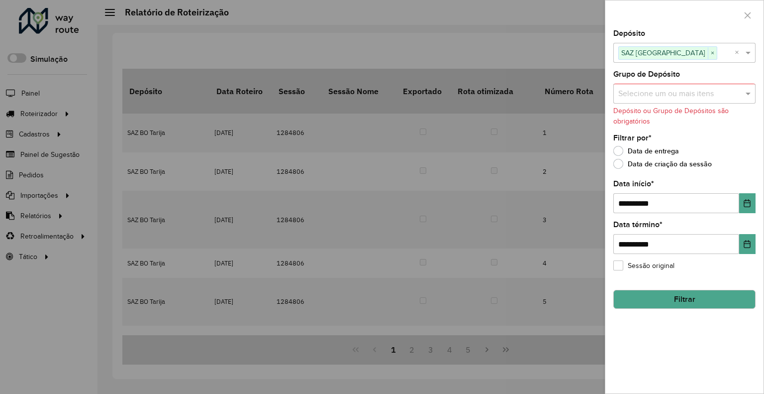
click at [646, 296] on button "Filtrar" at bounding box center [684, 299] width 142 height 19
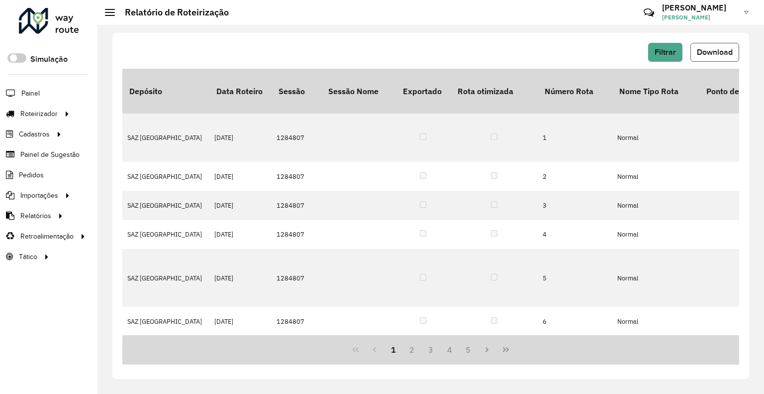
click at [701, 53] on span "Download" at bounding box center [715, 52] width 36 height 8
click at [674, 43] on hb-button "Filtrar" at bounding box center [667, 52] width 38 height 19
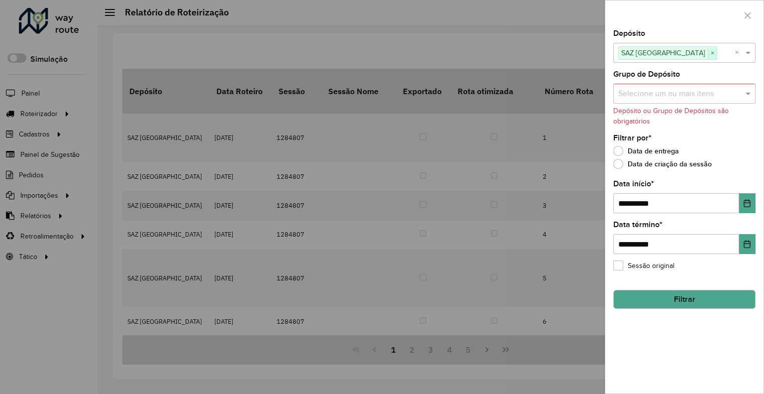
click at [708, 54] on span "×" at bounding box center [712, 53] width 9 height 12
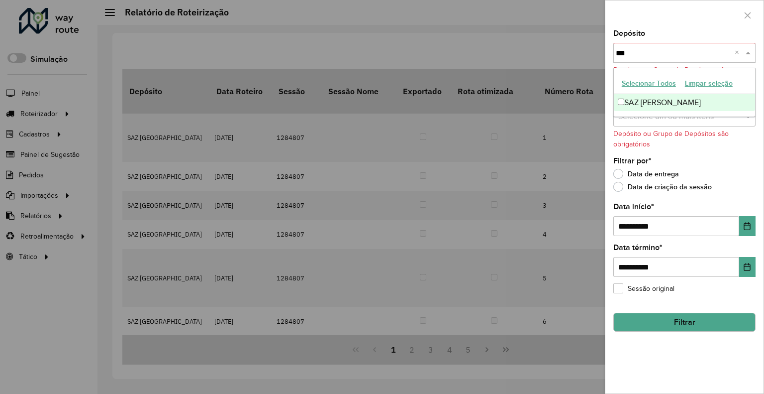
type input "****"
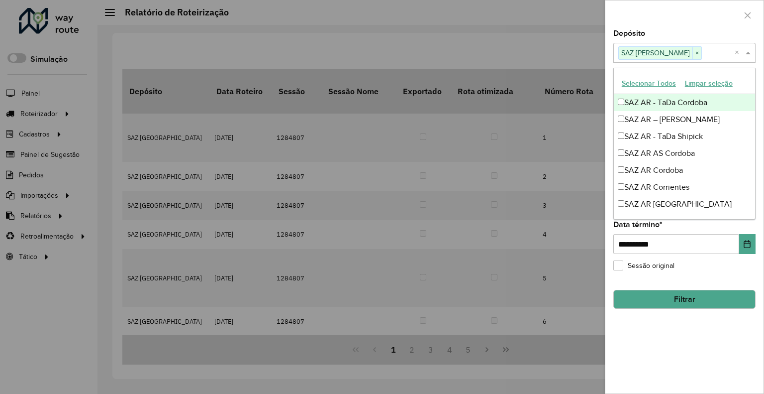
drag, startPoint x: 619, startPoint y: 19, endPoint x: 628, endPoint y: 27, distance: 12.7
click at [620, 18] on div at bounding box center [684, 14] width 158 height 29
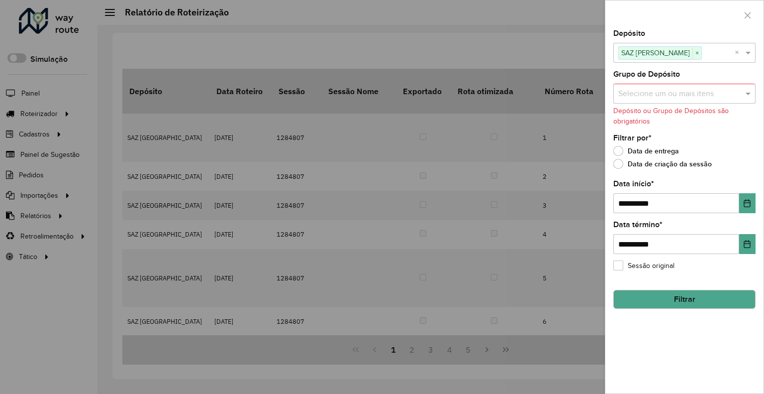
drag, startPoint x: 635, startPoint y: 296, endPoint x: 578, endPoint y: 216, distance: 97.7
click at [635, 295] on button "Filtrar" at bounding box center [684, 299] width 142 height 19
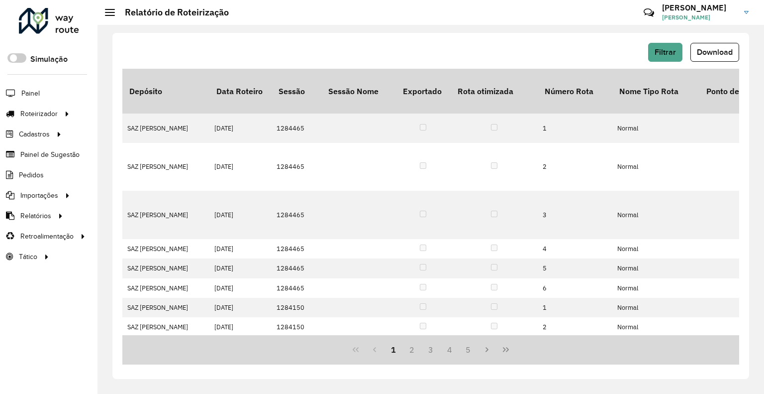
click at [728, 50] on span "Download" at bounding box center [715, 52] width 36 height 8
click at [664, 55] on span "Filtrar" at bounding box center [665, 52] width 21 height 8
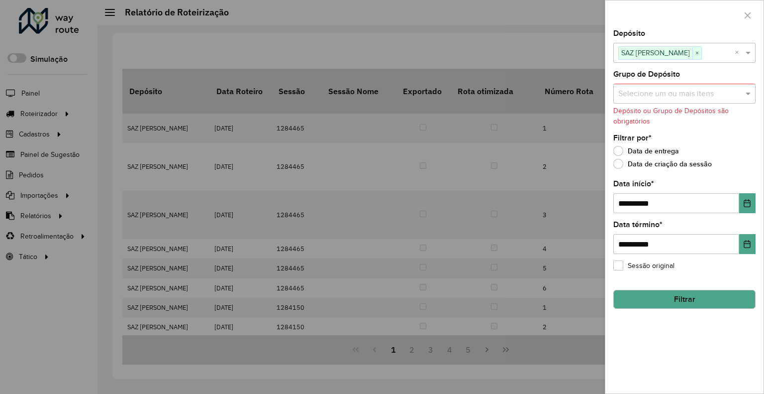
click at [702, 49] on input "text" at bounding box center [718, 53] width 33 height 12
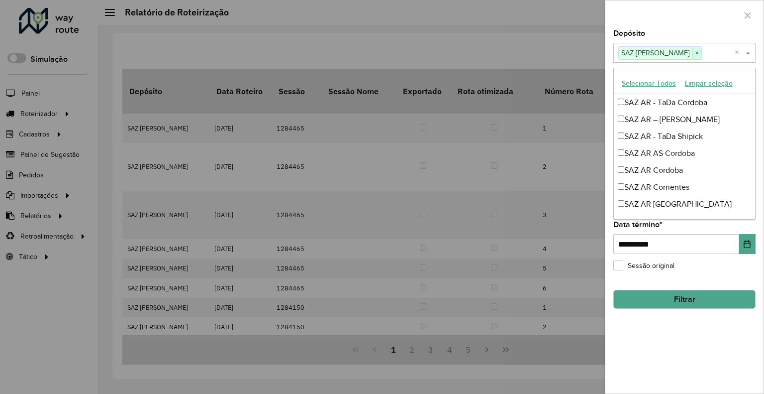
scroll to position [474, 0]
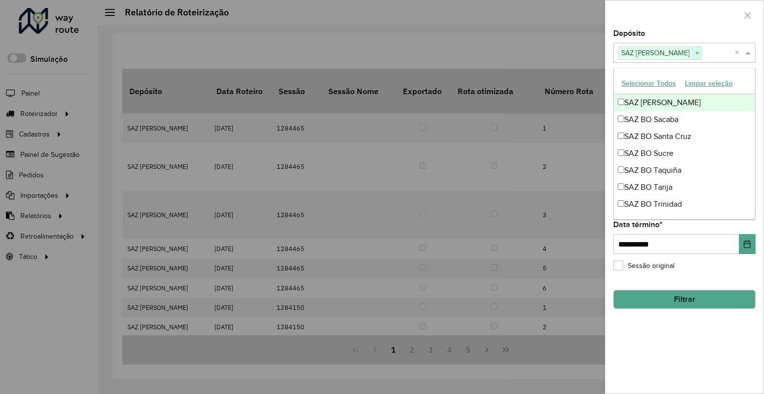
click at [693, 49] on span "×" at bounding box center [697, 53] width 9 height 12
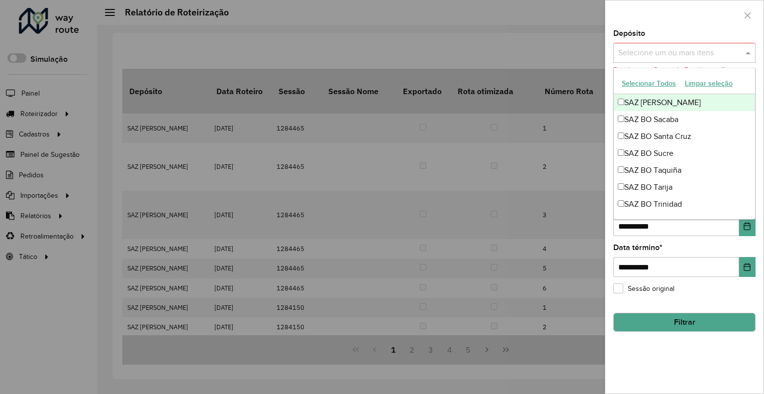
click at [684, 53] on input "text" at bounding box center [679, 53] width 127 height 12
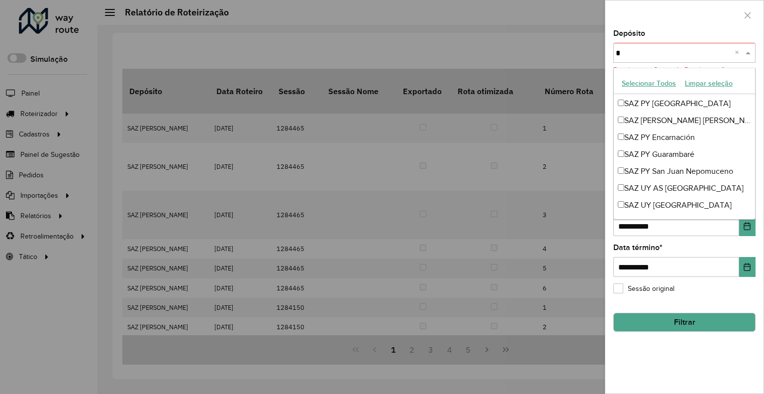
scroll to position [0, 0]
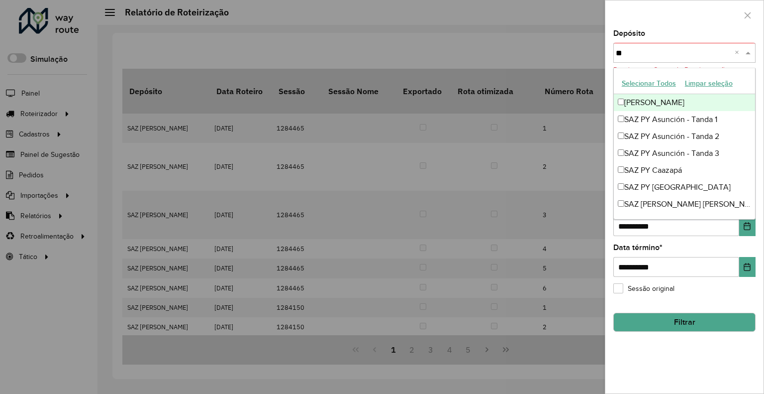
type input "***"
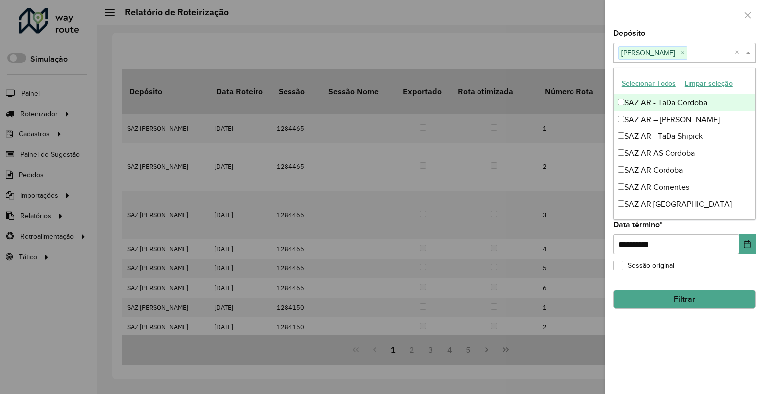
click at [689, 32] on div "Depósito Selecione um ou mais itens SAZ BO Yacuiba × ×" at bounding box center [684, 46] width 142 height 33
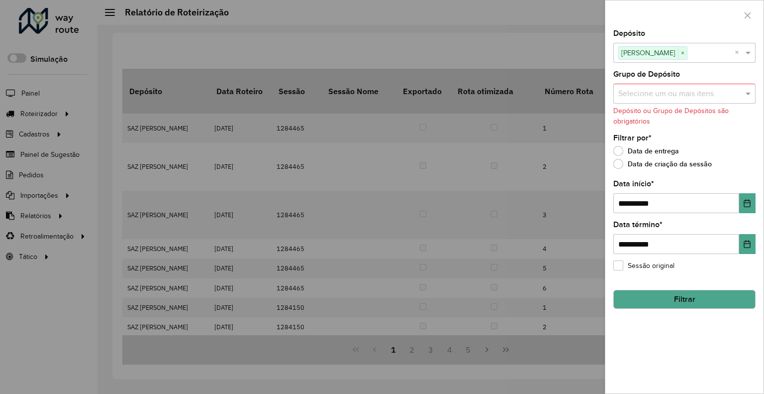
click at [673, 299] on button "Filtrar" at bounding box center [684, 299] width 142 height 19
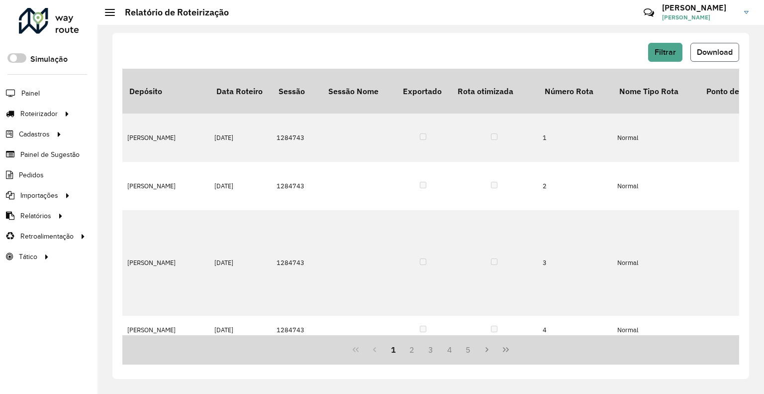
click at [736, 57] on button "Download" at bounding box center [715, 52] width 49 height 19
click at [669, 45] on button "Filtrar" at bounding box center [665, 52] width 34 height 19
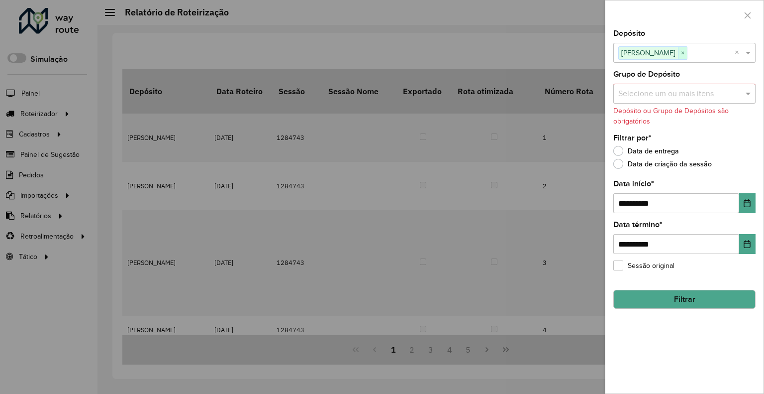
click at [678, 51] on span "×" at bounding box center [682, 53] width 9 height 12
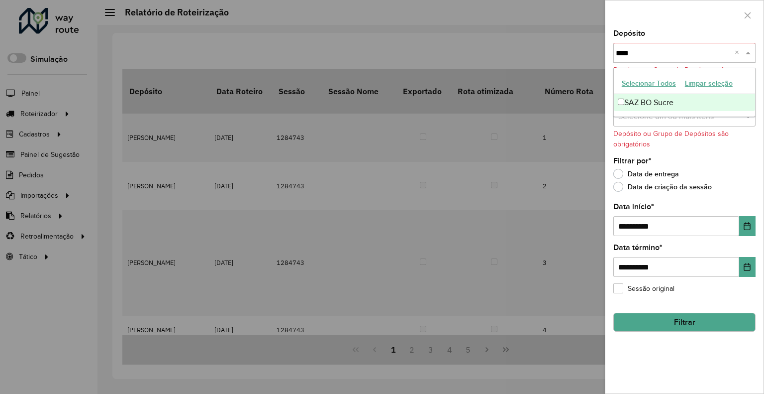
type input "*****"
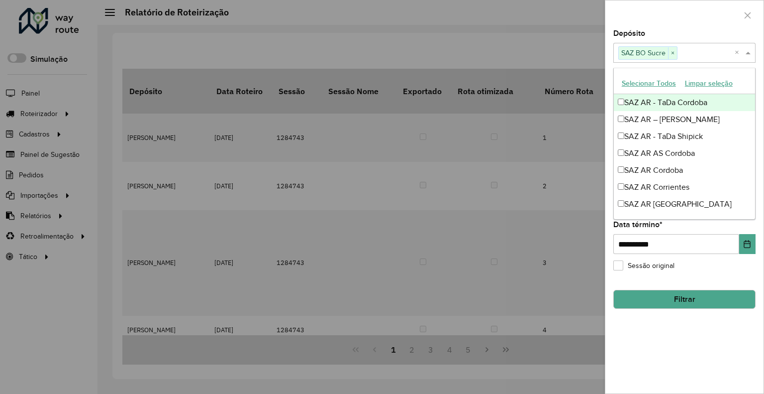
click at [675, 15] on div at bounding box center [684, 14] width 158 height 29
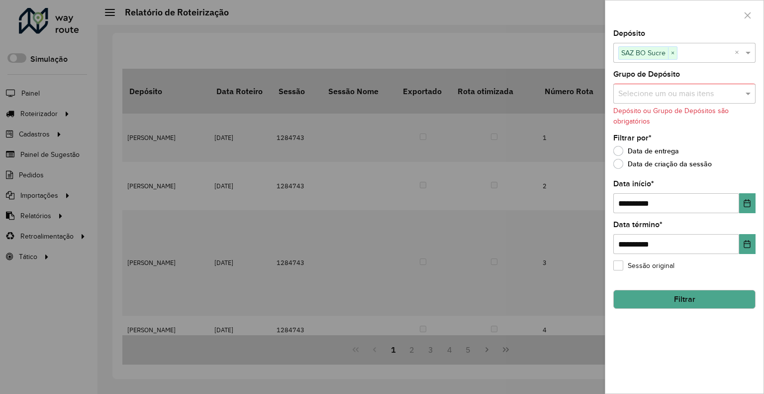
click at [664, 305] on button "Filtrar" at bounding box center [684, 299] width 142 height 19
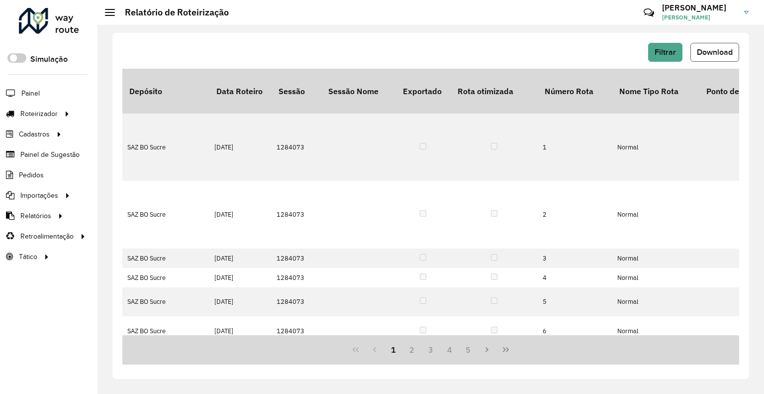
click at [718, 58] on button "Download" at bounding box center [715, 52] width 49 height 19
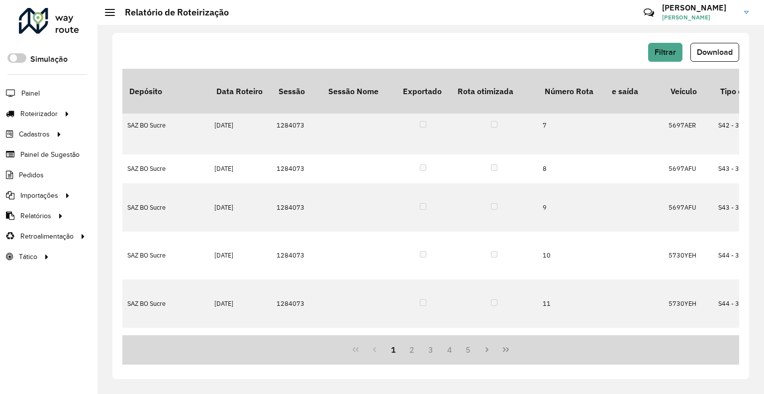
scroll to position [249, 0]
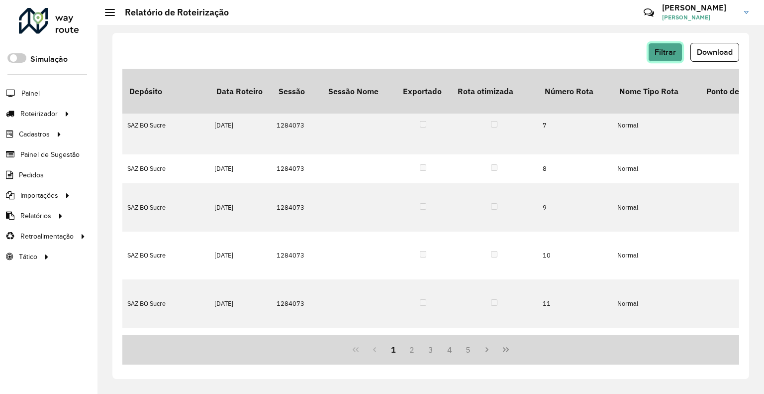
click at [674, 50] on span "Filtrar" at bounding box center [665, 52] width 21 height 8
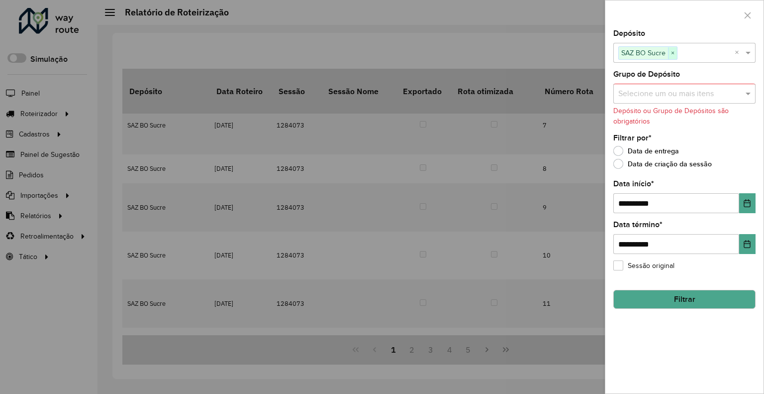
click at [675, 50] on span "×" at bounding box center [672, 53] width 9 height 12
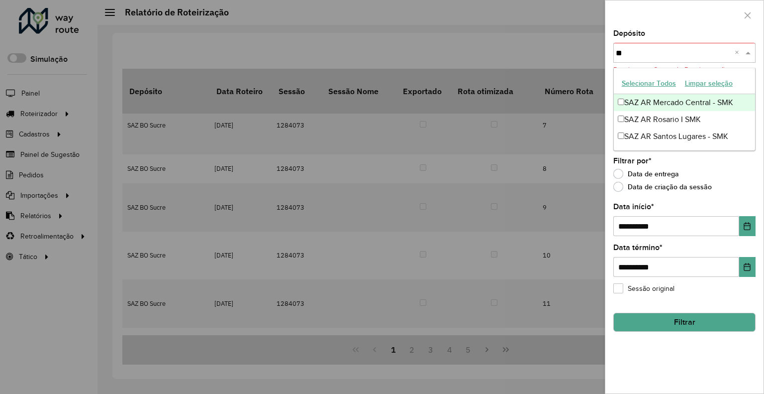
type input "*"
type input "*******"
click at [656, 99] on div "SAZ AR Mercado Central - MICROCENTRO" at bounding box center [684, 102] width 141 height 17
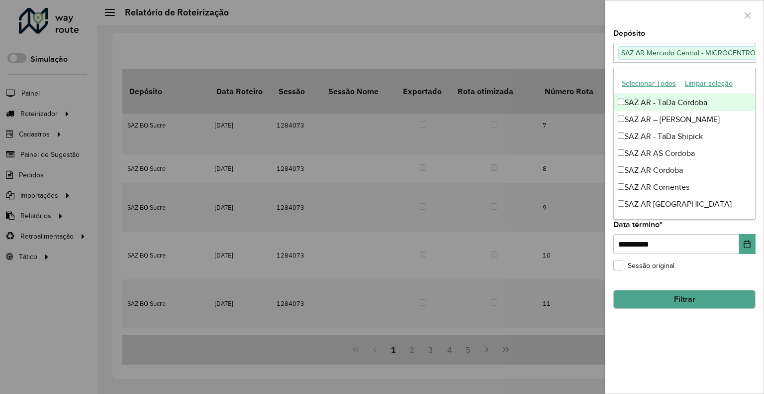
click at [681, 25] on div at bounding box center [684, 14] width 158 height 29
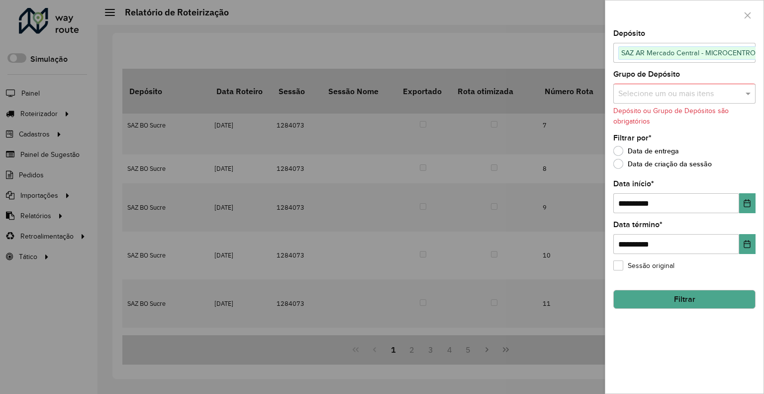
drag, startPoint x: 706, startPoint y: 301, endPoint x: 680, endPoint y: 286, distance: 30.8
click at [705, 301] on button "Filtrar" at bounding box center [684, 299] width 142 height 19
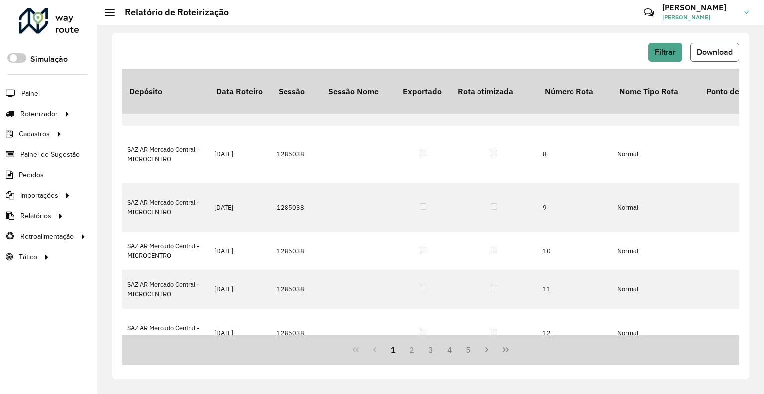
click at [730, 59] on button "Download" at bounding box center [715, 52] width 49 height 19
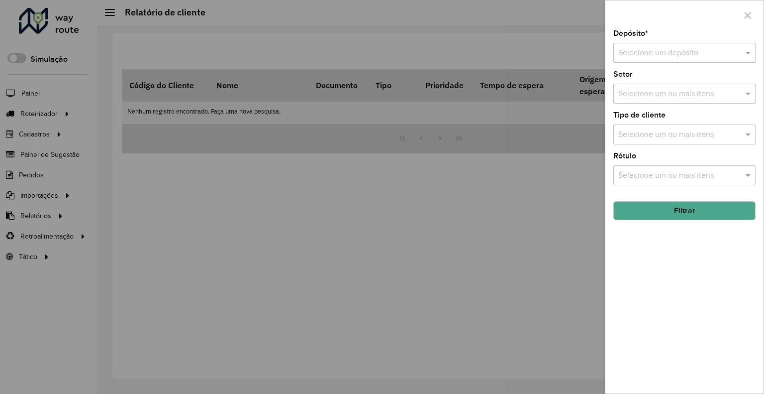
click at [633, 56] on input "text" at bounding box center [674, 53] width 112 height 12
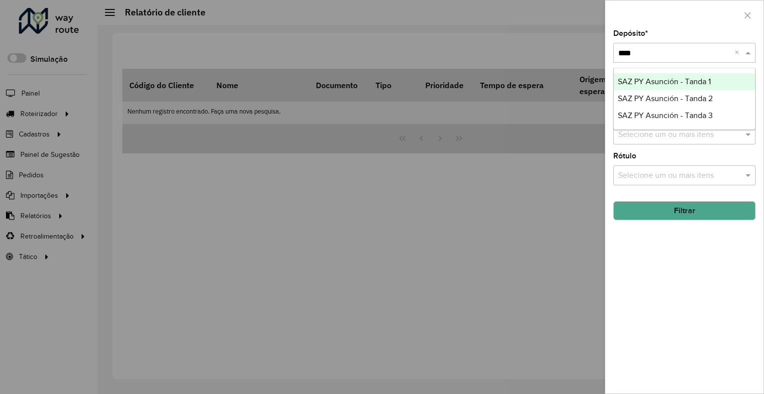
type input "*****"
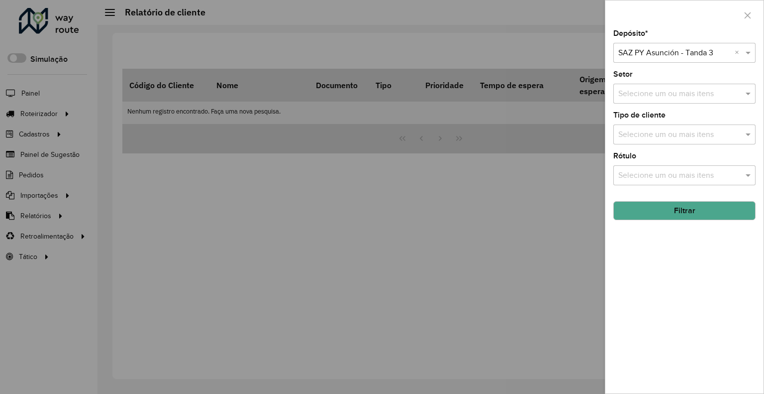
click at [681, 203] on button "Filtrar" at bounding box center [684, 210] width 142 height 19
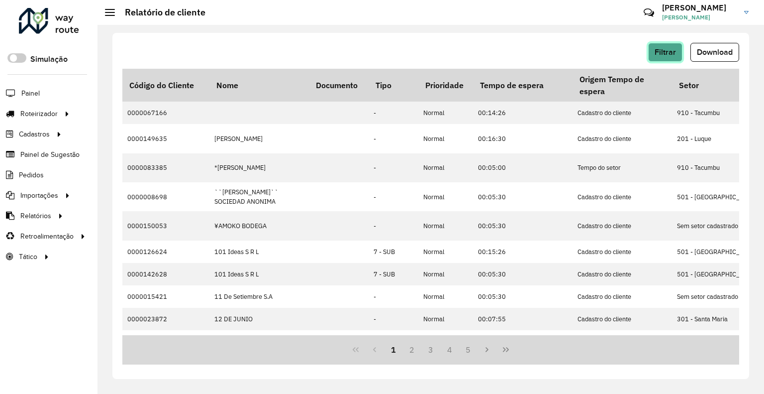
click at [655, 49] on span "Filtrar" at bounding box center [665, 52] width 21 height 8
drag, startPoint x: 708, startPoint y: 52, endPoint x: 656, endPoint y: 90, distance: 65.2
click at [709, 52] on span "Download" at bounding box center [715, 52] width 36 height 8
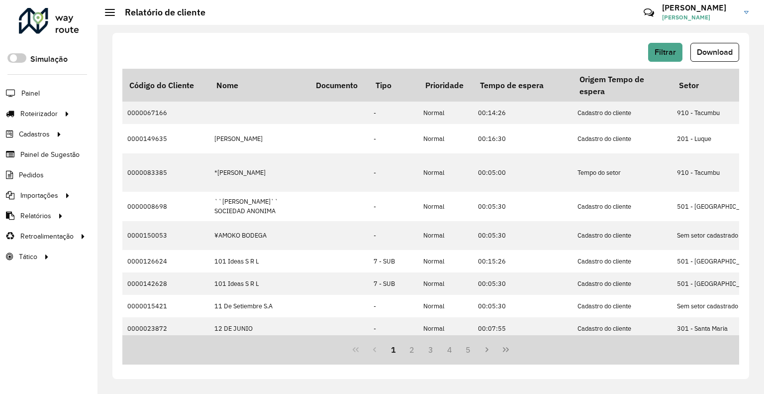
click at [665, 52] on span "Filtrar" at bounding box center [665, 52] width 21 height 8
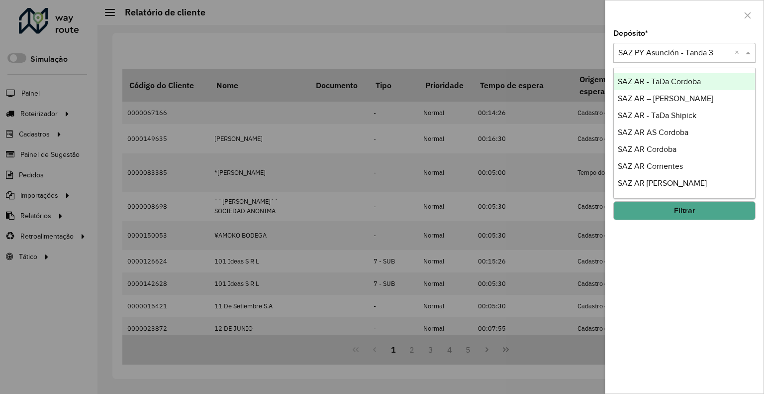
click at [655, 55] on input "text" at bounding box center [674, 53] width 112 height 12
click at [659, 50] on input "text" at bounding box center [674, 53] width 112 height 12
click at [734, 267] on div "Depósito * Selecione um depósito × SAZ PY Asunción - Tanda 3 × Setor Selecione …" at bounding box center [684, 211] width 158 height 363
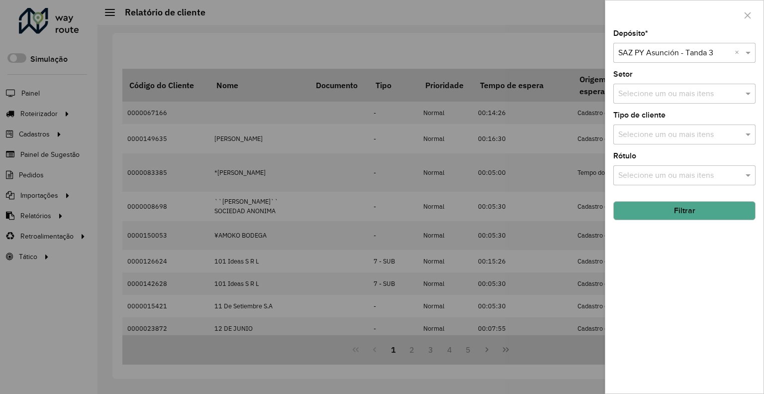
click at [716, 209] on button "Filtrar" at bounding box center [684, 210] width 142 height 19
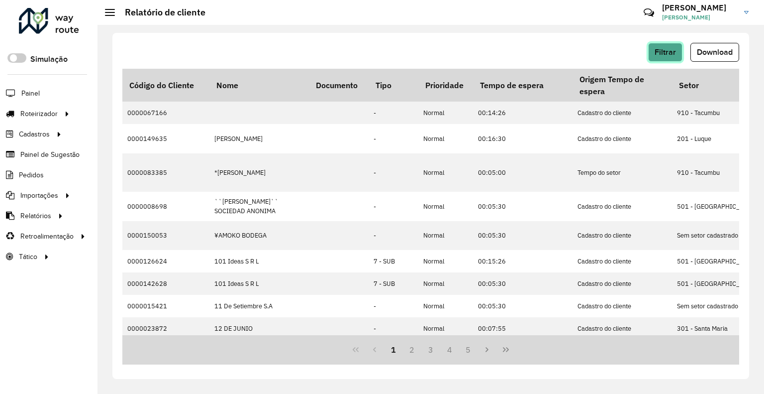
click at [659, 49] on span "Filtrar" at bounding box center [665, 52] width 21 height 8
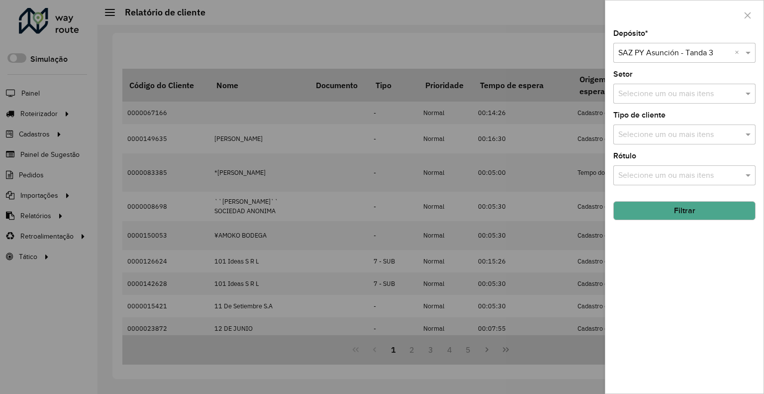
click at [660, 57] on input "text" at bounding box center [674, 53] width 112 height 12
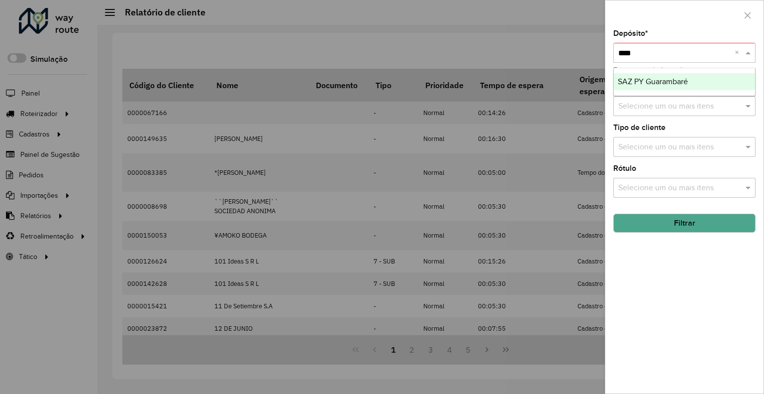
type input "*****"
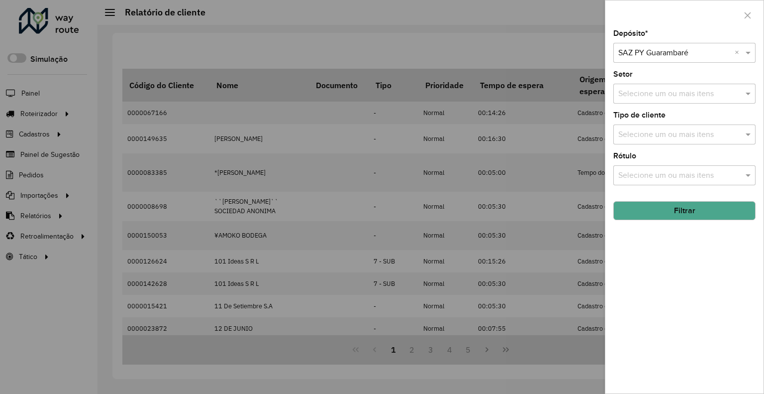
click at [646, 212] on button "Filtrar" at bounding box center [684, 210] width 142 height 19
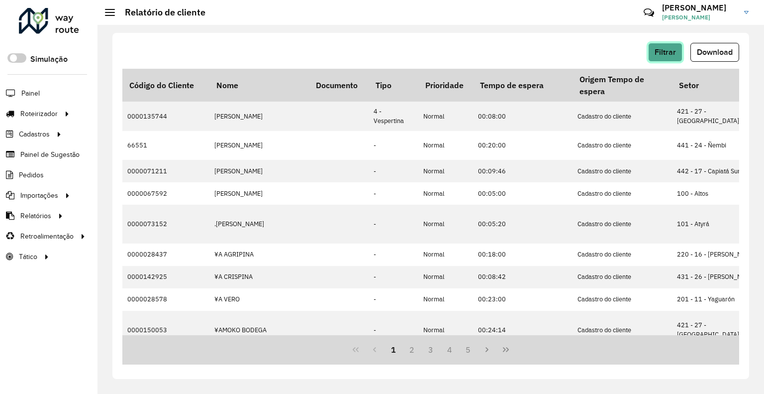
click at [669, 53] on span "Filtrar" at bounding box center [665, 52] width 21 height 8
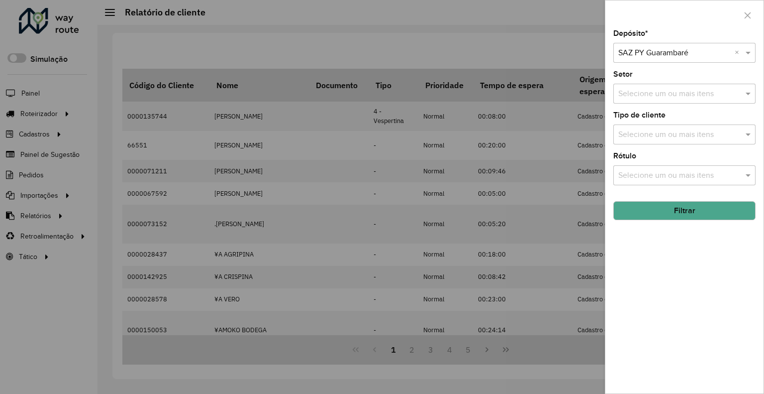
click at [675, 54] on input "text" at bounding box center [674, 53] width 112 height 12
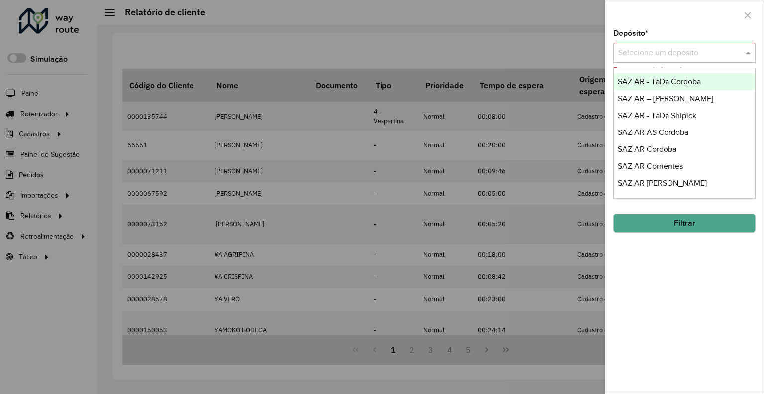
drag, startPoint x: 739, startPoint y: 53, endPoint x: 736, endPoint y: 59, distance: 6.2
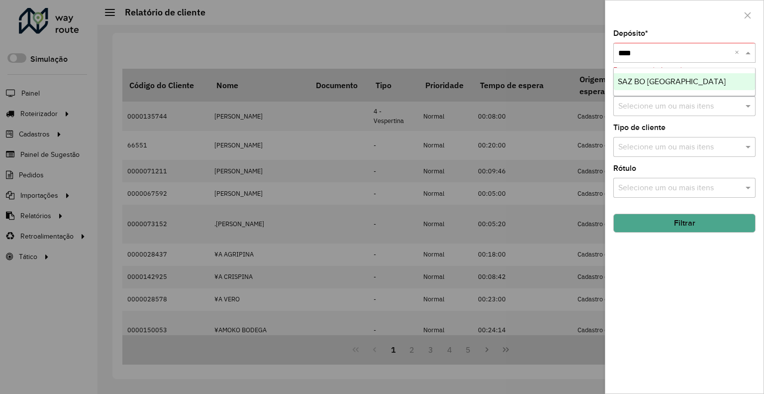
type input "*****"
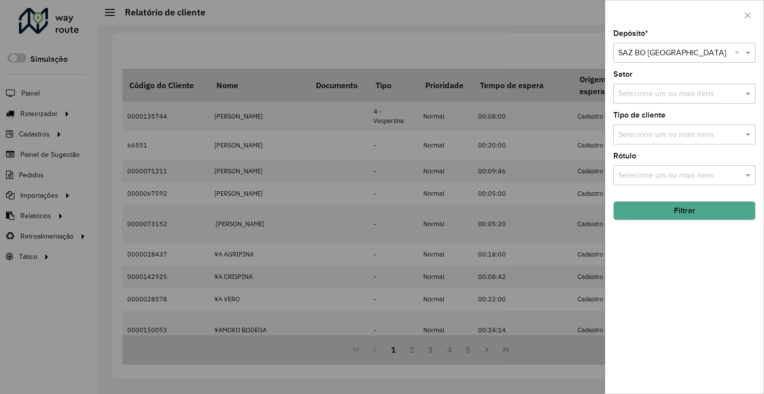
click at [689, 218] on div "Depósito * Selecione um depósito × SAZ BO Cochabamba × Setor Selecione um ou ma…" at bounding box center [684, 211] width 158 height 363
click at [689, 214] on button "Filtrar" at bounding box center [684, 210] width 142 height 19
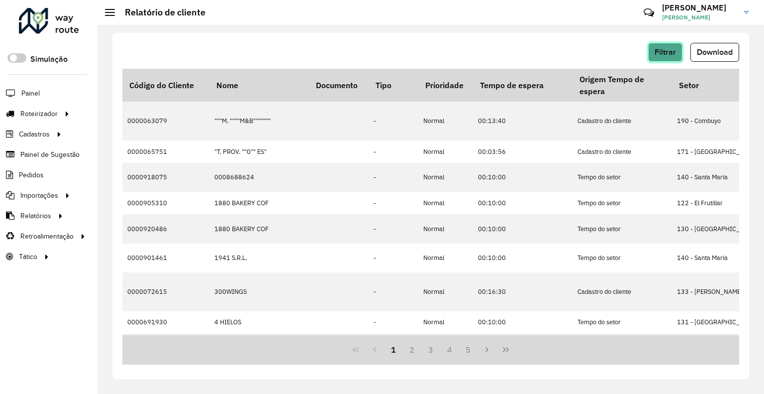
click at [677, 57] on button "Filtrar" at bounding box center [665, 52] width 34 height 19
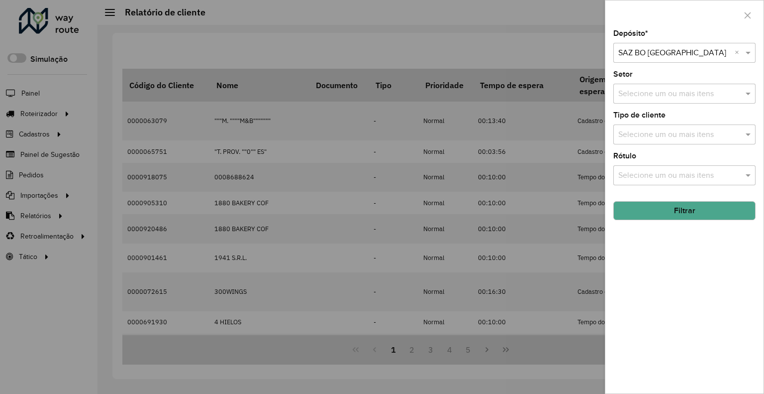
click at [534, 28] on div at bounding box center [382, 197] width 764 height 394
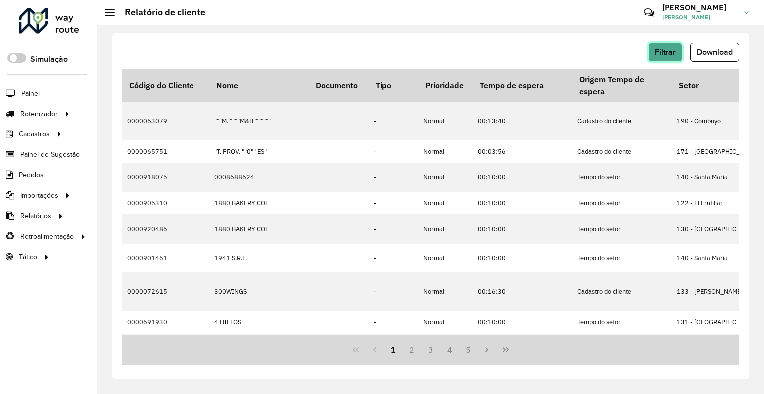
click at [671, 50] on span "Filtrar" at bounding box center [665, 52] width 21 height 8
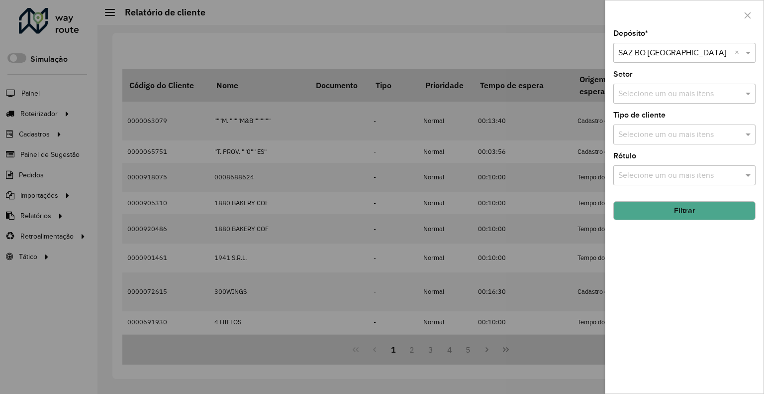
click at [681, 201] on button "Filtrar" at bounding box center [684, 210] width 142 height 19
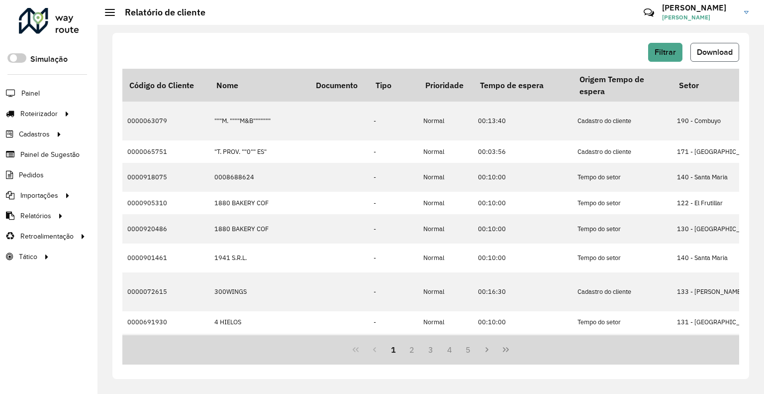
drag, startPoint x: 710, startPoint y: 51, endPoint x: 702, endPoint y: 33, distance: 20.1
click at [710, 51] on span "Download" at bounding box center [715, 52] width 36 height 8
click at [652, 47] on button "Filtrar" at bounding box center [665, 52] width 34 height 19
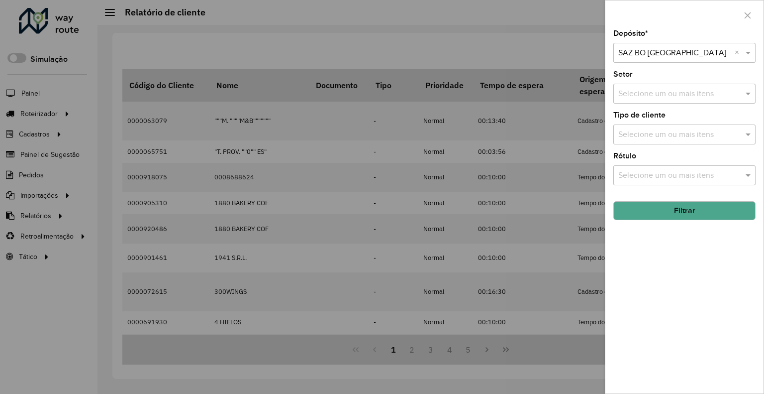
click at [683, 56] on input "text" at bounding box center [674, 53] width 112 height 12
type input "*******"
click at [650, 206] on button "Filtrar" at bounding box center [684, 210] width 142 height 19
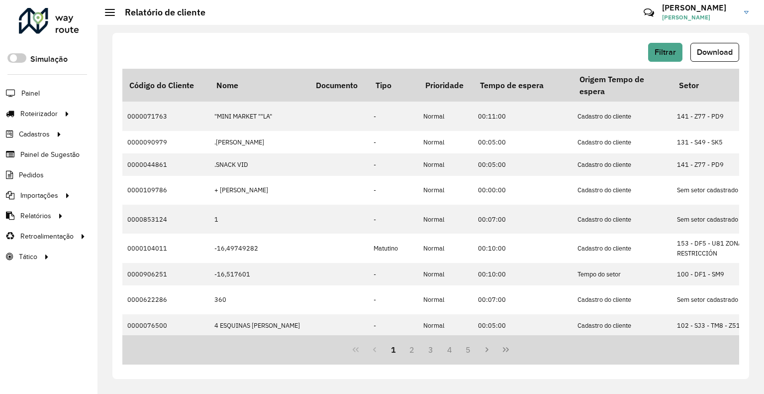
click at [646, 55] on div "Filtrar Download" at bounding box center [430, 52] width 617 height 19
click at [654, 53] on button "Filtrar" at bounding box center [665, 52] width 34 height 19
click at [696, 50] on button "Download" at bounding box center [715, 52] width 49 height 19
drag, startPoint x: 667, startPoint y: 47, endPoint x: 669, endPoint y: 55, distance: 7.9
click at [669, 55] on button "Filtrar" at bounding box center [665, 52] width 34 height 19
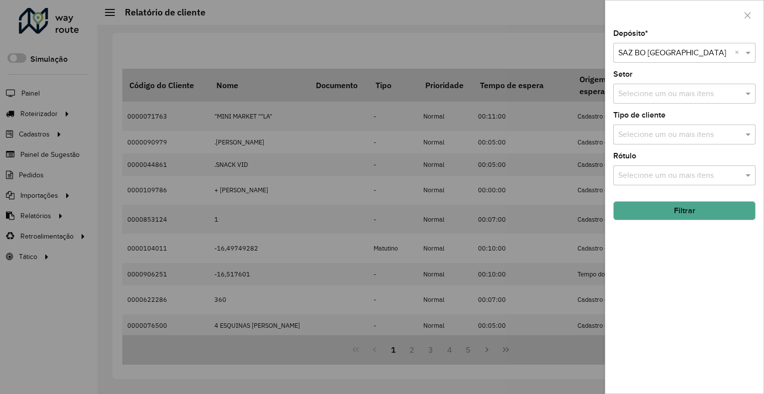
drag, startPoint x: 669, startPoint y: 55, endPoint x: 657, endPoint y: 50, distance: 13.2
click at [669, 52] on input "text" at bounding box center [674, 53] width 112 height 12
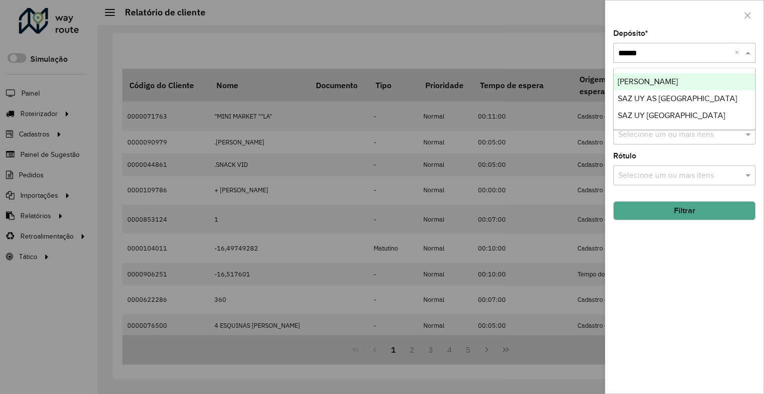
type input "*******"
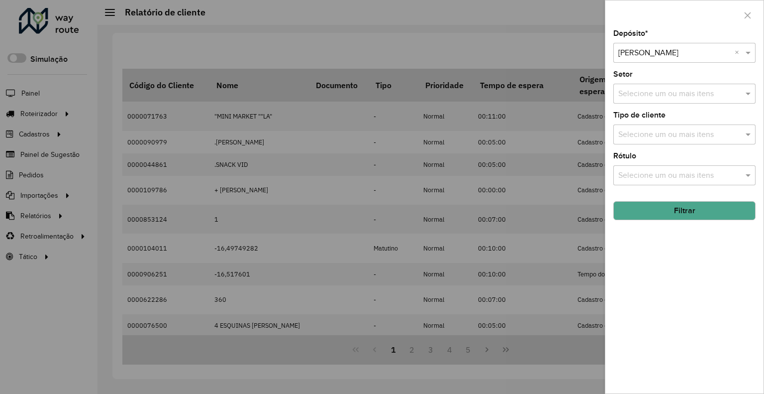
click at [703, 216] on button "Filtrar" at bounding box center [684, 210] width 142 height 19
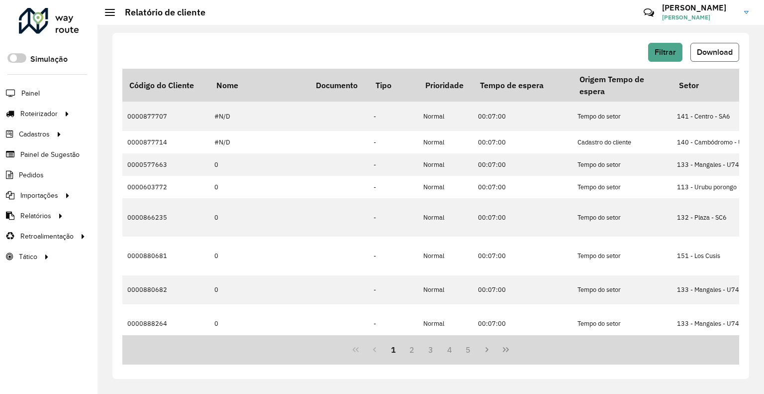
click at [721, 53] on span "Download" at bounding box center [715, 52] width 36 height 8
drag, startPoint x: 646, startPoint y: 50, endPoint x: 657, endPoint y: 49, distance: 11.0
click at [646, 49] on div "Filtrar Download" at bounding box center [430, 52] width 617 height 19
click at [657, 49] on span "Filtrar" at bounding box center [665, 52] width 21 height 8
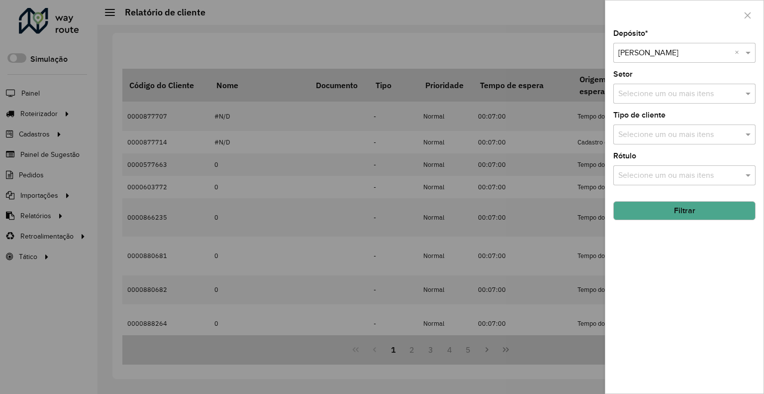
click at [663, 58] on input "text" at bounding box center [674, 53] width 112 height 12
type input "*****"
click at [654, 27] on div at bounding box center [684, 14] width 158 height 29
drag, startPoint x: 674, startPoint y: 206, endPoint x: 597, endPoint y: 149, distance: 96.3
click at [673, 206] on button "Filtrar" at bounding box center [684, 210] width 142 height 19
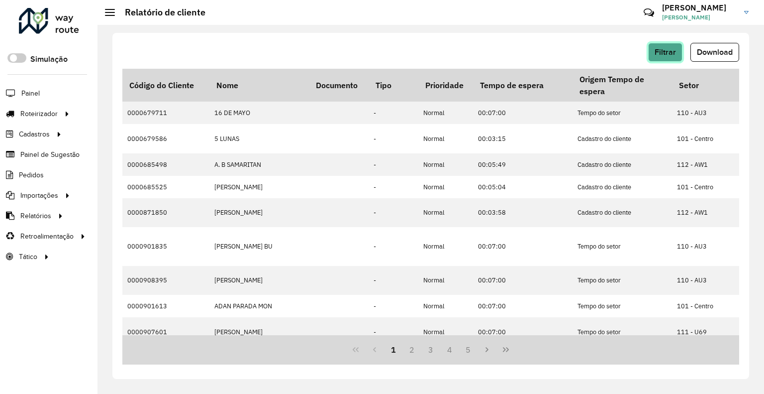
click at [661, 57] on button "Filtrar" at bounding box center [665, 52] width 34 height 19
click at [702, 50] on span "Download" at bounding box center [715, 52] width 36 height 8
click at [659, 55] on span "Filtrar" at bounding box center [665, 52] width 21 height 8
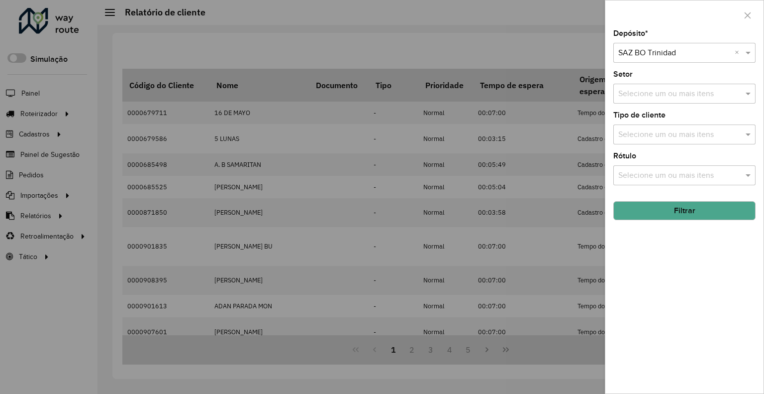
click at [537, 42] on div at bounding box center [382, 197] width 764 height 394
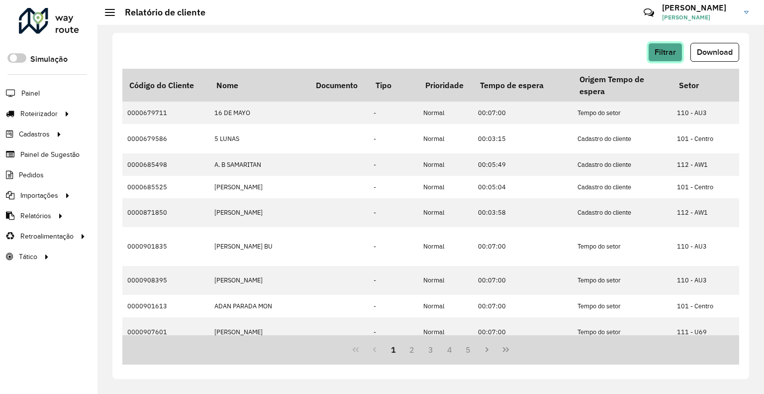
click at [651, 56] on button "Filtrar" at bounding box center [665, 52] width 34 height 19
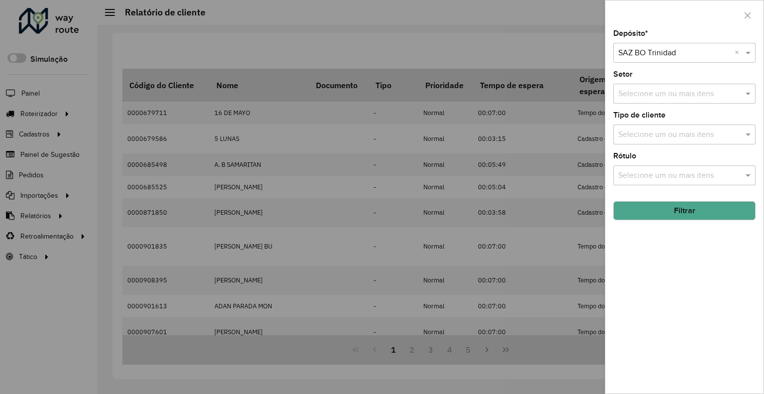
click at [664, 48] on input "text" at bounding box center [674, 53] width 112 height 12
type input "*****"
click at [675, 206] on button "Filtrar" at bounding box center [684, 210] width 142 height 19
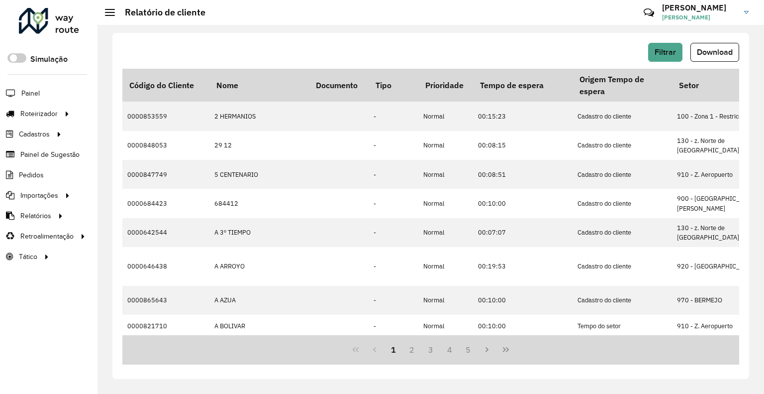
drag, startPoint x: 710, startPoint y: 48, endPoint x: 655, endPoint y: 76, distance: 62.5
click at [710, 48] on span "Download" at bounding box center [715, 52] width 36 height 8
click at [654, 60] on button "Filtrar" at bounding box center [665, 52] width 34 height 19
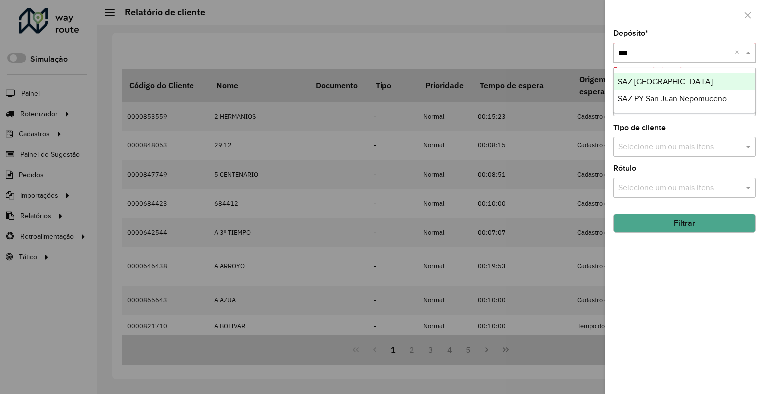
type input "****"
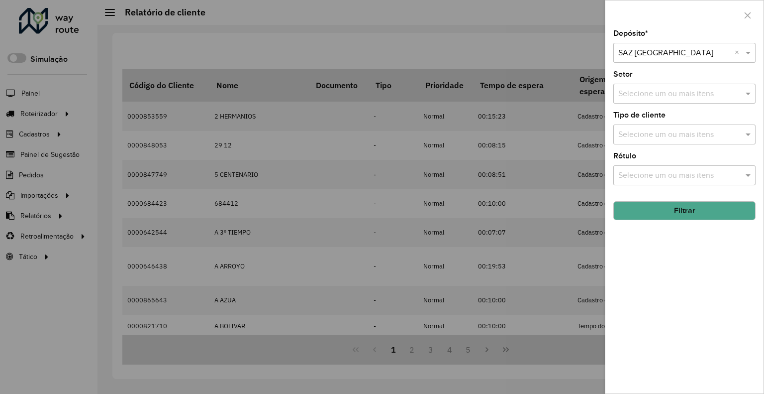
click at [670, 211] on button "Filtrar" at bounding box center [684, 210] width 142 height 19
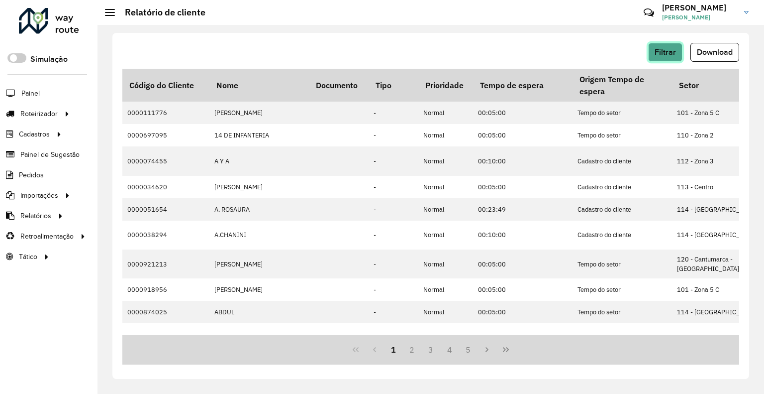
click at [675, 51] on span "Filtrar" at bounding box center [665, 52] width 21 height 8
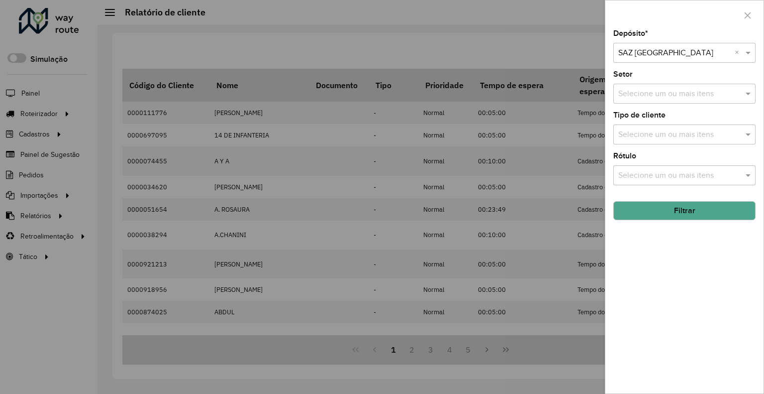
drag, startPoint x: 523, startPoint y: 43, endPoint x: 535, endPoint y: 38, distance: 12.8
click at [531, 39] on div at bounding box center [382, 197] width 764 height 394
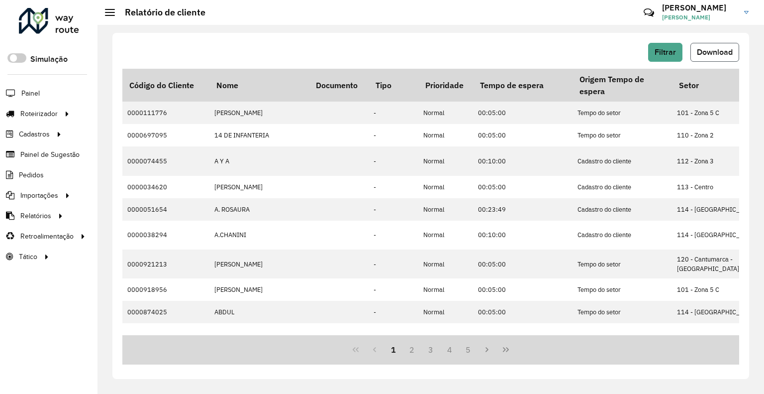
click at [704, 49] on span "Download" at bounding box center [715, 52] width 36 height 8
click at [666, 46] on button "Filtrar" at bounding box center [665, 52] width 34 height 19
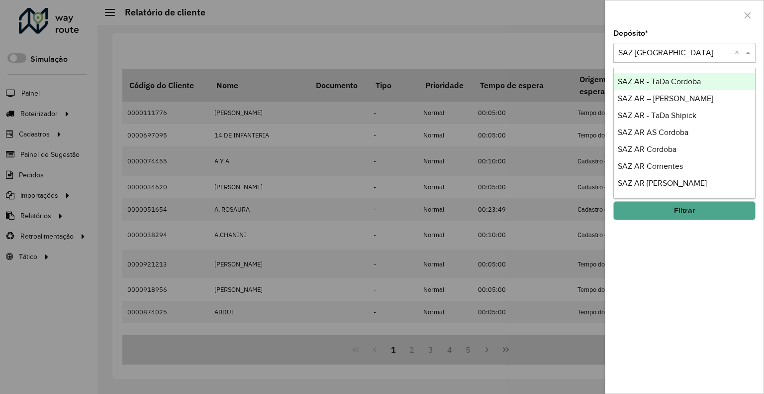
click at [667, 45] on div "Selecione um depósito × SAZ BO Potosí ×" at bounding box center [684, 53] width 142 height 20
type input "****"
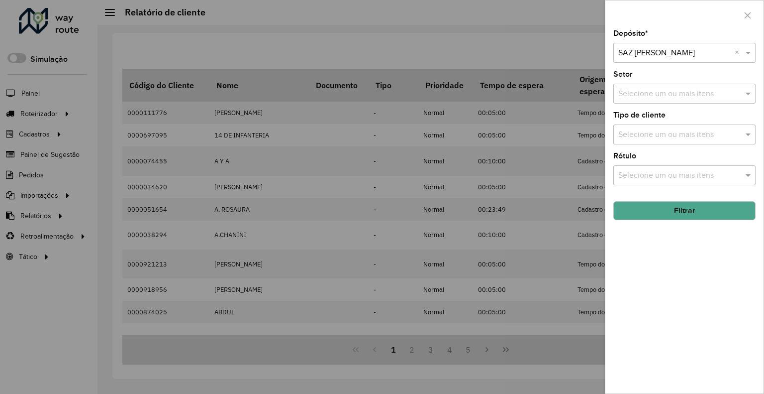
drag, startPoint x: 664, startPoint y: 204, endPoint x: 418, endPoint y: 74, distance: 278.4
click at [663, 204] on button "Filtrar" at bounding box center [684, 210] width 142 height 19
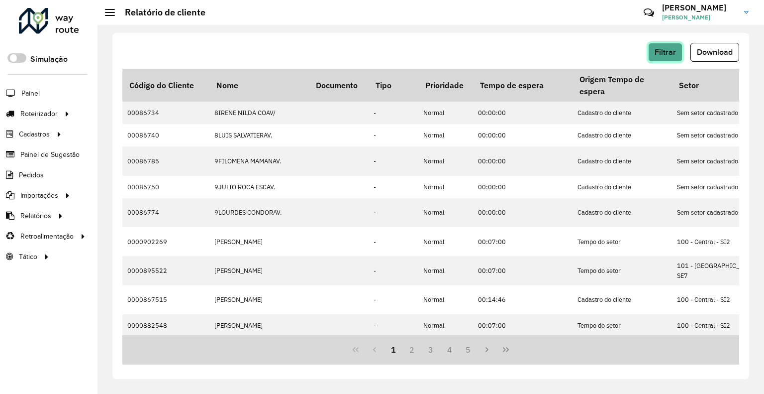
click at [663, 49] on span "Filtrar" at bounding box center [665, 52] width 21 height 8
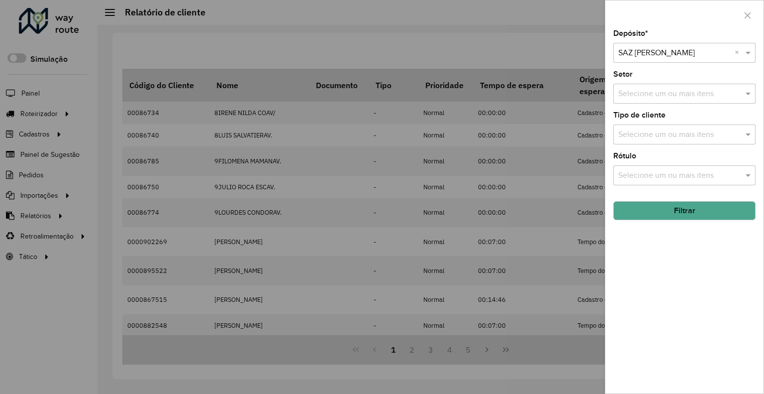
click at [512, 15] on div at bounding box center [382, 197] width 764 height 394
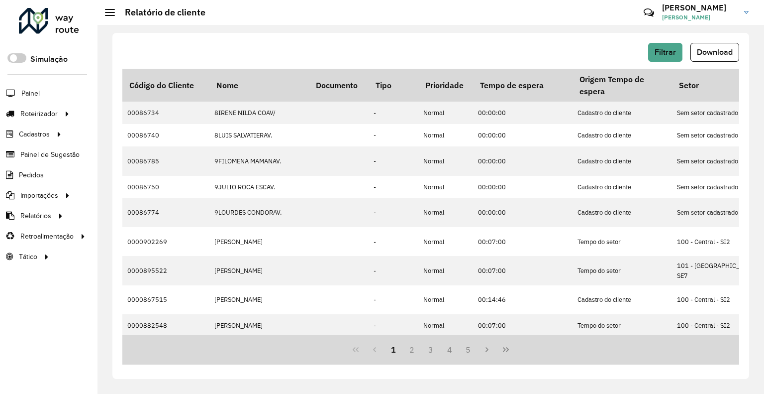
click at [704, 56] on span "Download" at bounding box center [715, 52] width 36 height 8
drag, startPoint x: 329, startPoint y: 41, endPoint x: 365, endPoint y: 29, distance: 37.6
click at [330, 39] on div "Filtrar Download Código do Cliente Nome Documento Tipo Prioridade Tempo de espe…" at bounding box center [430, 206] width 637 height 346
click at [677, 60] on button "Filtrar" at bounding box center [665, 52] width 34 height 19
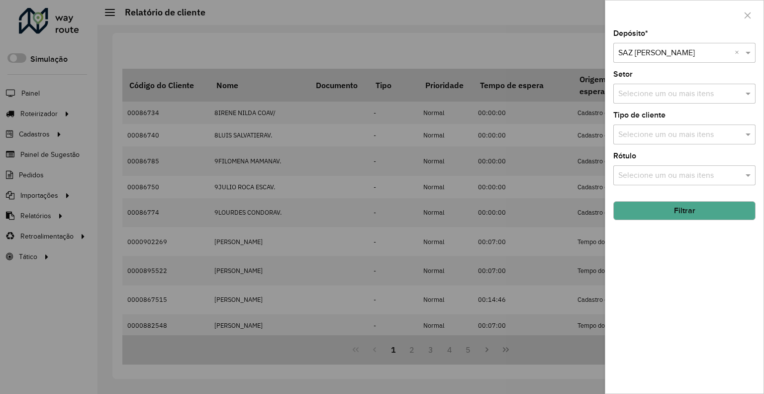
click at [672, 53] on input "text" at bounding box center [674, 53] width 112 height 12
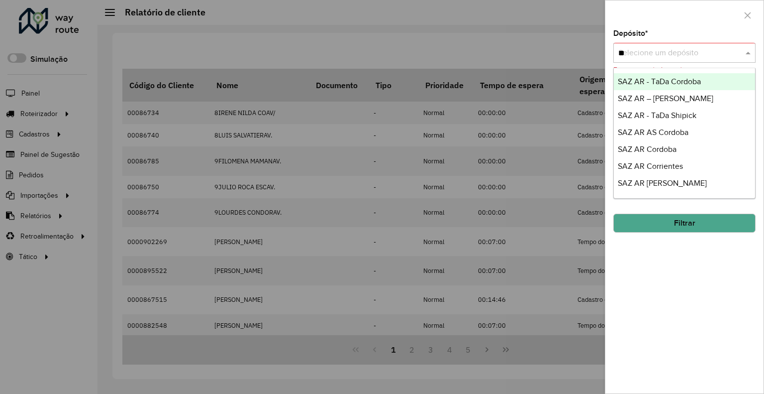
type input "***"
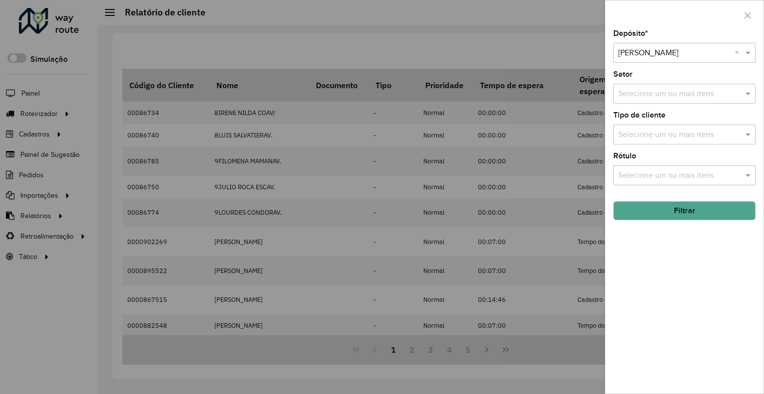
drag, startPoint x: 738, startPoint y: 204, endPoint x: 732, endPoint y: 213, distance: 10.4
click at [737, 206] on button "Filtrar" at bounding box center [684, 210] width 142 height 19
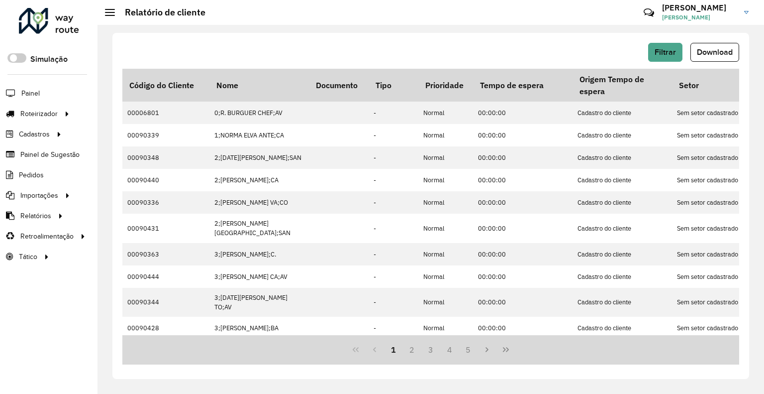
drag, startPoint x: 707, startPoint y: 55, endPoint x: 382, endPoint y: 163, distance: 342.5
click at [707, 54] on span "Download" at bounding box center [715, 52] width 36 height 8
click at [668, 53] on span "Filtrar" at bounding box center [665, 52] width 21 height 8
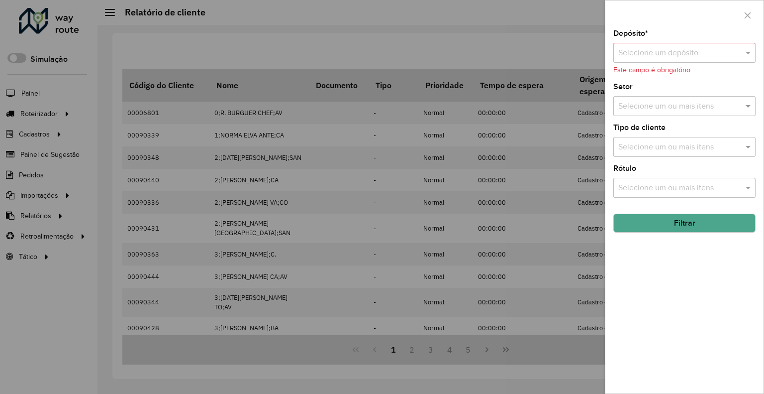
drag, startPoint x: 736, startPoint y: 50, endPoint x: 728, endPoint y: 48, distance: 7.7
click at [722, 50] on input "text" at bounding box center [674, 53] width 112 height 12
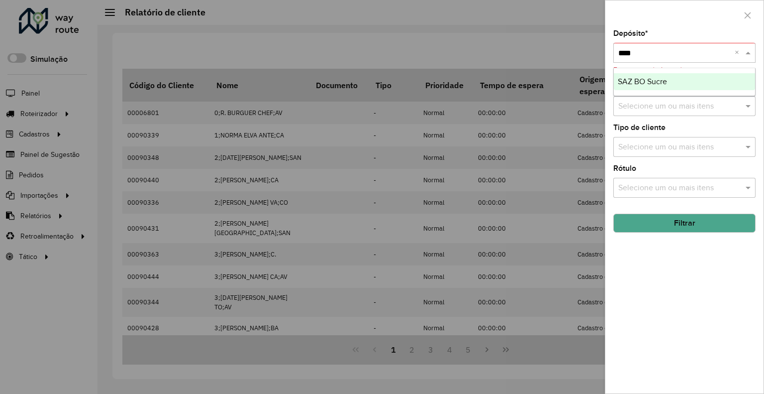
type input "*****"
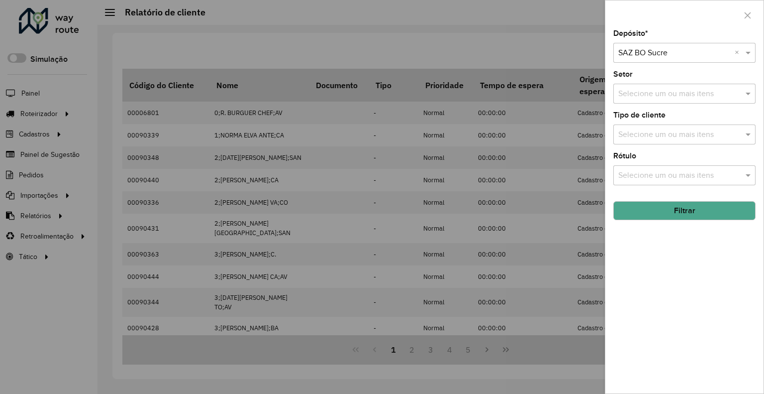
click at [644, 213] on button "Filtrar" at bounding box center [684, 210] width 142 height 19
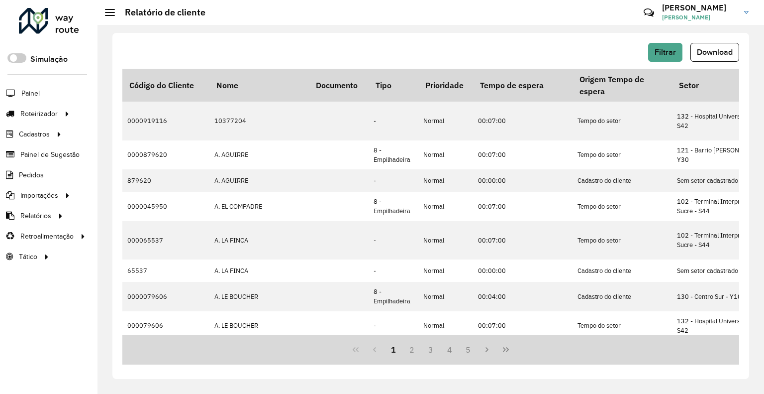
click at [699, 49] on span "Download" at bounding box center [715, 52] width 36 height 8
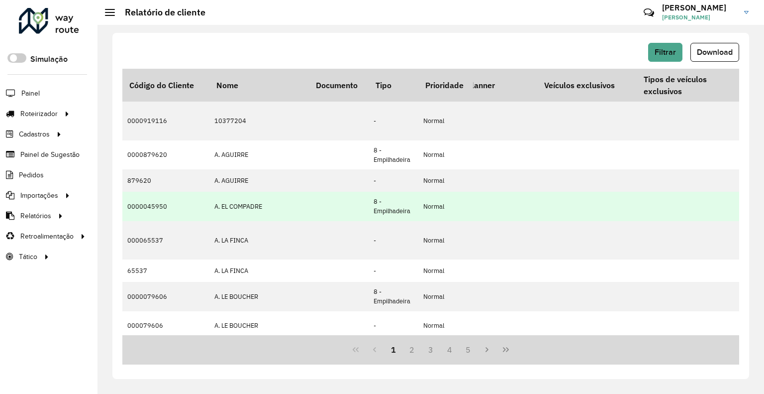
scroll to position [0, 1940]
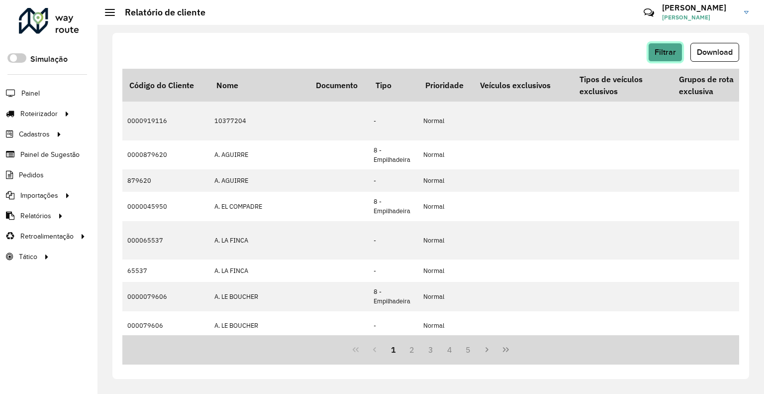
click at [669, 52] on span "Filtrar" at bounding box center [665, 52] width 21 height 8
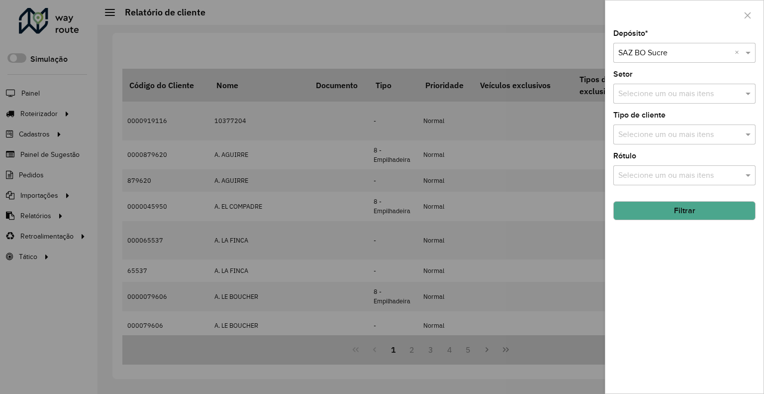
click at [685, 54] on input "text" at bounding box center [674, 53] width 112 height 12
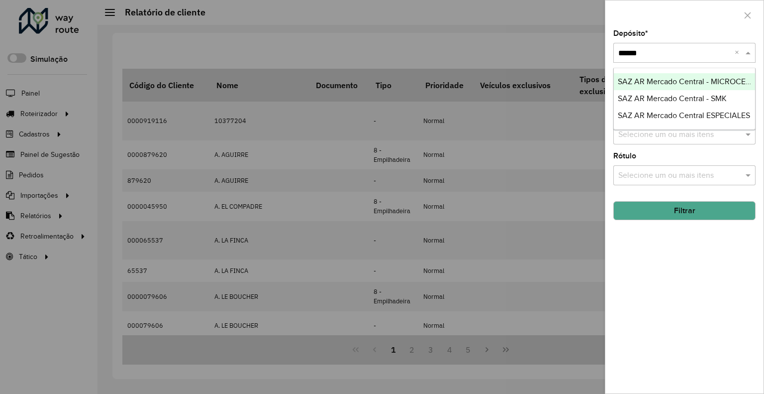
type input "*******"
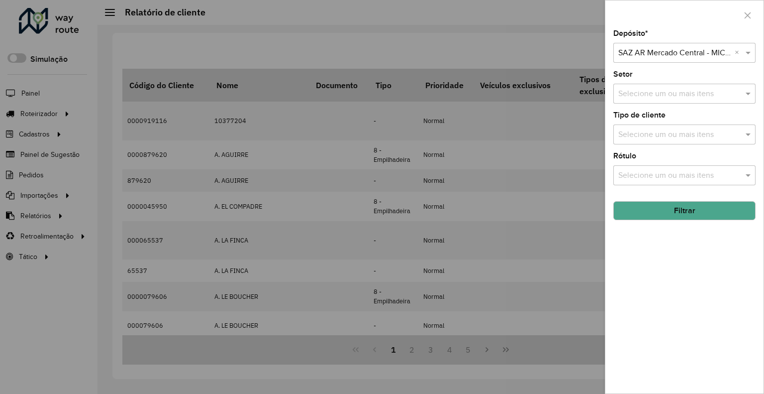
click at [649, 209] on button "Filtrar" at bounding box center [684, 210] width 142 height 19
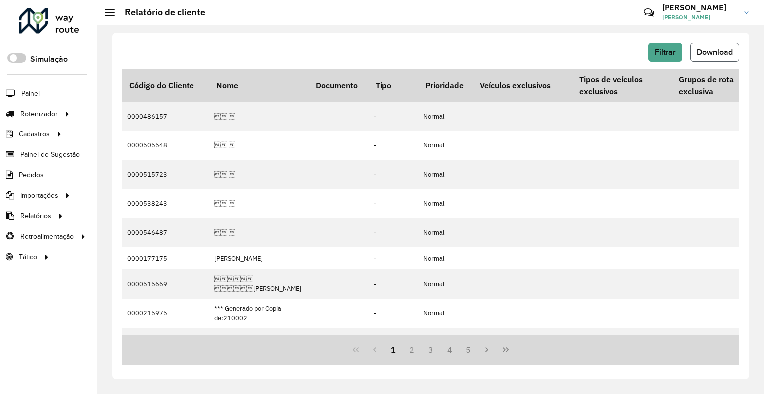
click at [721, 43] on button "Download" at bounding box center [715, 52] width 49 height 19
